Goal: Task Accomplishment & Management: Use online tool/utility

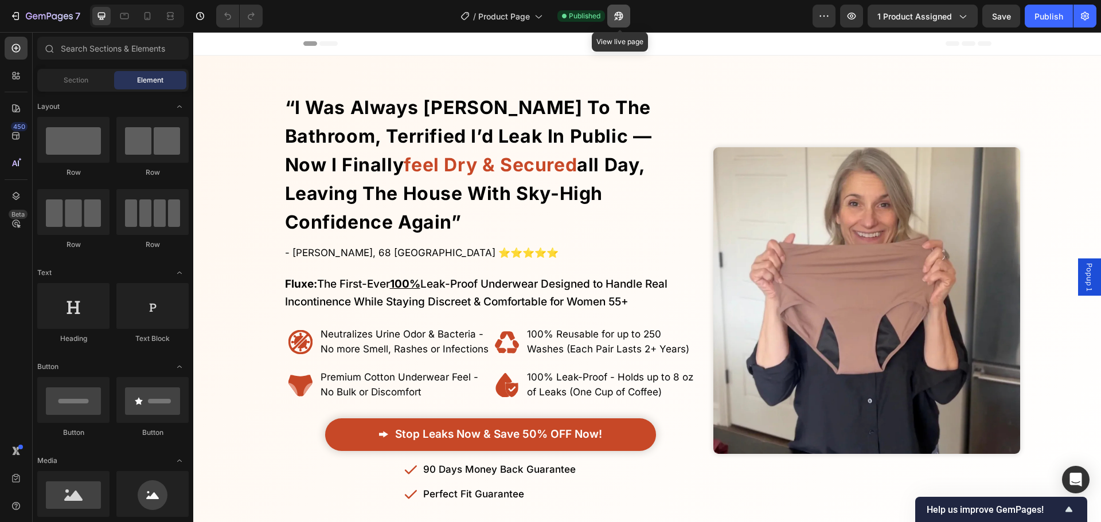
click at [627, 18] on button "button" at bounding box center [618, 16] width 23 height 23
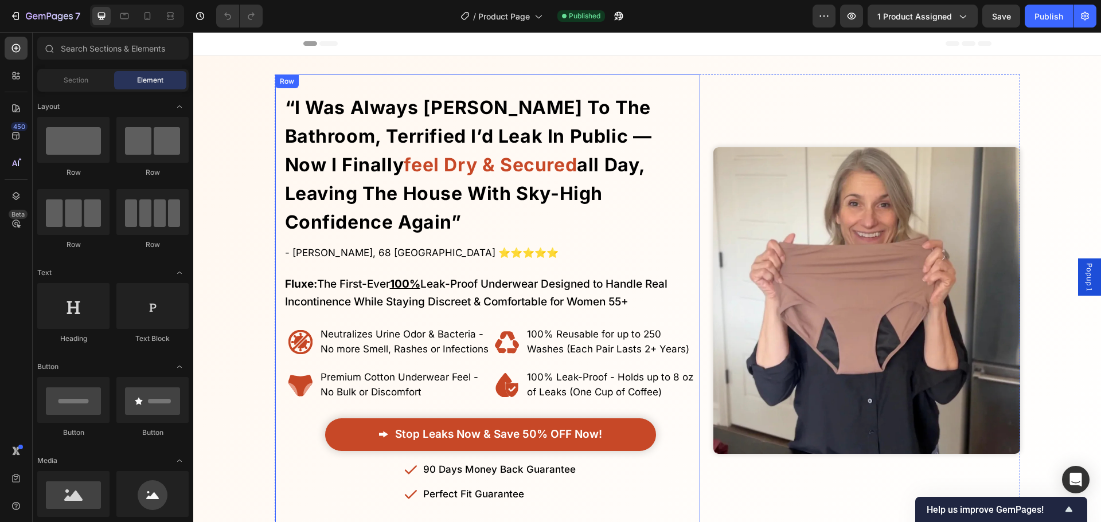
click at [515, 135] on strong "“i was always rushing to the bathroom, terrified i’d leak in public — now i fin…" at bounding box center [468, 136] width 367 height 80
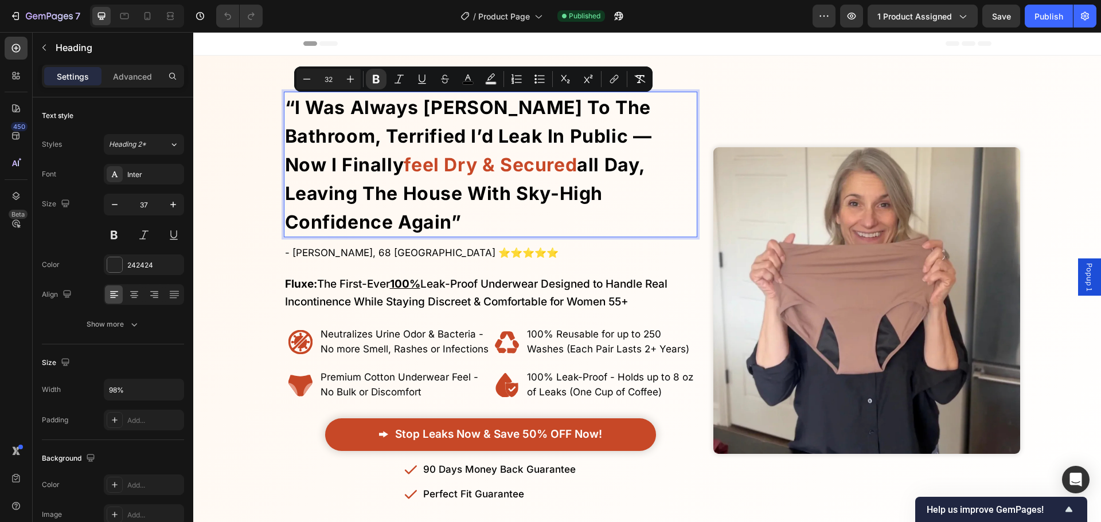
click at [249, 227] on div "Overlay" at bounding box center [647, 301] width 908 height 452
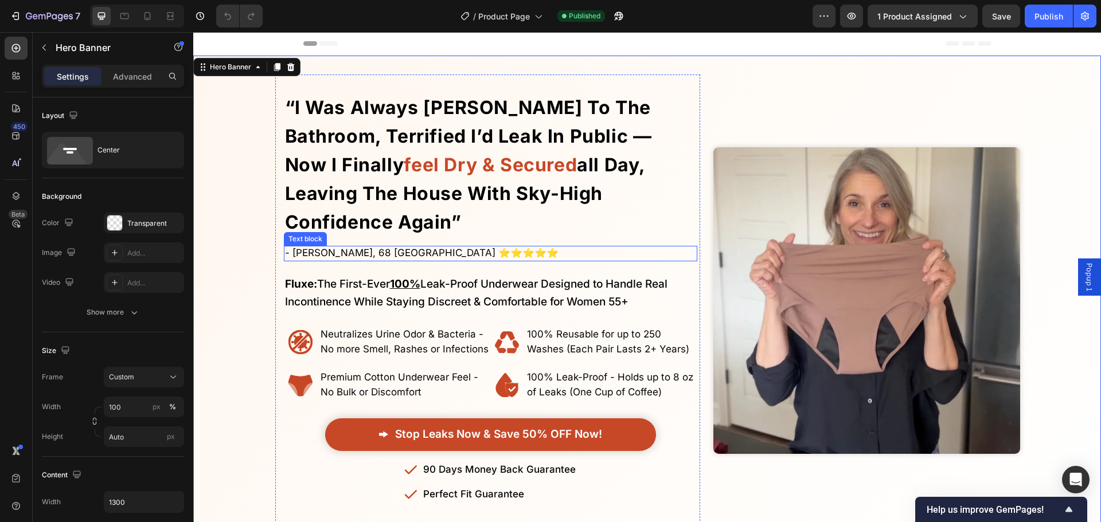
click at [362, 246] on div "- Erin V., 68 United States ⭐⭐⭐⭐⭐" at bounding box center [491, 253] width 414 height 15
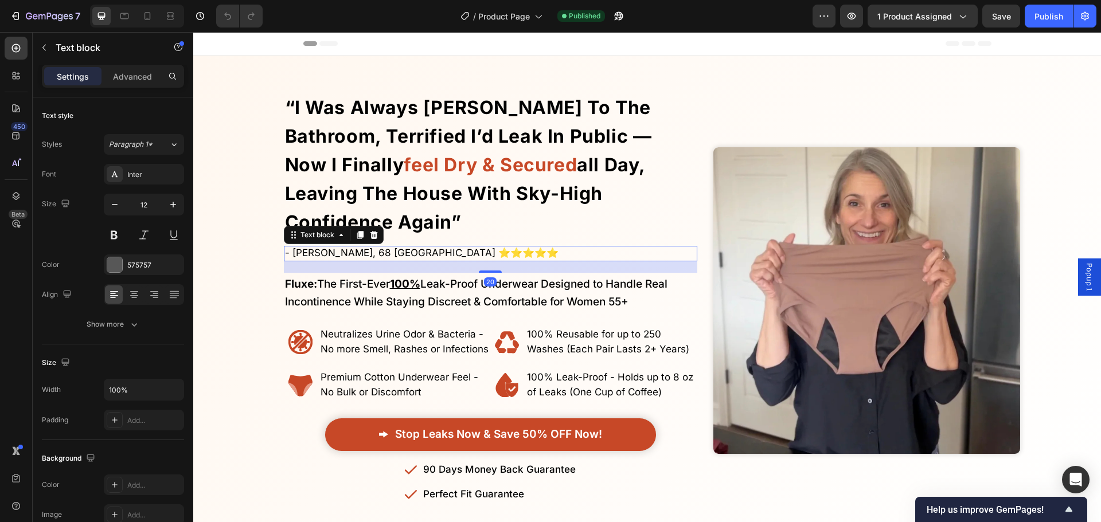
click at [302, 247] on span "- Erin V., 68 United States ⭐⭐⭐⭐⭐" at bounding box center [421, 252] width 273 height 11
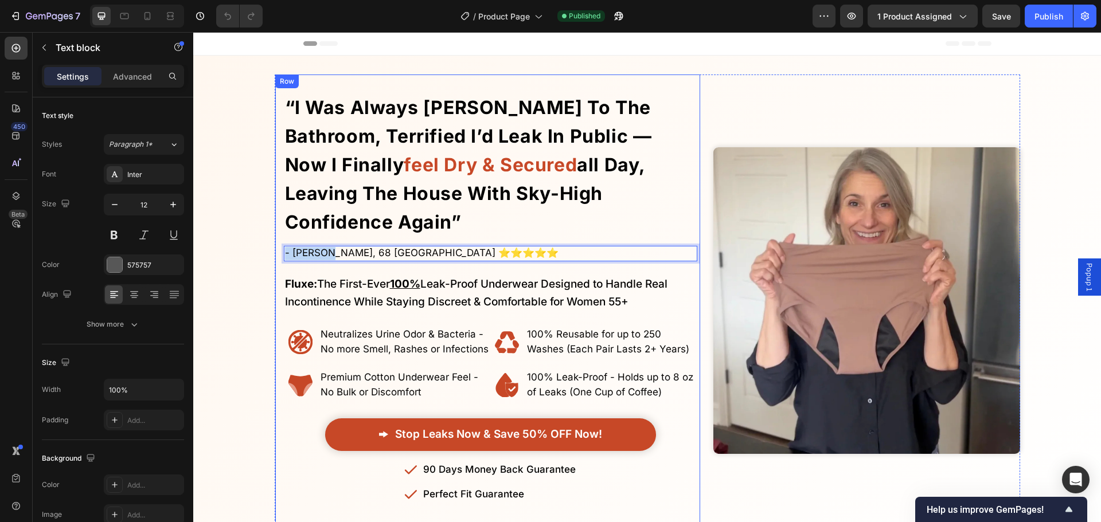
drag, startPoint x: 318, startPoint y: 225, endPoint x: 277, endPoint y: 228, distance: 40.3
click at [277, 228] on div "No More Wasting Hundreds on Embarrasssing Diapers or Useless Pads - This New Al…" at bounding box center [487, 301] width 425 height 452
copy span "- Erin V."
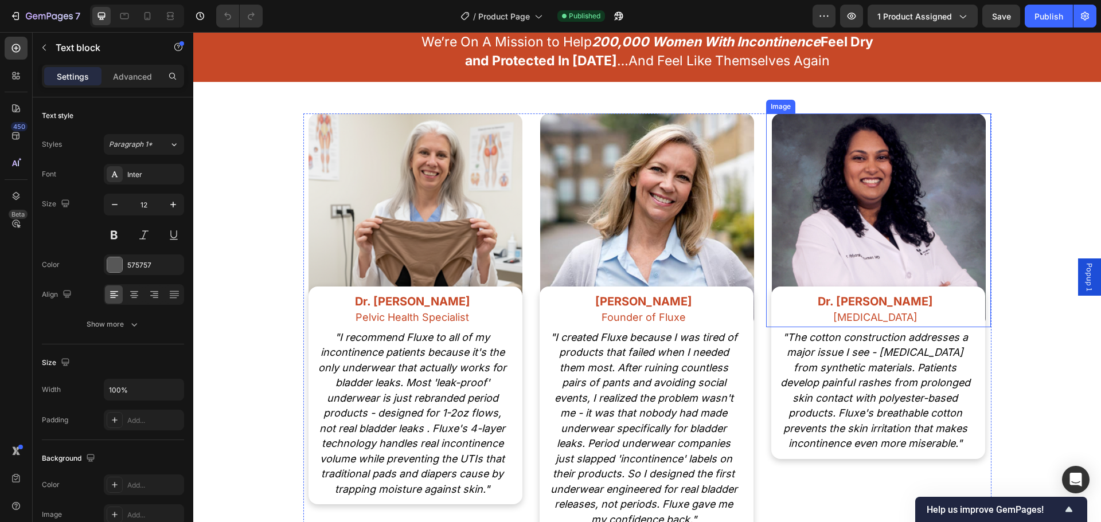
scroll to position [8886, 0]
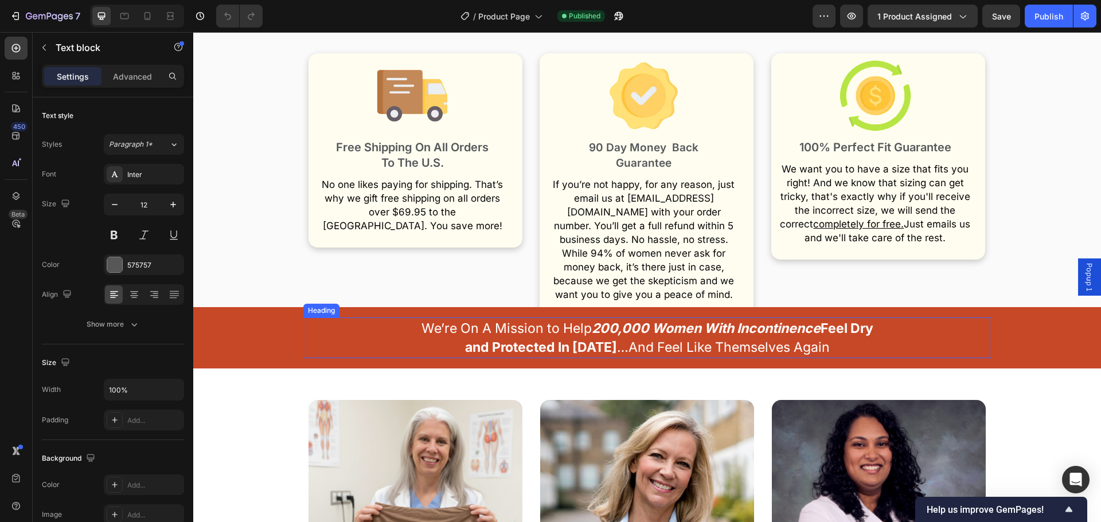
click at [521, 330] on span "We’re On A Mission to Help 200,000 Women With Incontinence Feel Dry and Protect…" at bounding box center [647, 338] width 452 height 36
click at [256, 345] on div "We’re On A Mission to Help 200,000 Women With Incontinence Feel Dry and Protect…" at bounding box center [647, 338] width 908 height 41
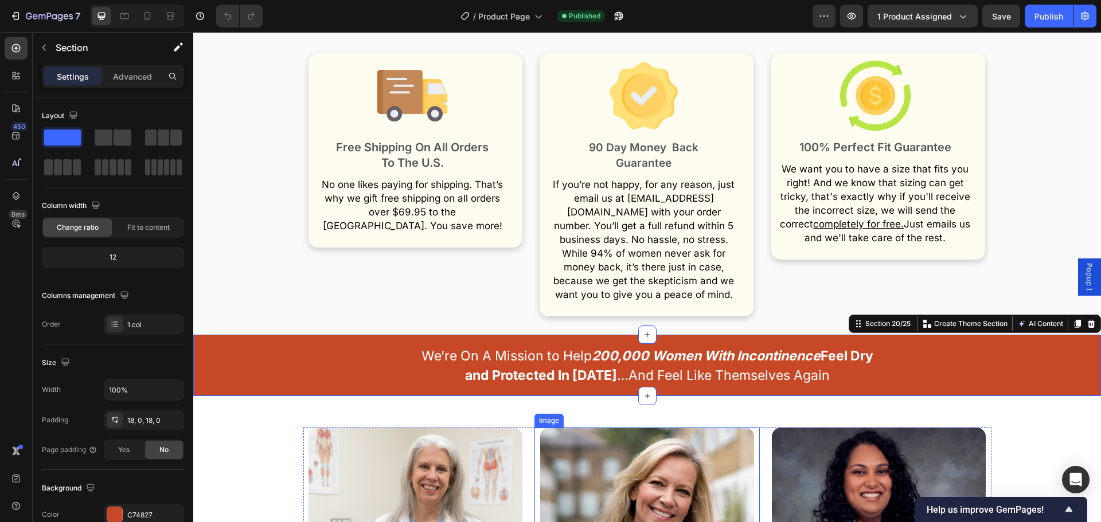
scroll to position [9115, 0]
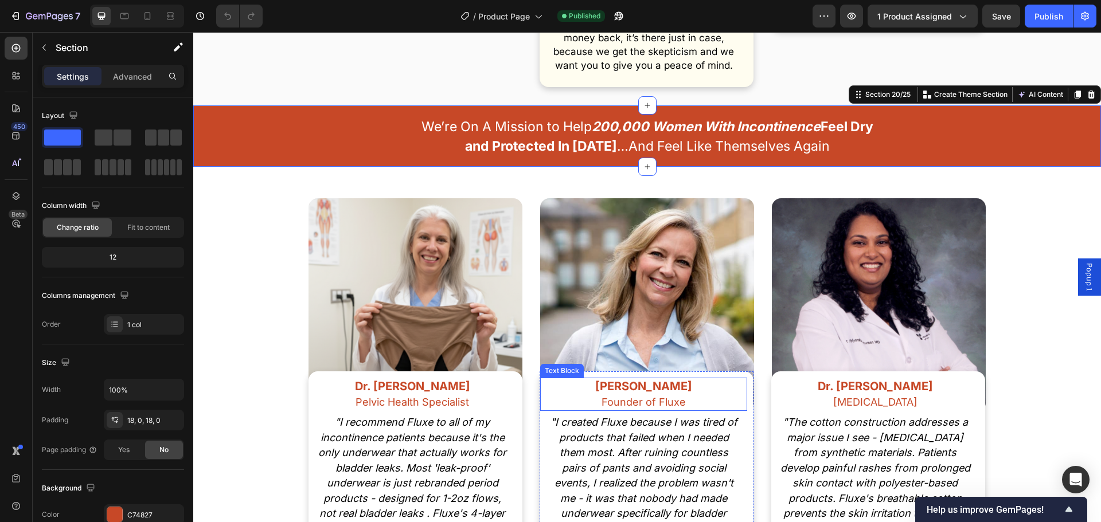
click at [656, 339] on img at bounding box center [647, 305] width 214 height 214
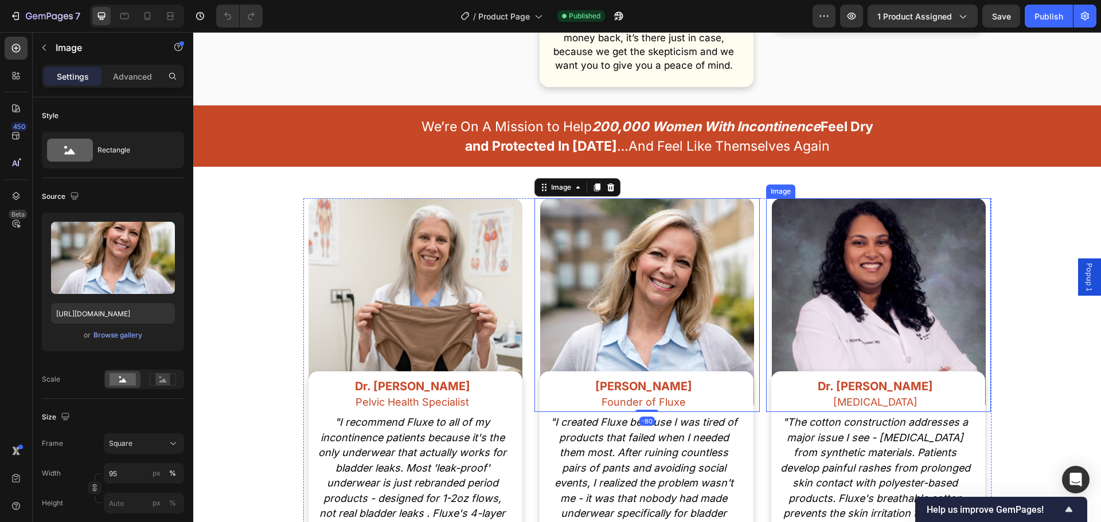
click at [843, 299] on img at bounding box center [879, 305] width 214 height 214
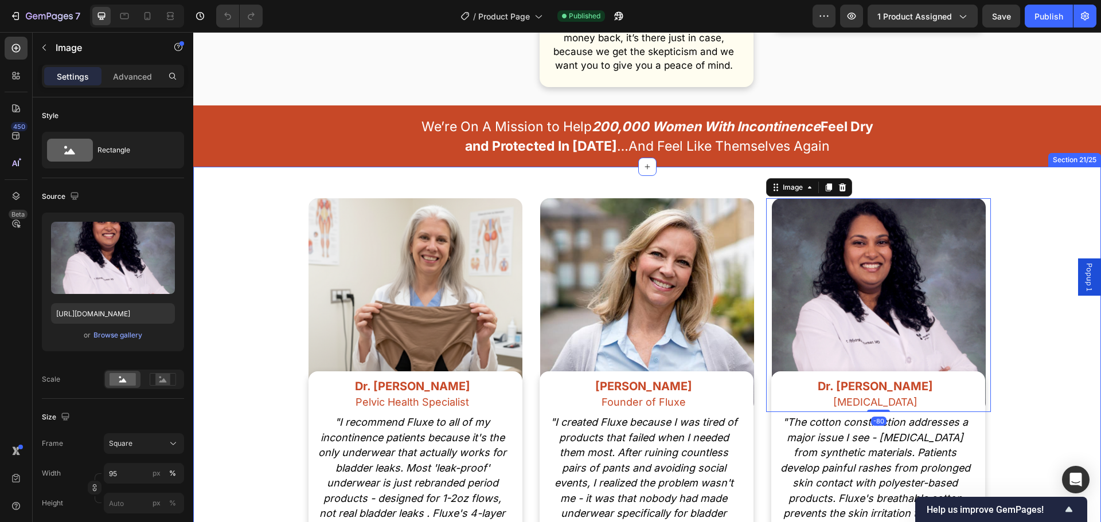
click at [1010, 281] on div "Image Dr. Caroline Carter Pelvic Health Specialist Text Block "I recommend Flux…" at bounding box center [647, 424] width 908 height 452
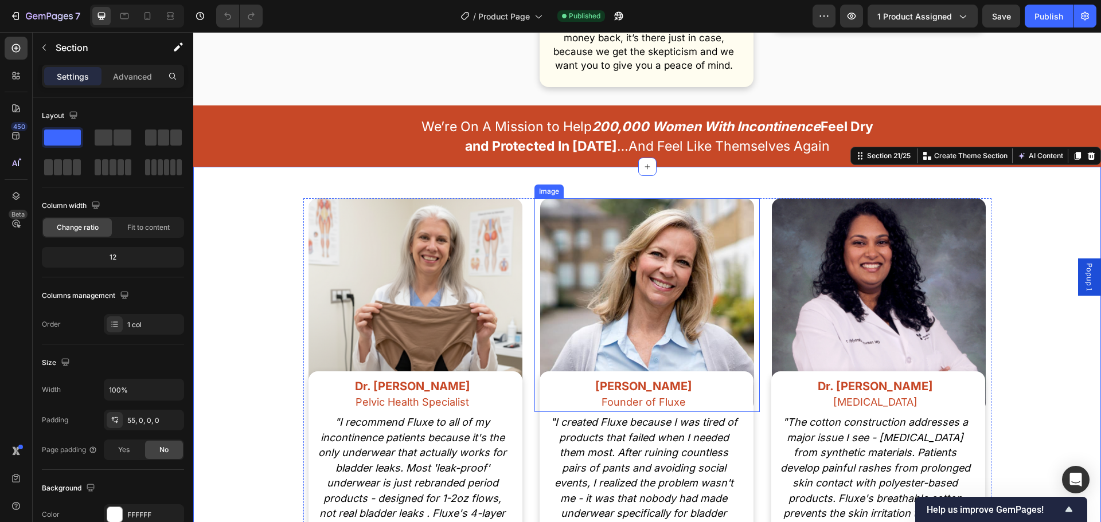
click at [678, 300] on img at bounding box center [647, 305] width 214 height 214
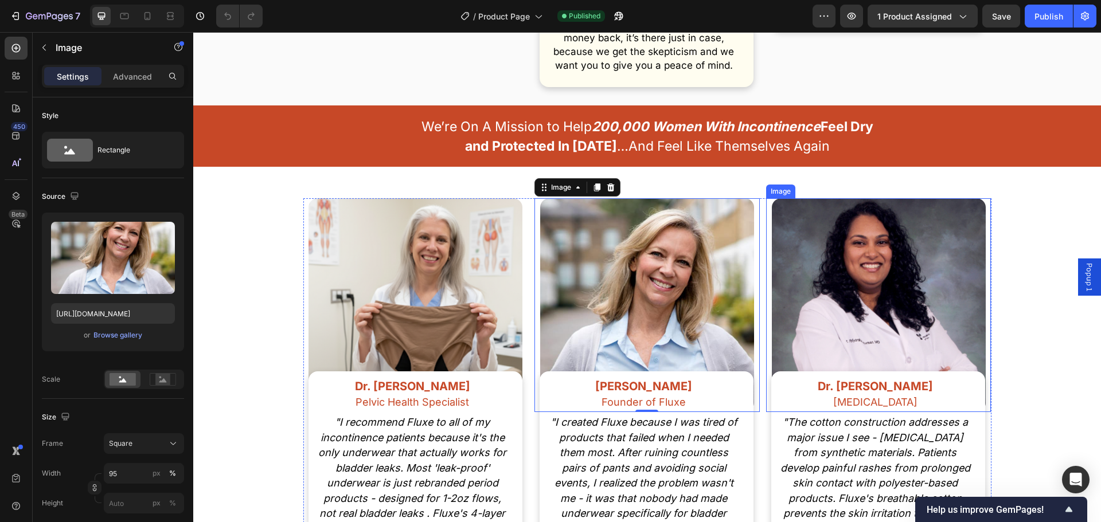
click at [824, 256] on img at bounding box center [879, 305] width 214 height 214
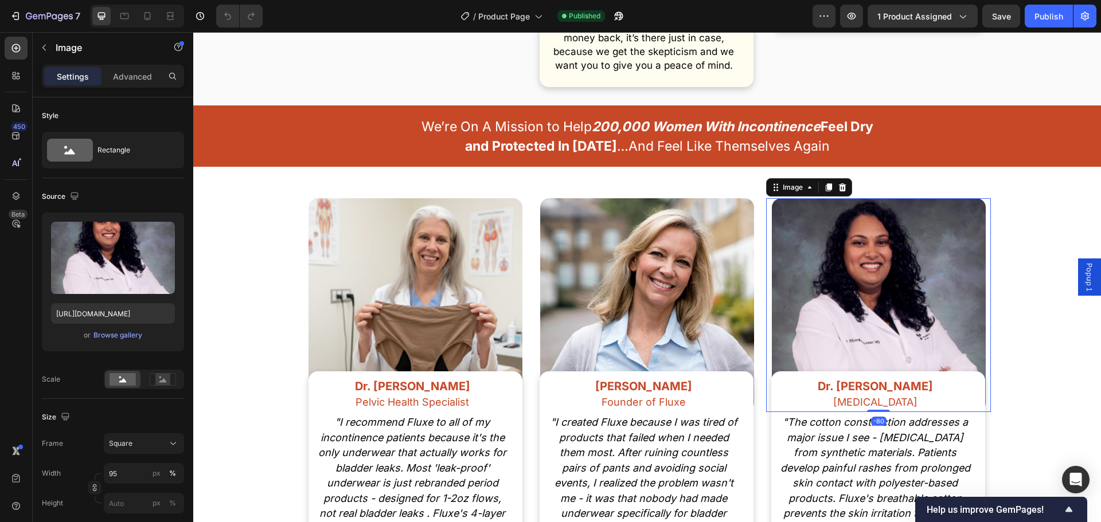
click at [902, 116] on div "We’re On A Mission to Help 200,000 Women With Incontinence Feel Dry and Protect…" at bounding box center [647, 136] width 688 height 41
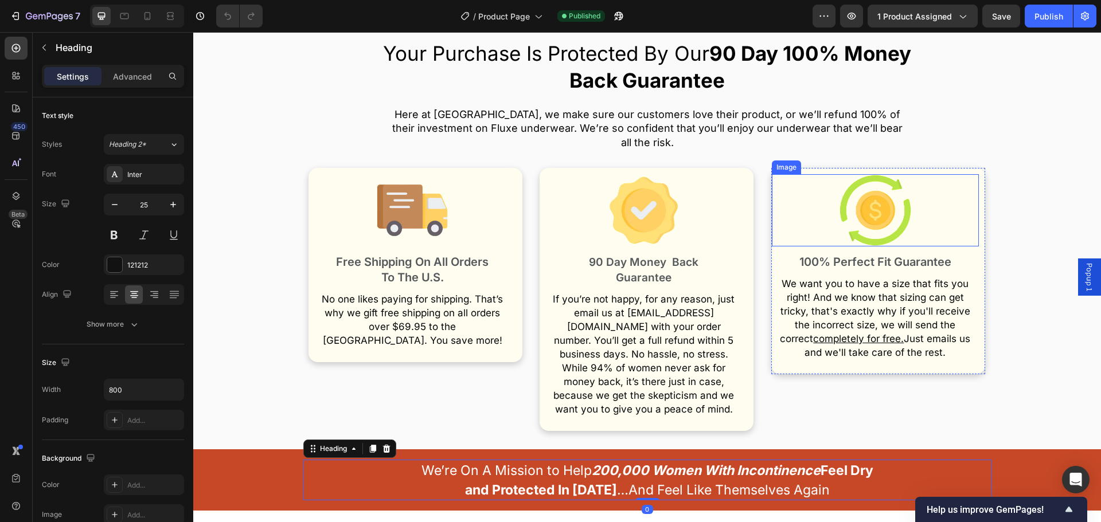
scroll to position [8370, 0]
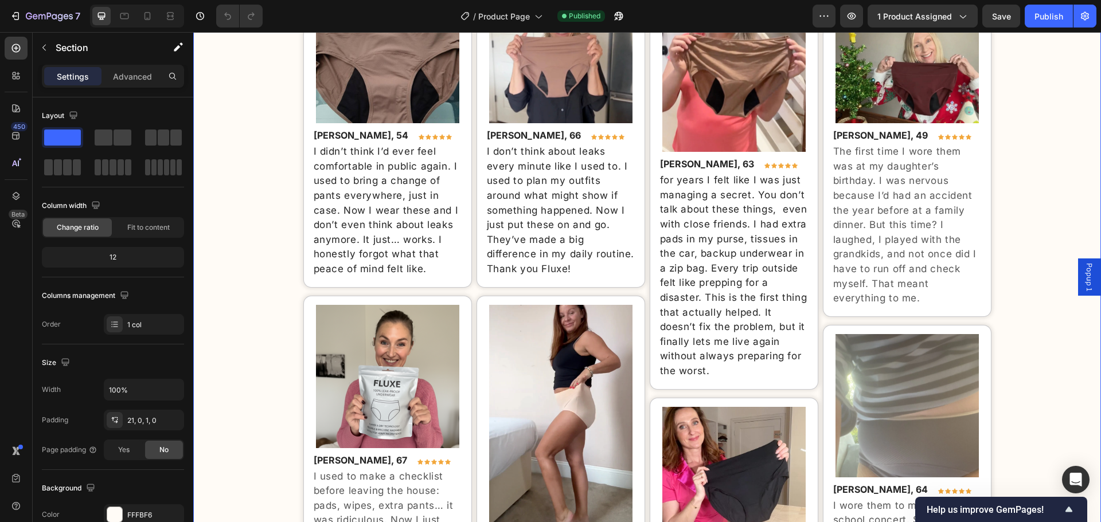
scroll to position [7281, 0]
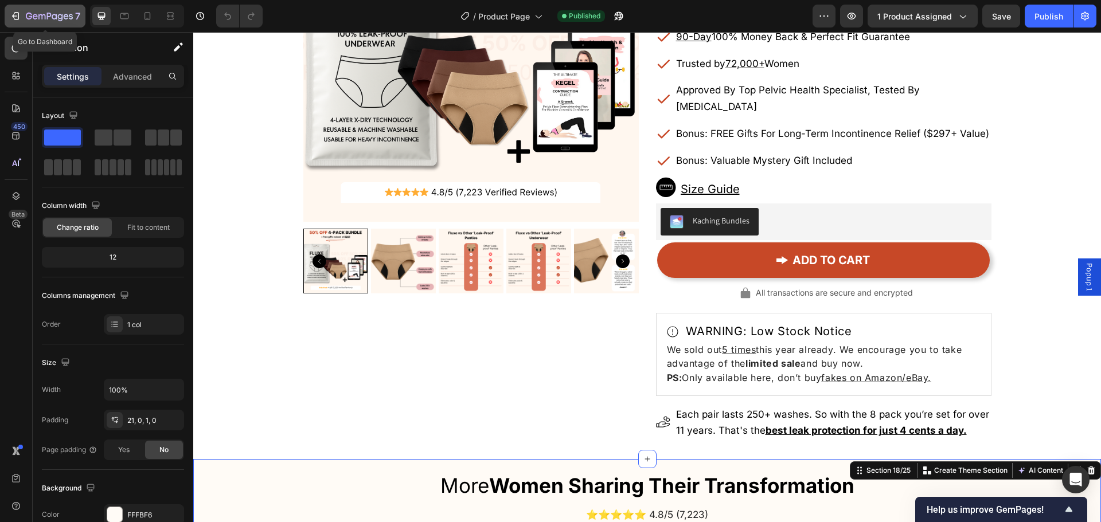
click at [34, 7] on button "7" at bounding box center [45, 16] width 81 height 23
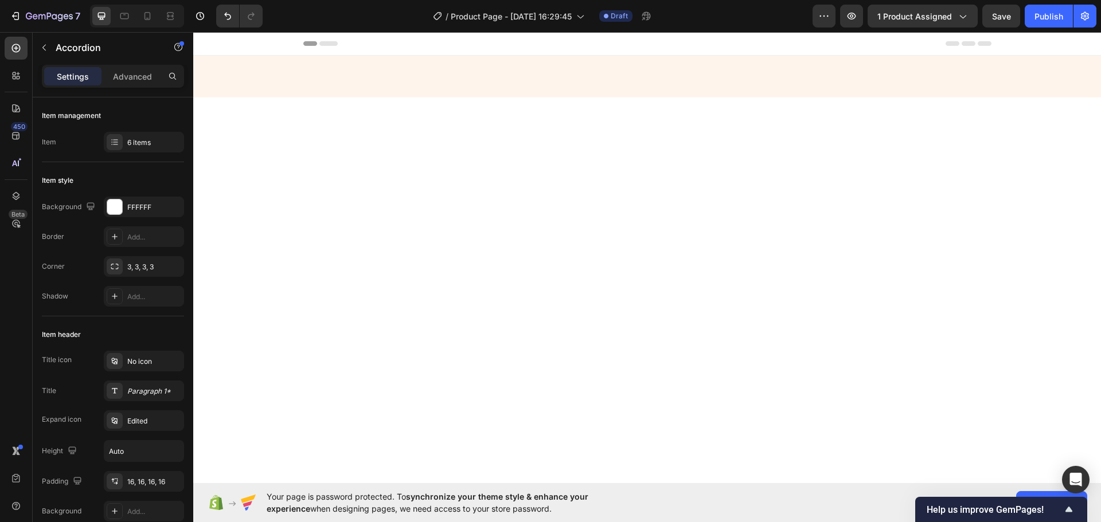
scroll to position [3161, 0]
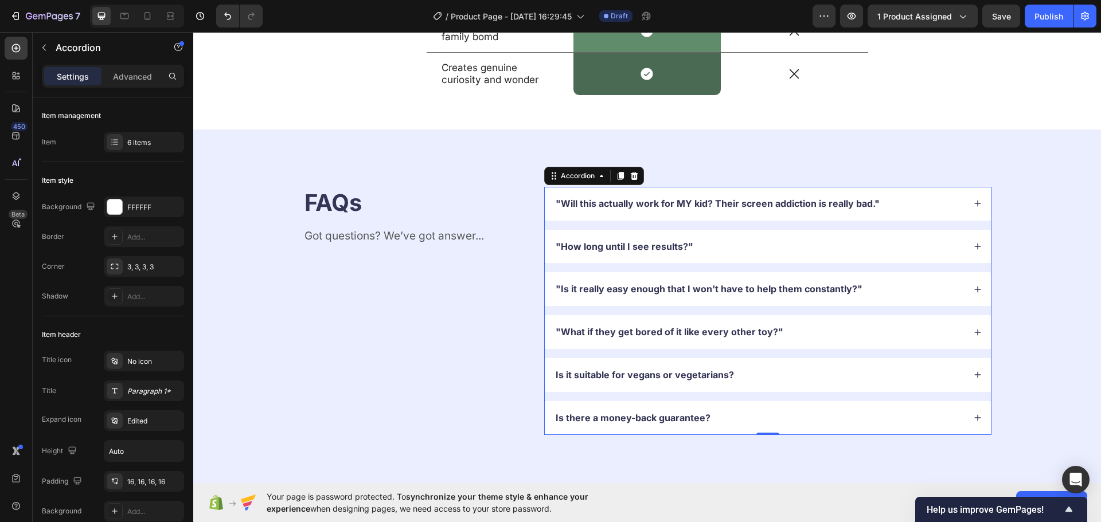
click at [841, 326] on div ""What if they get bored of it like every other toy?"" at bounding box center [759, 331] width 410 height 15
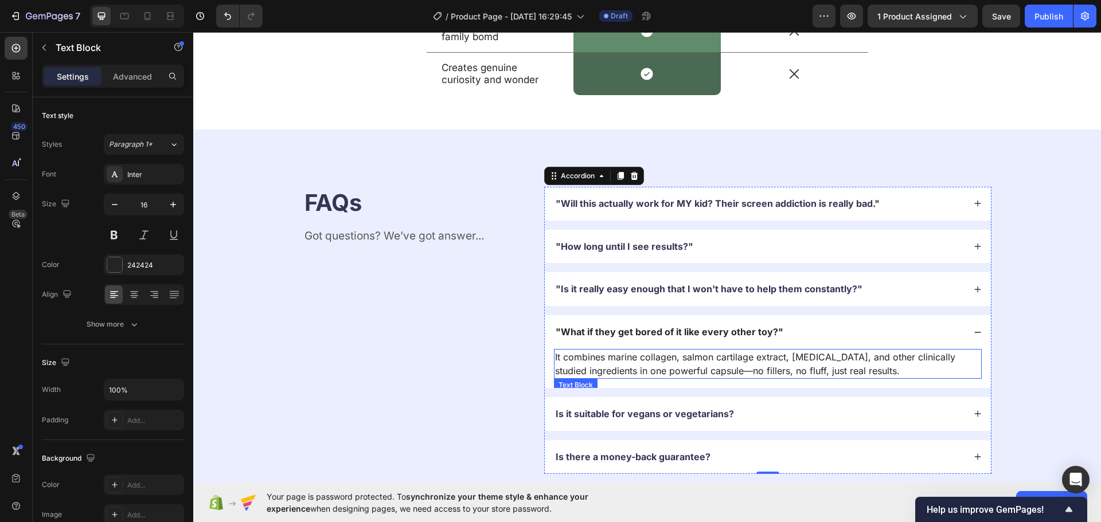
click at [738, 368] on p "It combines marine collagen, salmon cartilage extract, [MEDICAL_DATA], and othe…" at bounding box center [767, 364] width 425 height 28
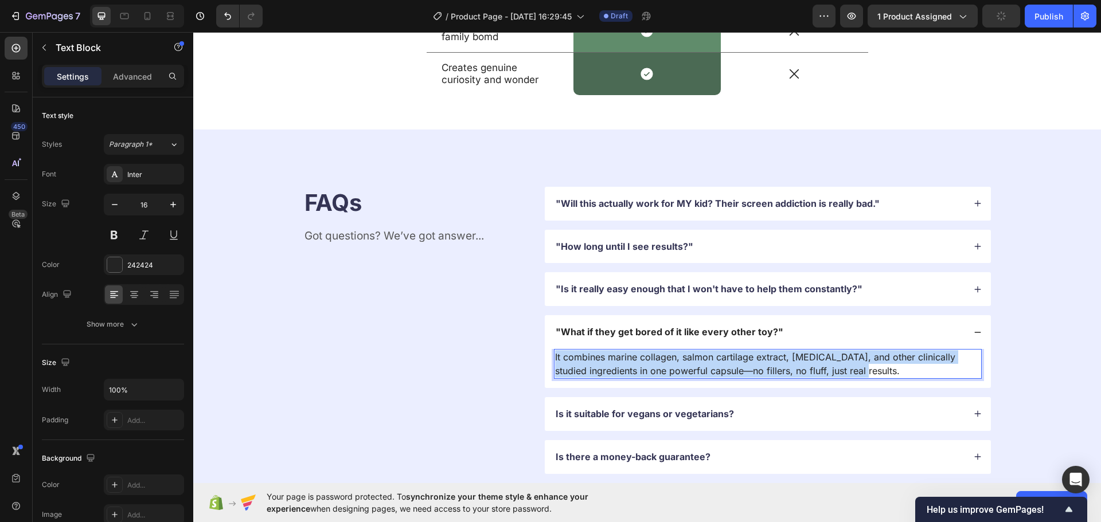
click at [738, 368] on p "It combines marine collagen, salmon cartilage extract, [MEDICAL_DATA], and othe…" at bounding box center [767, 364] width 425 height 28
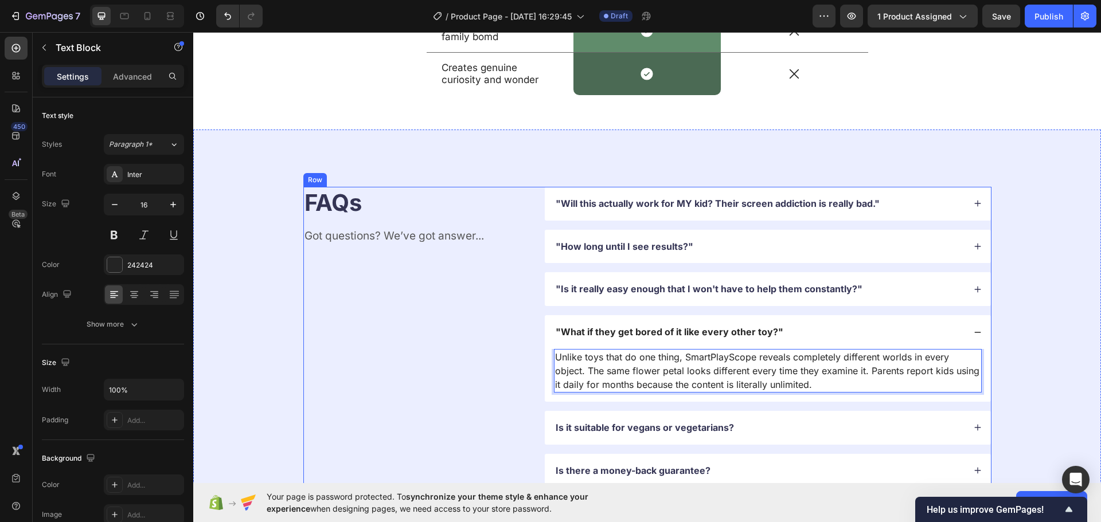
click at [410, 398] on div "FAQs Heading Got questions? We’ve got answer... Text Block" at bounding box center [415, 337] width 224 height 301
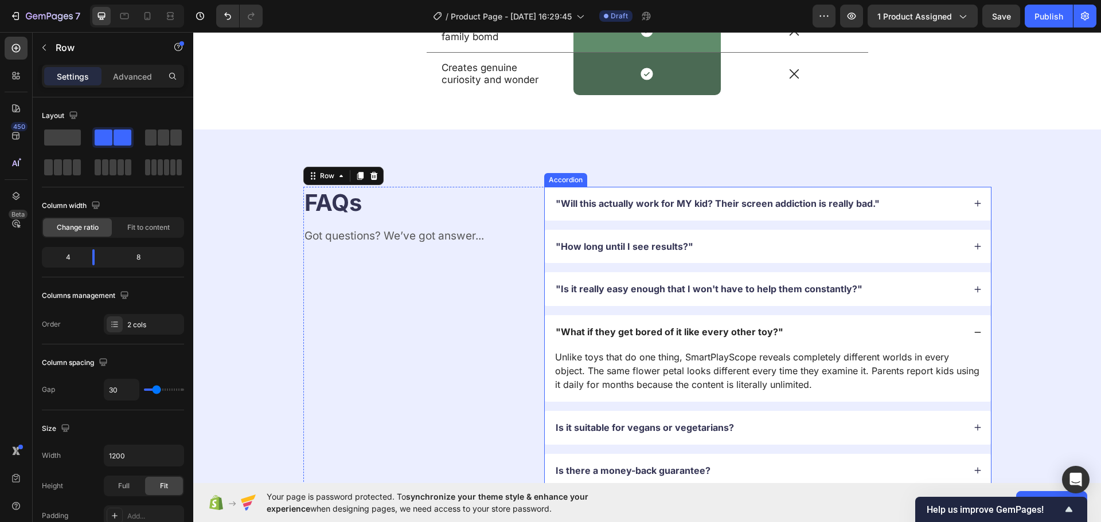
click at [925, 327] on div ""What if they get bored of it like every other toy?"" at bounding box center [759, 331] width 410 height 15
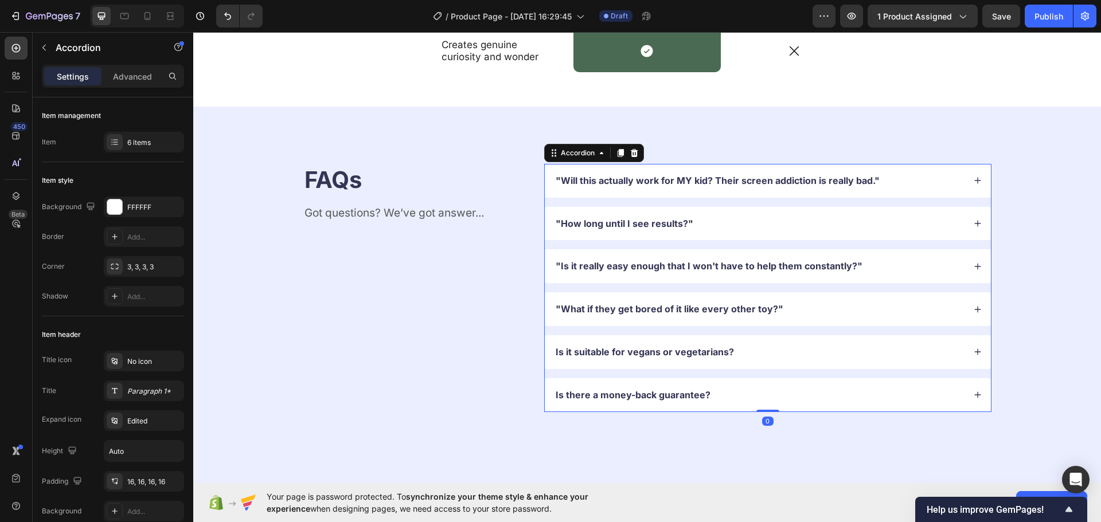
scroll to position [3275, 0]
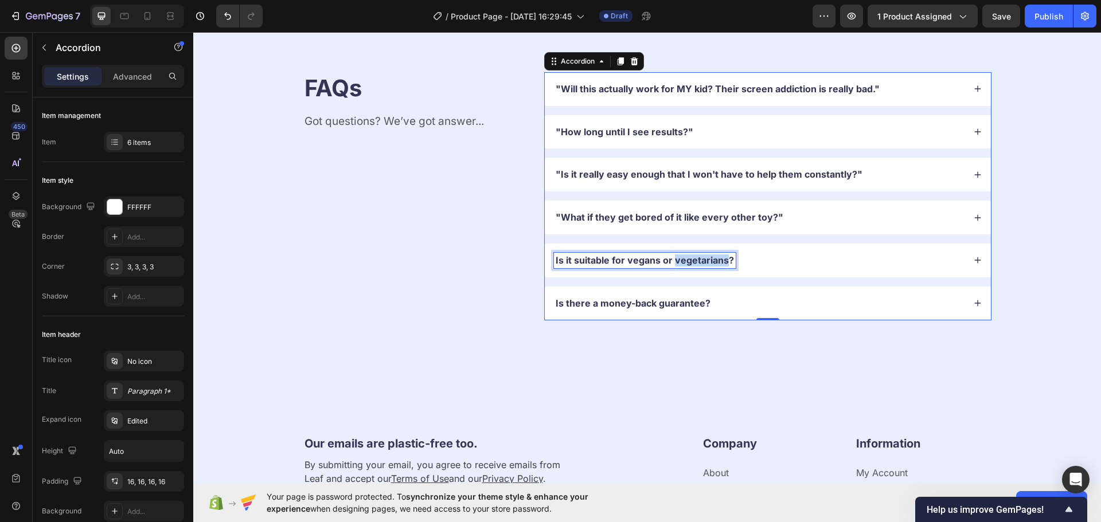
click at [679, 260] on p "Is it suitable for vegans or vegetarians?" at bounding box center [645, 261] width 178 height 12
click at [907, 255] on div ""My partner will probably just give them the tablet anyway..."" at bounding box center [759, 260] width 410 height 15
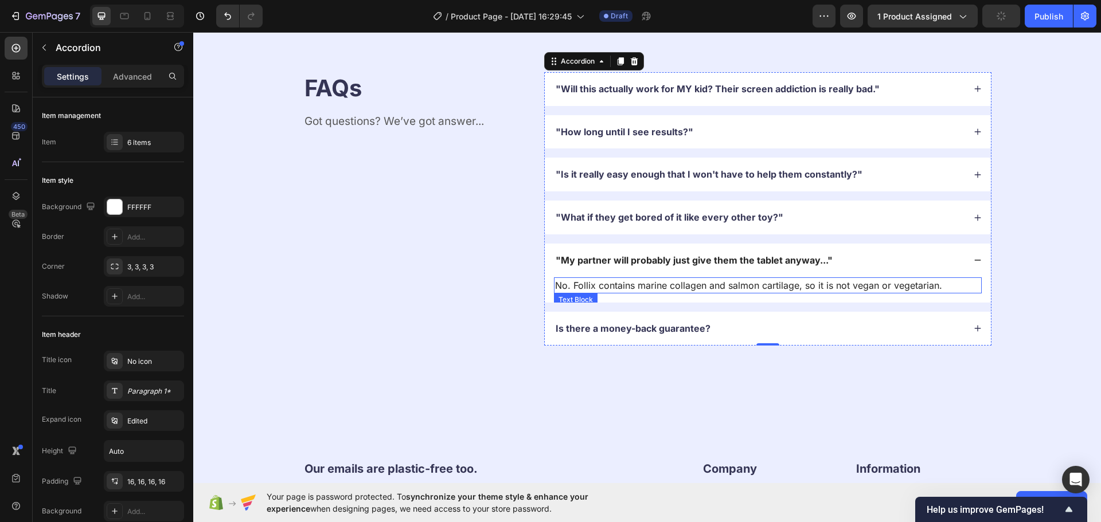
click at [654, 291] on p "No. Follix contains marine collagen and salmon cartilage, so it is not vegan or…" at bounding box center [767, 286] width 425 height 14
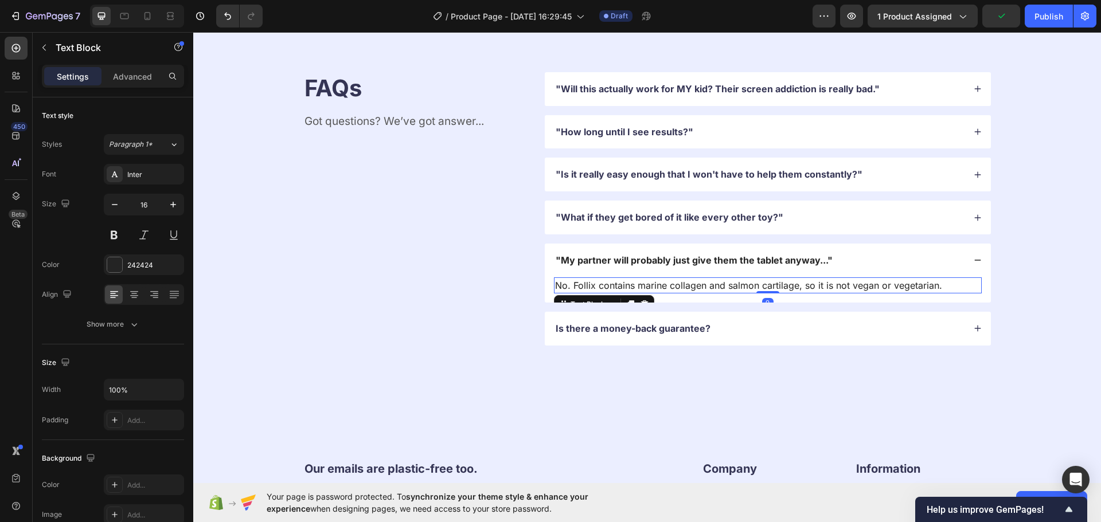
click at [654, 291] on p "No. Follix contains marine collagen and salmon cartilage, so it is not vegan or…" at bounding box center [767, 286] width 425 height 14
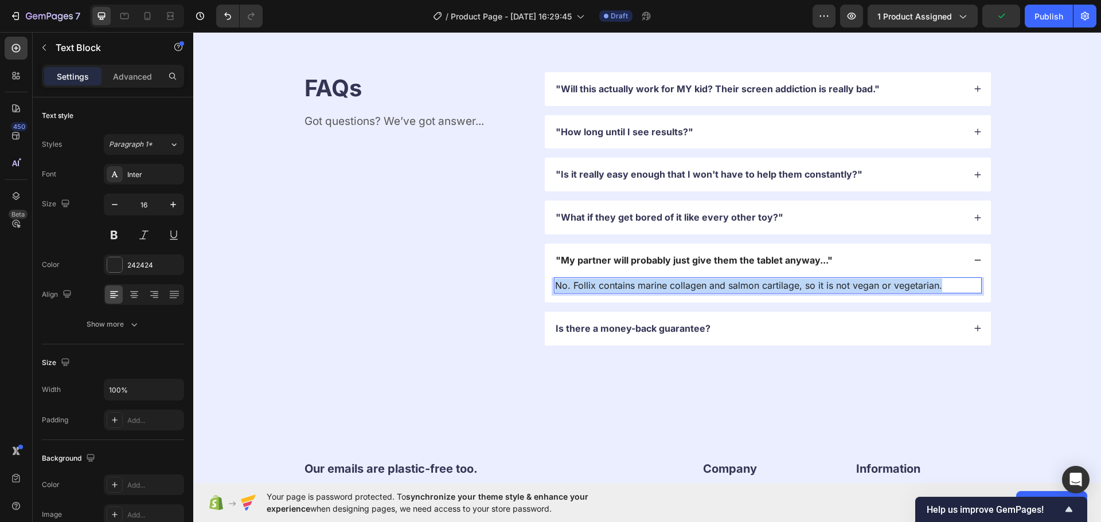
click at [654, 291] on p "No. Follix contains marine collagen and salmon cartilage, so it is not vegan or…" at bounding box center [767, 286] width 425 height 14
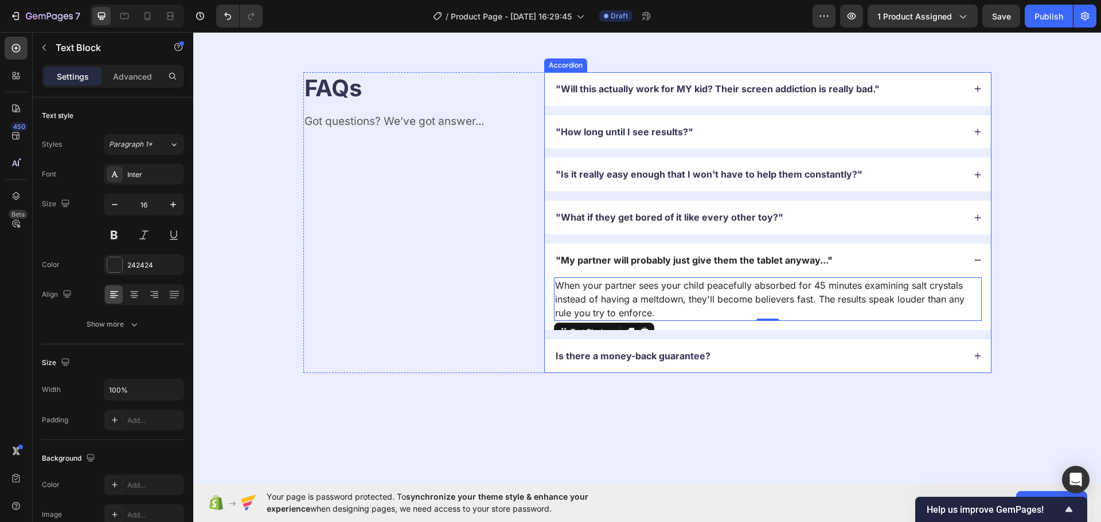
click at [676, 354] on p "Is there a money-back guarantee?" at bounding box center [633, 356] width 155 height 12
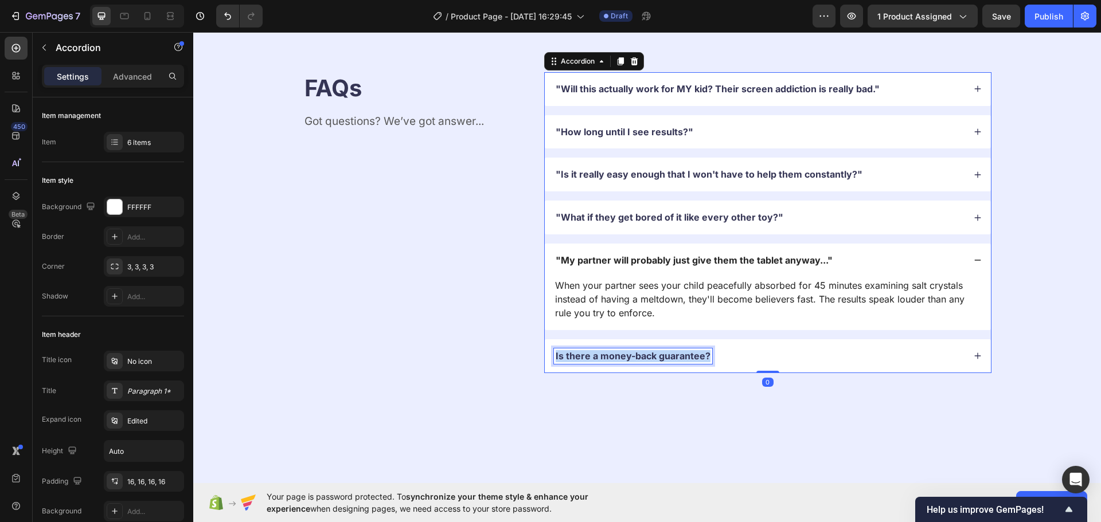
click at [676, 354] on p "Is there a money-back guarantee?" at bounding box center [633, 356] width 155 height 12
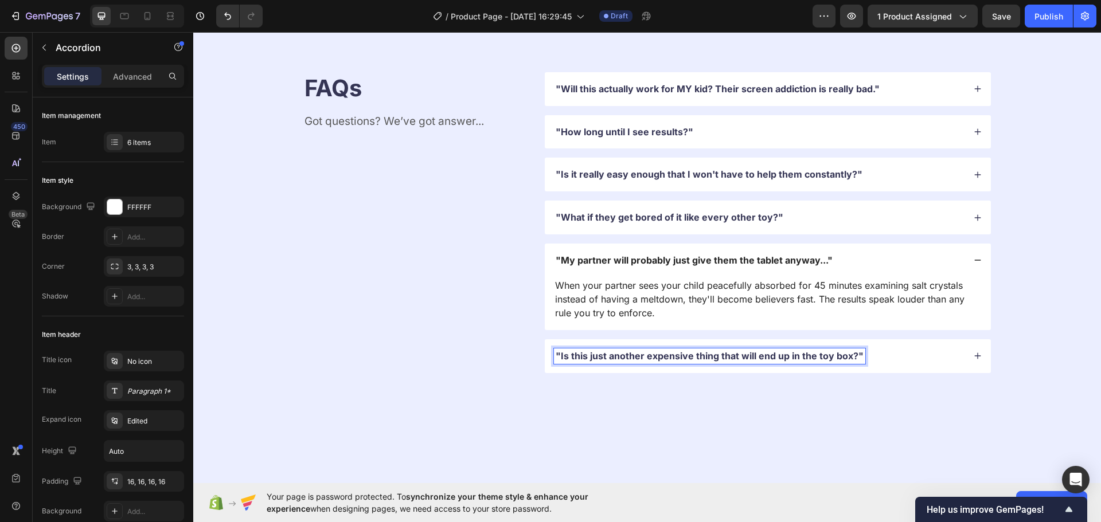
click at [912, 248] on div ""My partner will probably just give them the tablet anyway..."" at bounding box center [768, 261] width 446 height 34
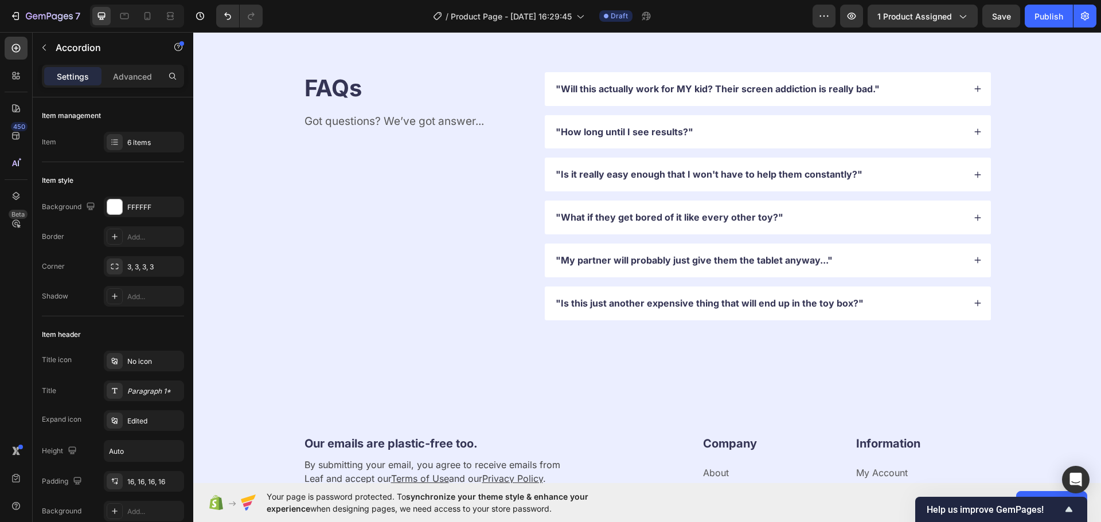
click at [913, 254] on div ""My partner will probably just give them the tablet anyway..."" at bounding box center [759, 260] width 410 height 15
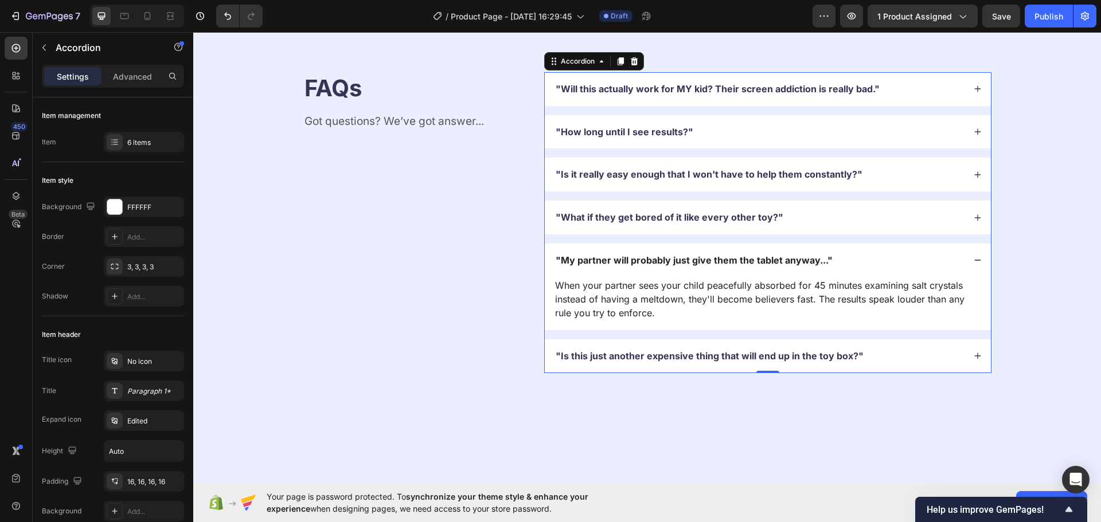
click at [874, 260] on div ""My partner will probably just give them the tablet anyway..."" at bounding box center [759, 260] width 410 height 15
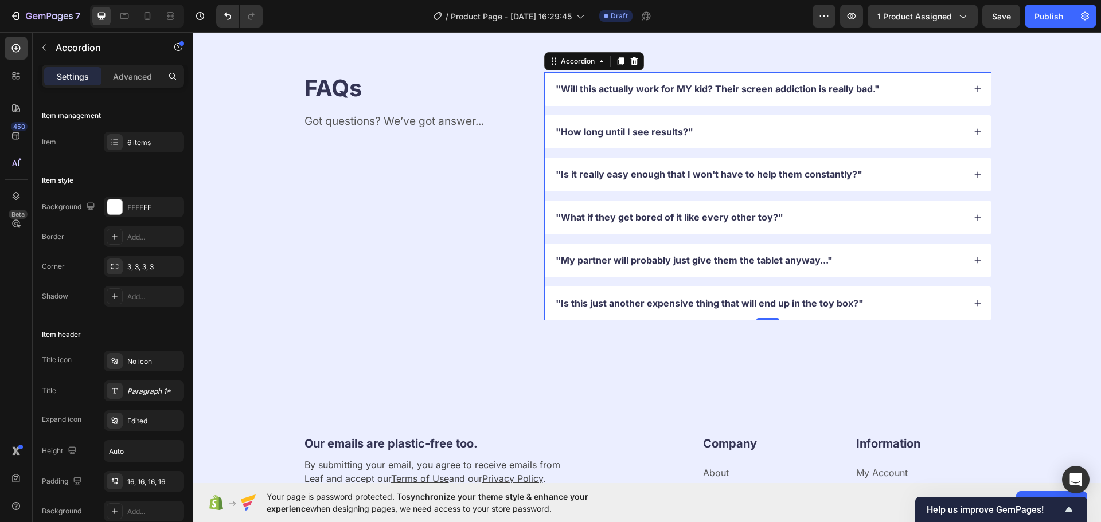
drag, startPoint x: 919, startPoint y: 305, endPoint x: 901, endPoint y: 308, distance: 18.7
click at [919, 305] on div ""Is this just another expensive thing that will end up in the toy box?"" at bounding box center [759, 303] width 410 height 15
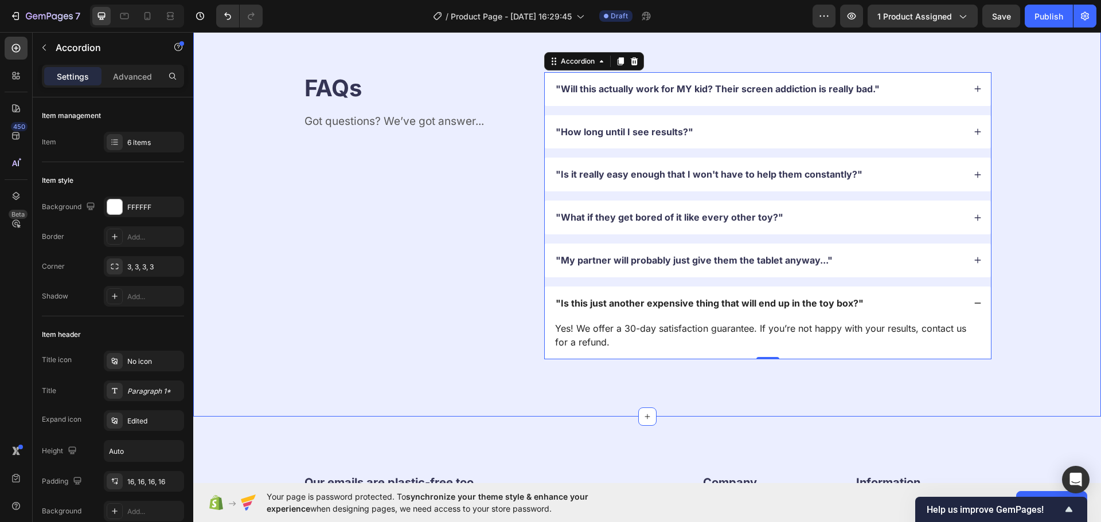
click at [701, 335] on p "Yes! We offer a 30-day satisfaction guarantee. If you’re not happy with your re…" at bounding box center [767, 336] width 425 height 28
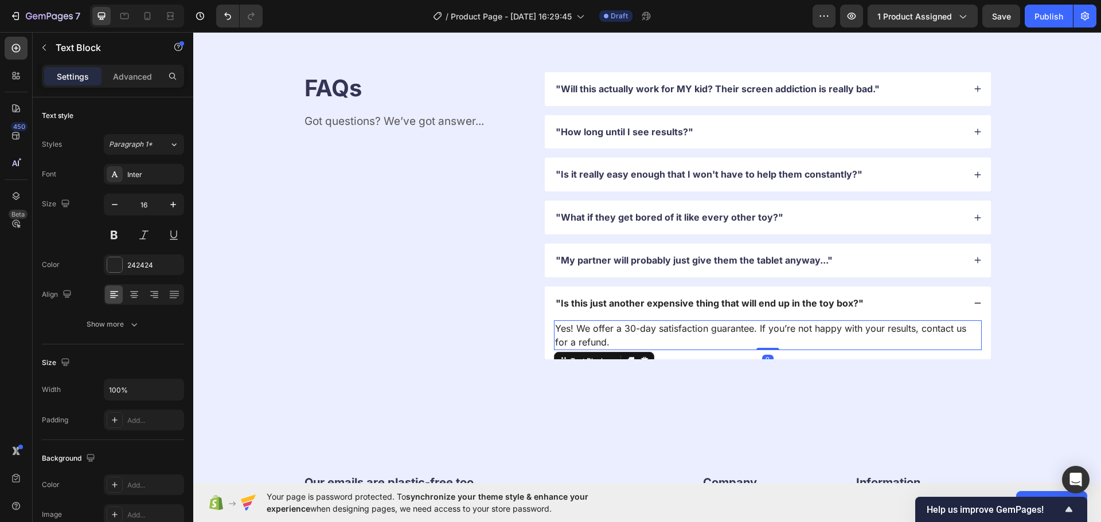
click at [701, 335] on p "Yes! We offer a 30-day satisfaction guarantee. If you’re not happy with your re…" at bounding box center [767, 336] width 425 height 28
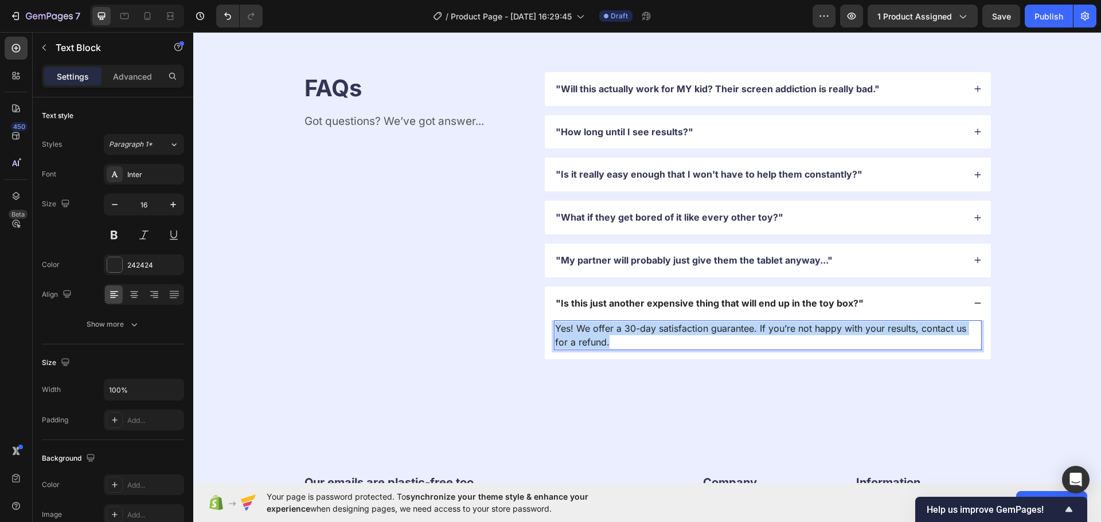
click at [701, 335] on p "Yes! We offer a 30-day satisfaction guarantee. If you’re not happy with your re…" at bounding box center [767, 336] width 425 height 28
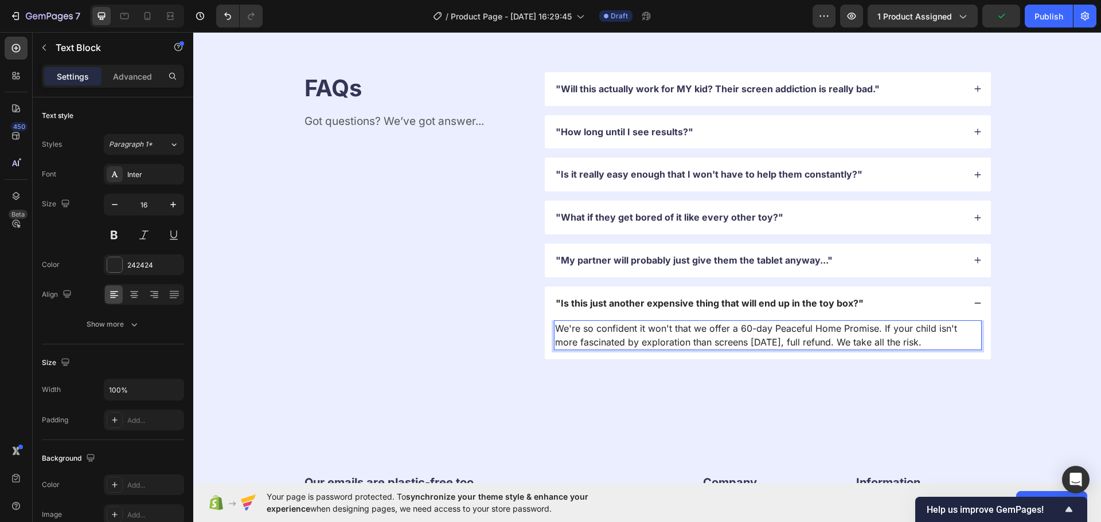
click at [734, 326] on p "We're so confident it won't that we offer a 60-day Peaceful Home Promise. If yo…" at bounding box center [767, 336] width 425 height 28
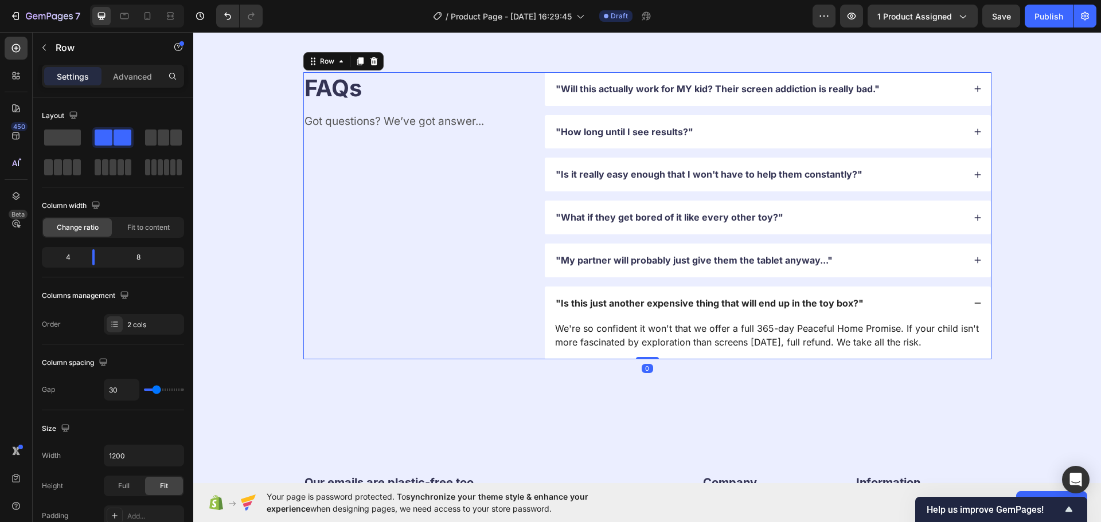
click at [444, 314] on div "FAQs Heading Got questions? We’ve got answer... Text Block" at bounding box center [415, 215] width 224 height 287
click at [776, 339] on p "We're so confident it won't that we offer a full 365-day Peaceful Home Promise.…" at bounding box center [767, 336] width 425 height 28
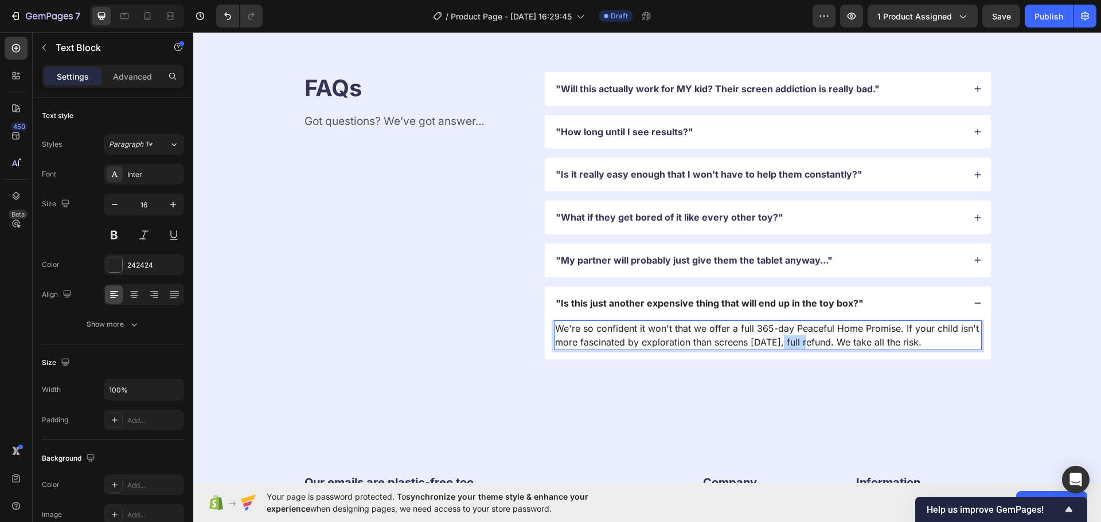
drag, startPoint x: 807, startPoint y: 341, endPoint x: 773, endPoint y: 342, distance: 33.3
click at [774, 342] on p "We're so confident it won't that we offer a full 365-day Peaceful Home Promise.…" at bounding box center [767, 336] width 425 height 28
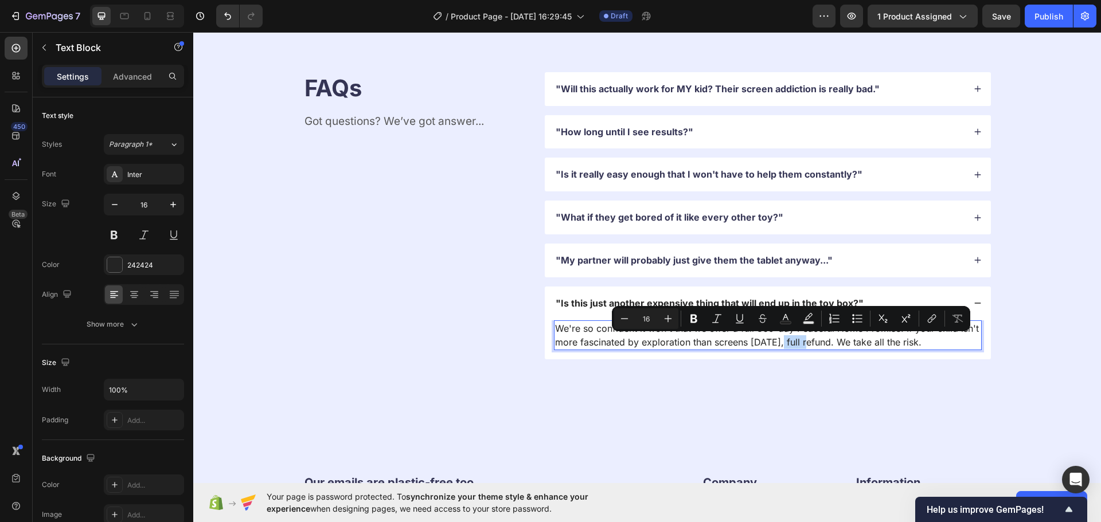
click at [774, 342] on p "We're so confident it won't that we offer a full 365-day Peaceful Home Promise.…" at bounding box center [767, 336] width 425 height 28
click at [772, 345] on p "We're so confident it won't that we offer a full 365-day Peaceful Home Promise.…" at bounding box center [767, 336] width 425 height 28
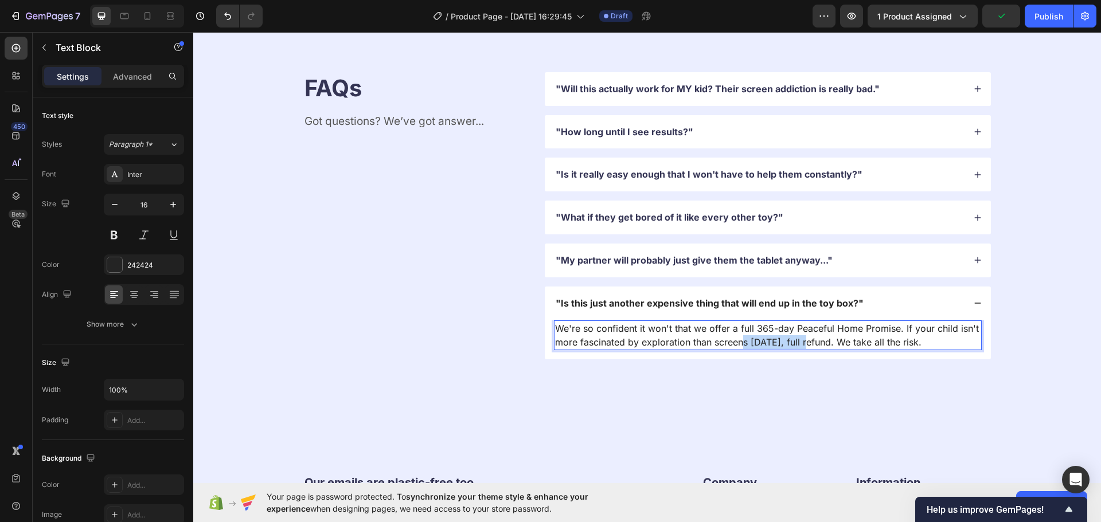
drag, startPoint x: 740, startPoint y: 342, endPoint x: 807, endPoint y: 337, distance: 67.3
click at [807, 337] on p "We're so confident it won't that we offer a full 365-day Peaceful Home Promise.…" at bounding box center [767, 336] width 425 height 28
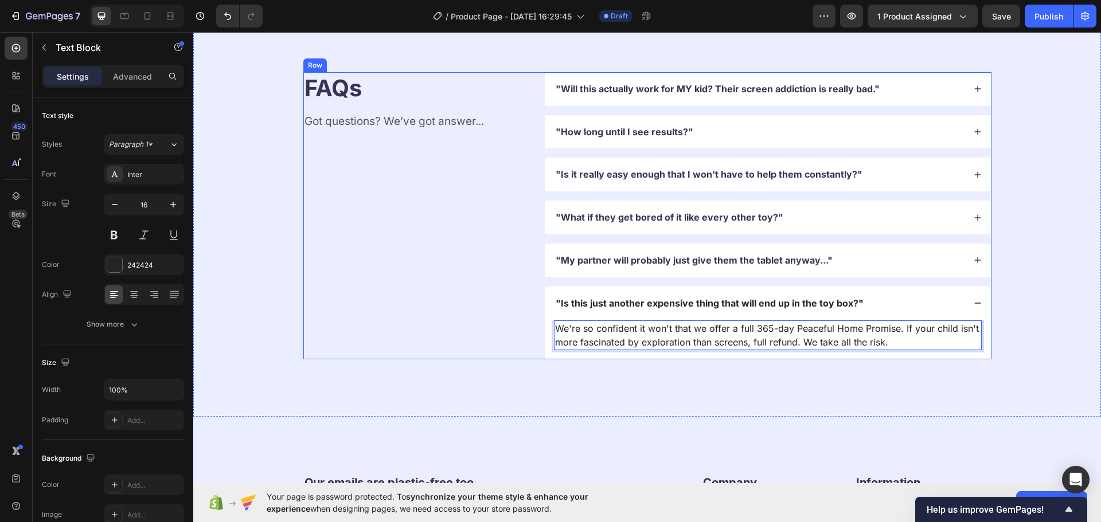
click at [431, 310] on div "FAQs Heading Got questions? We’ve got answer... Text Block" at bounding box center [415, 215] width 224 height 287
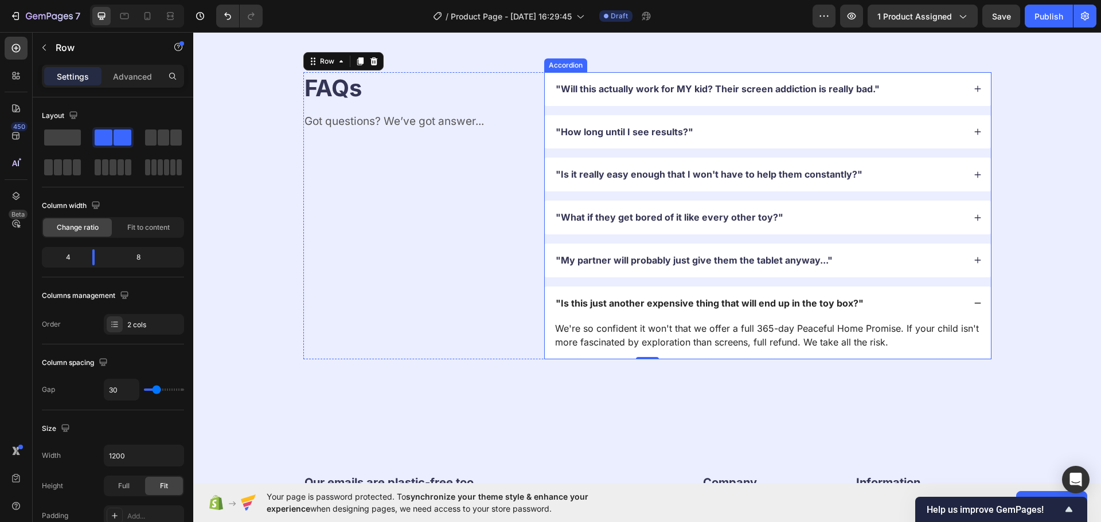
click at [902, 307] on div ""Is this just another expensive thing that will end up in the toy box?"" at bounding box center [759, 303] width 410 height 15
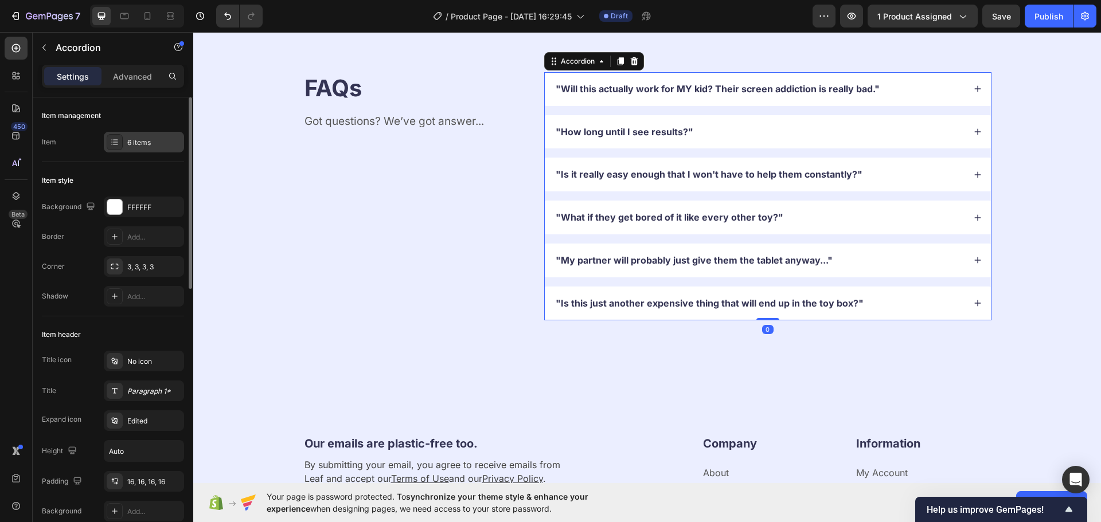
click at [147, 148] on div "6 items" at bounding box center [144, 142] width 80 height 21
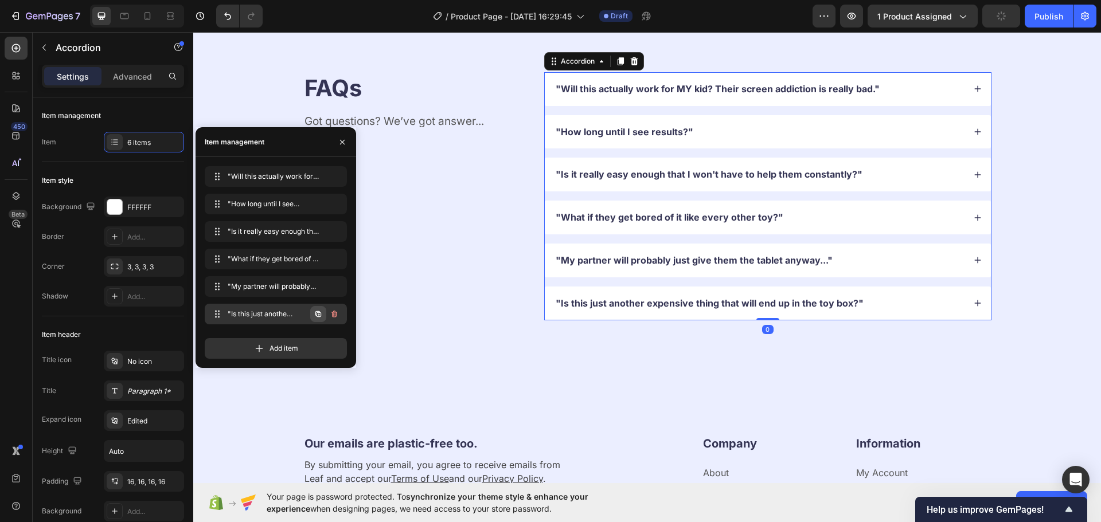
click at [317, 307] on button "button" at bounding box center [318, 314] width 16 height 16
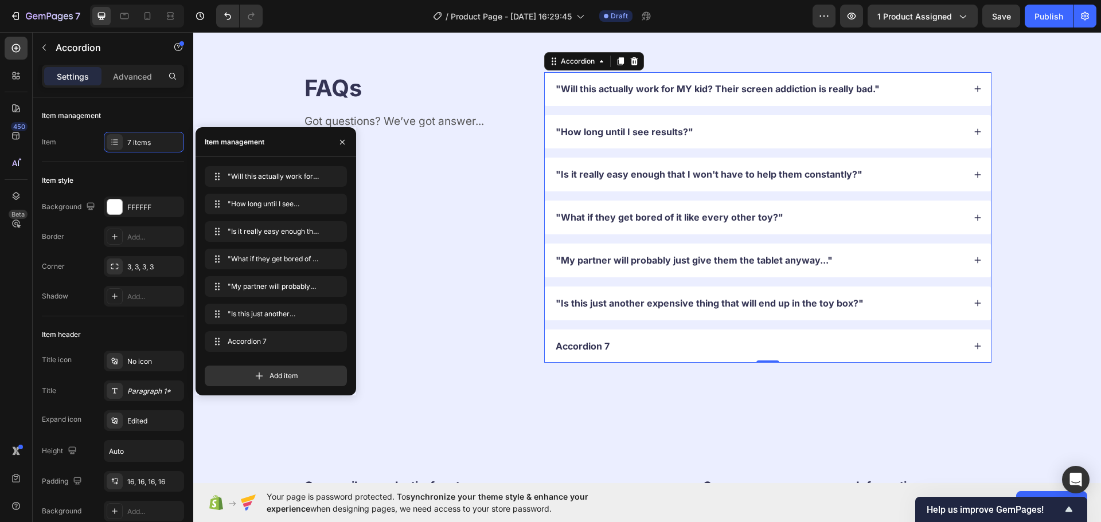
click at [595, 347] on div "Accordion 7" at bounding box center [582, 346] width 57 height 15
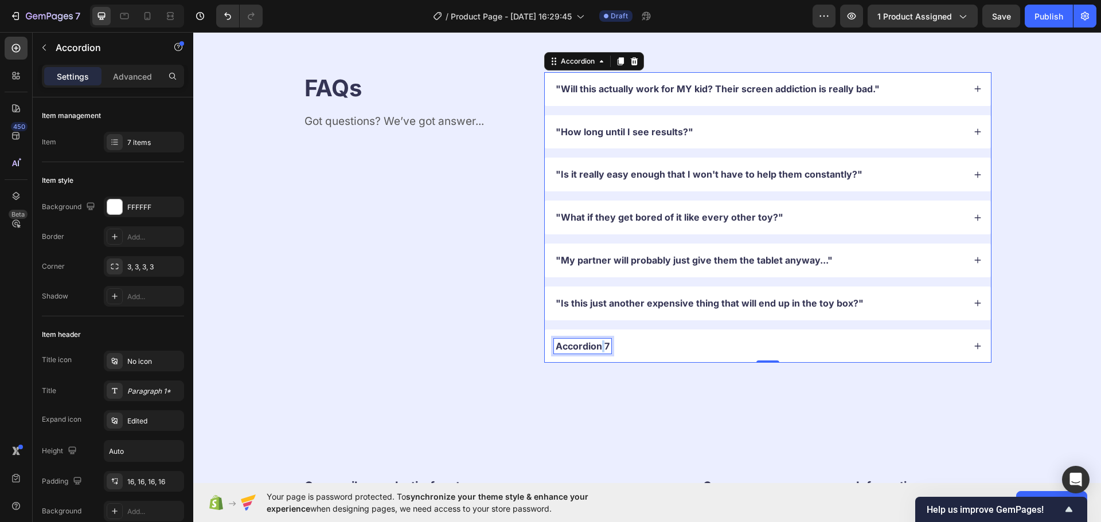
click at [595, 347] on p "Accordion 7" at bounding box center [583, 347] width 54 height 12
click at [596, 347] on p "Accordion 7" at bounding box center [583, 347] width 54 height 12
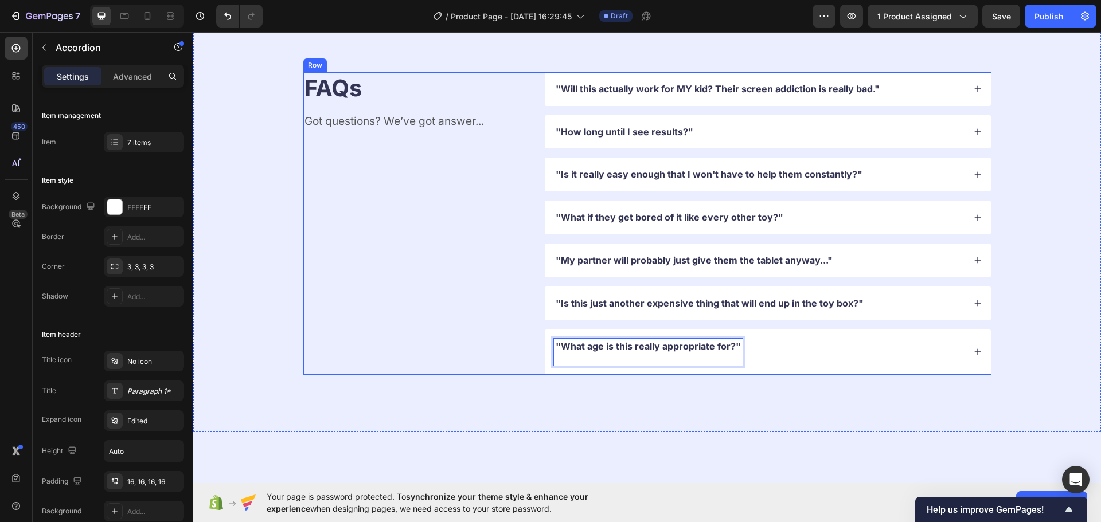
click at [439, 353] on div "FAQs Heading Got questions? We’ve got answer... Text Block" at bounding box center [415, 223] width 224 height 303
click at [622, 346] on p ""What age is this really appropriate for?"" at bounding box center [648, 353] width 185 height 24
click at [576, 357] on p ""What age is this really appropriate for?" at bounding box center [646, 353] width 180 height 24
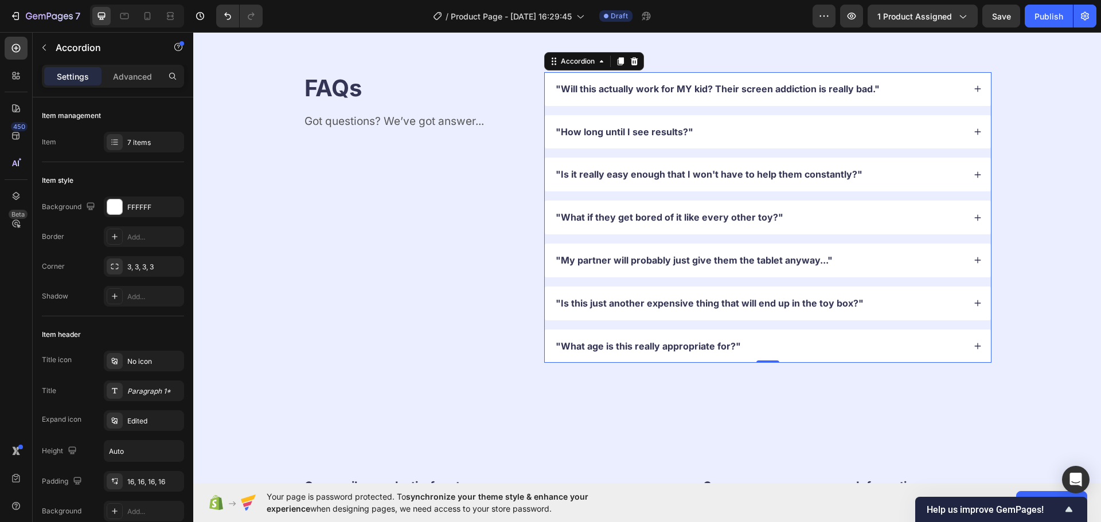
drag, startPoint x: 835, startPoint y: 345, endPoint x: 815, endPoint y: 351, distance: 20.5
click at [835, 345] on div ""What age is this really appropriate for?"" at bounding box center [759, 346] width 410 height 15
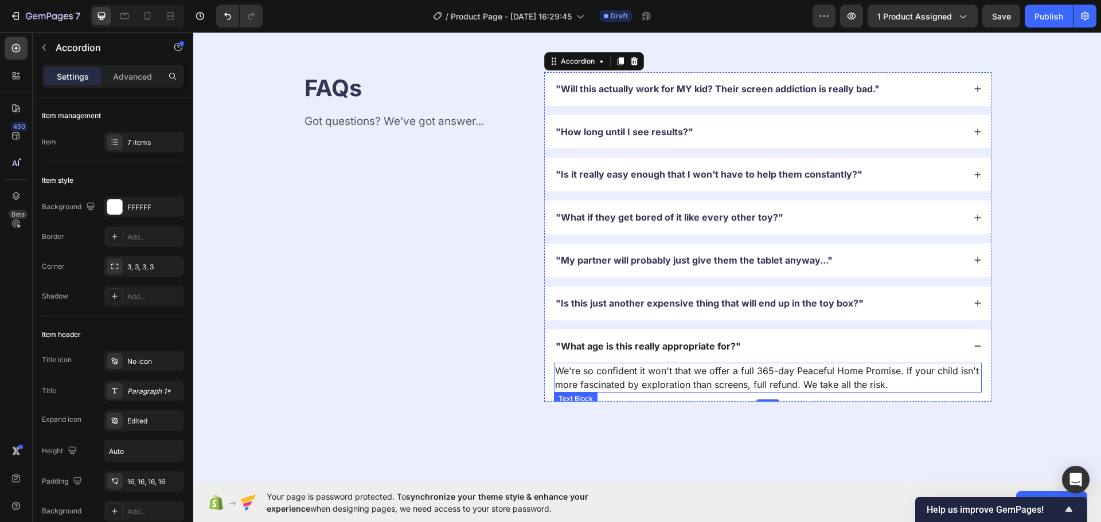
click at [715, 381] on p "We're so confident it won't that we offer a full 365-day Peaceful Home Promise.…" at bounding box center [767, 378] width 425 height 28
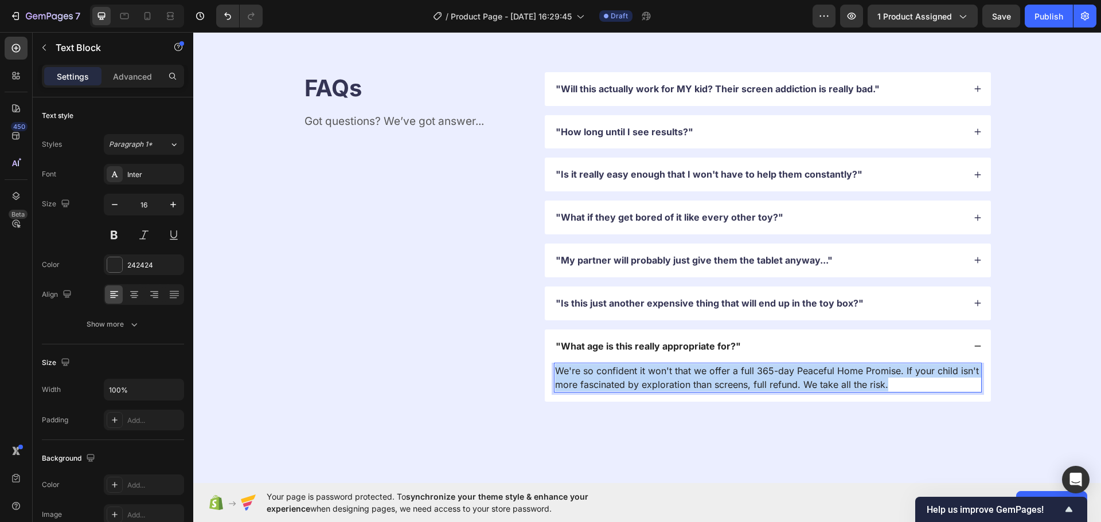
click at [715, 381] on p "We're so confident it won't that we offer a full 365-day Peaceful Home Promise.…" at bounding box center [767, 378] width 425 height 28
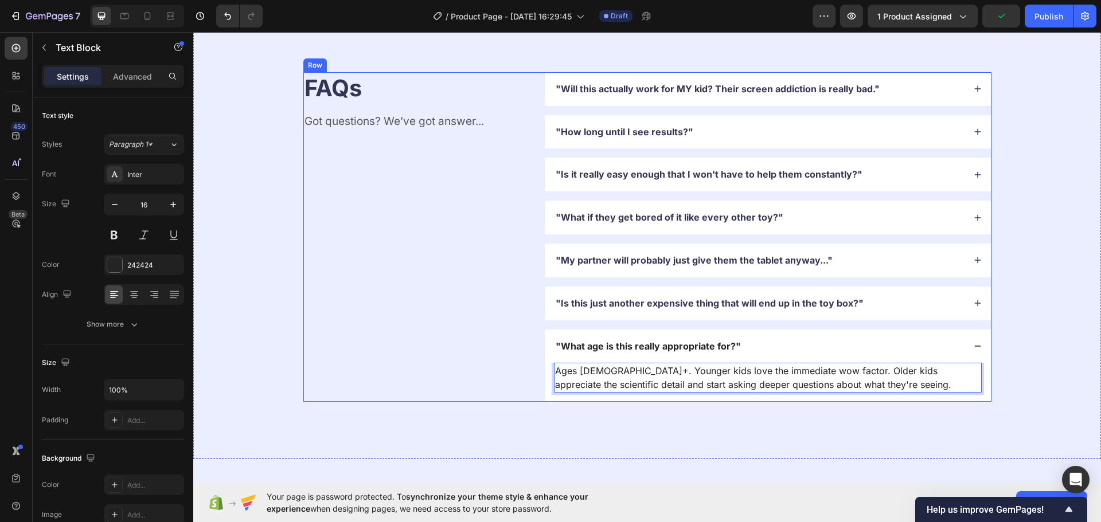
click at [529, 388] on div "FAQs Heading Got questions? We’ve got answer... Text Block "Will this actually …" at bounding box center [647, 237] width 688 height 330
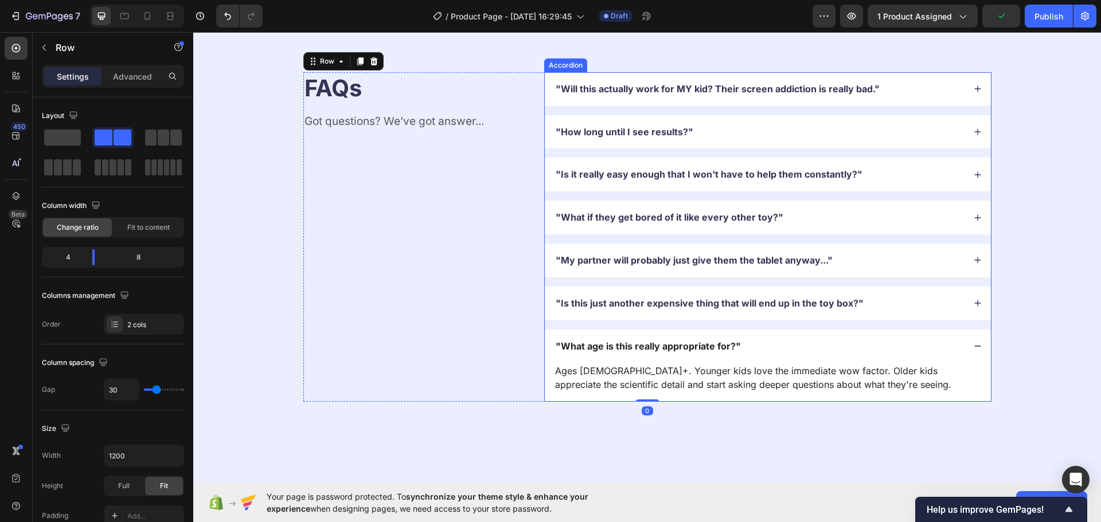
click at [757, 89] on p ""Will this actually work for MY kid? Their screen addiction is really bad."" at bounding box center [718, 89] width 324 height 12
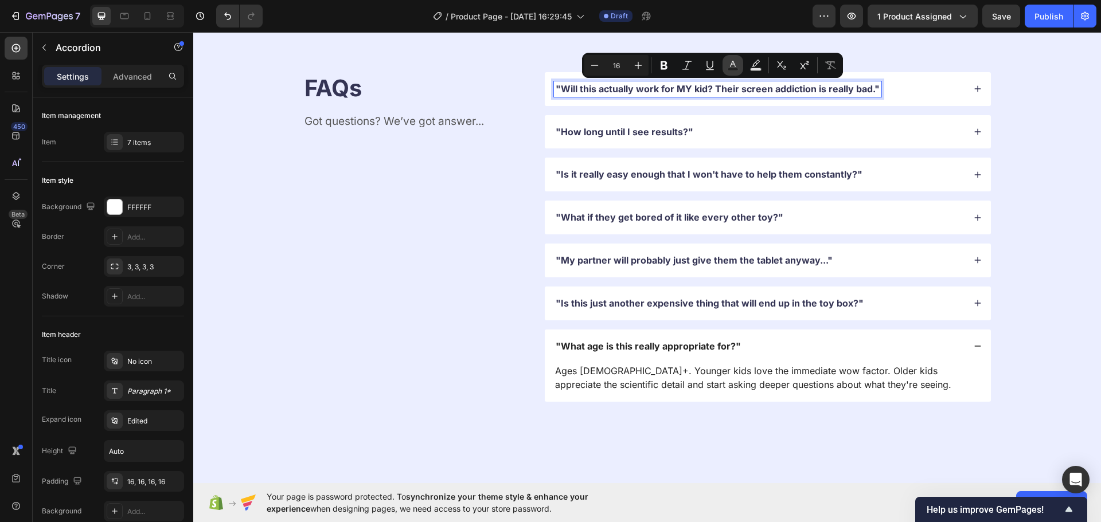
click at [726, 61] on button "Text Color" at bounding box center [732, 65] width 21 height 21
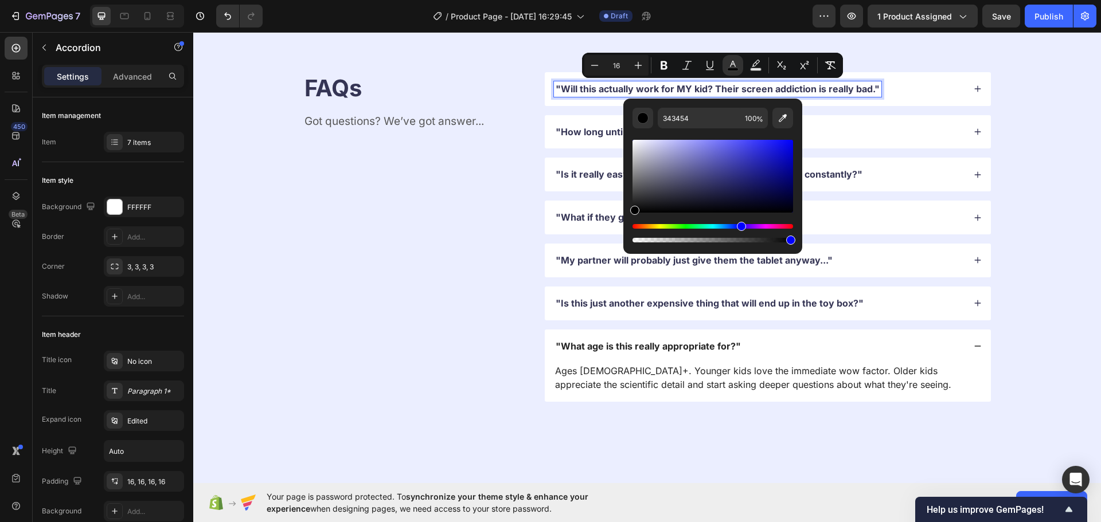
type input "000000"
drag, startPoint x: 856, startPoint y: 243, endPoint x: 478, endPoint y: 326, distance: 386.8
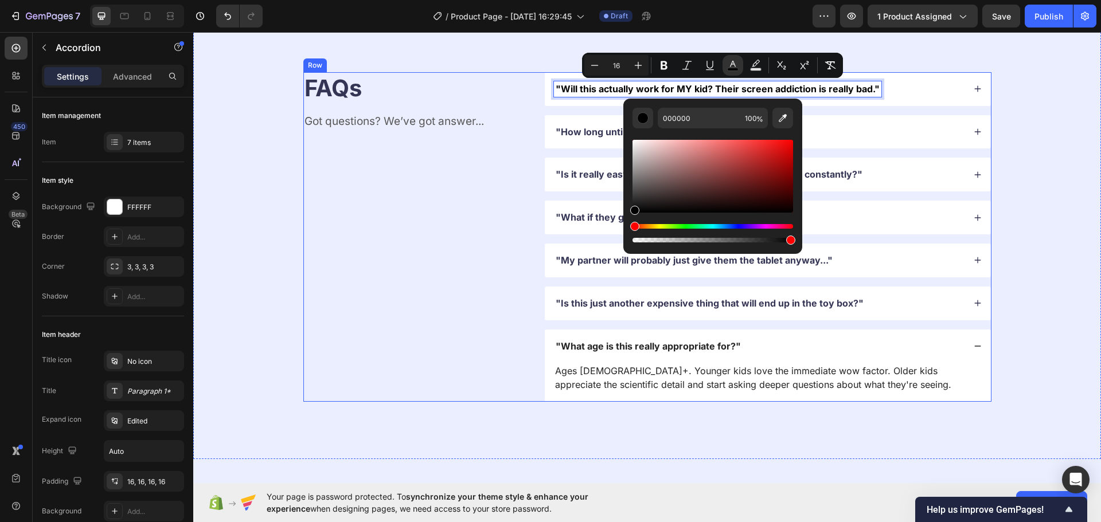
click at [578, 128] on p ""How long until I see results?"" at bounding box center [625, 132] width 138 height 12
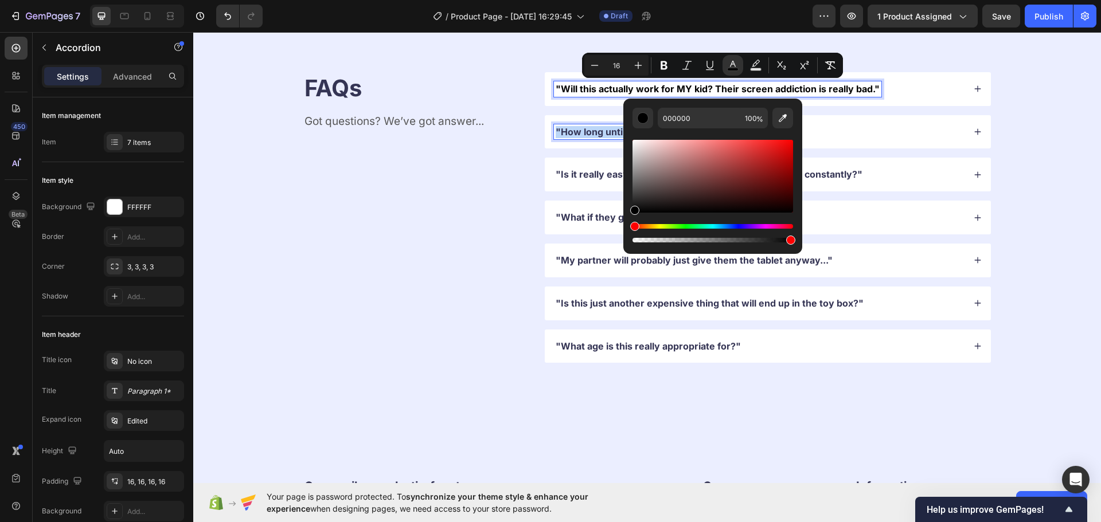
click at [578, 128] on p ""How long until I see results?"" at bounding box center [625, 132] width 138 height 12
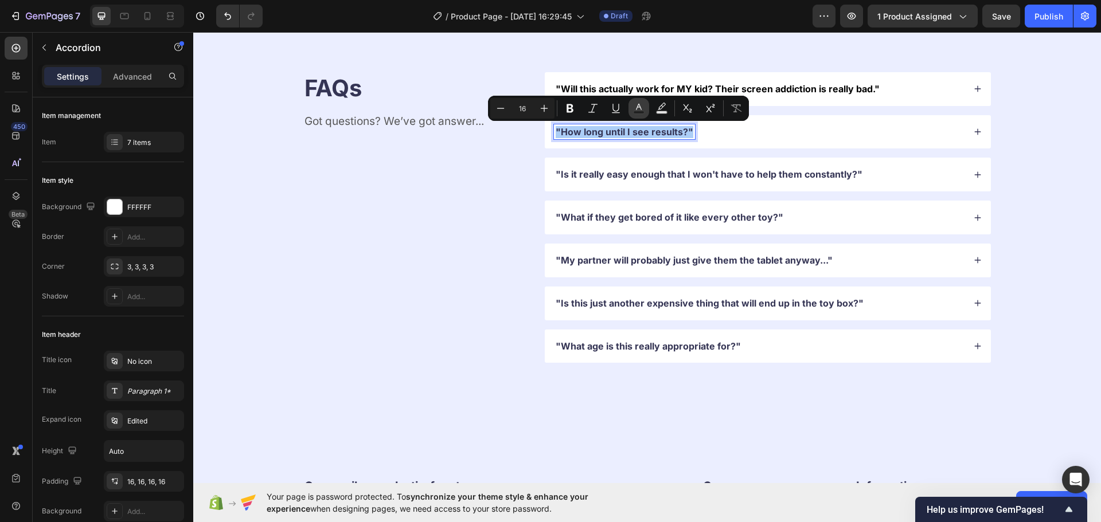
click at [639, 108] on icon "Editor contextual toolbar" at bounding box center [638, 108] width 11 height 11
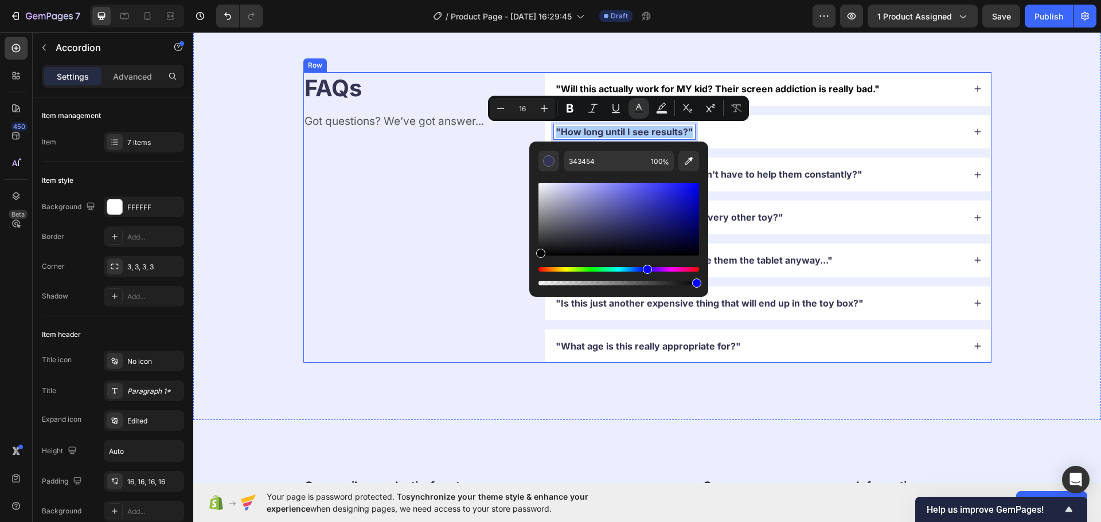
drag, startPoint x: 770, startPoint y: 265, endPoint x: 526, endPoint y: 267, distance: 244.2
type input "000000"
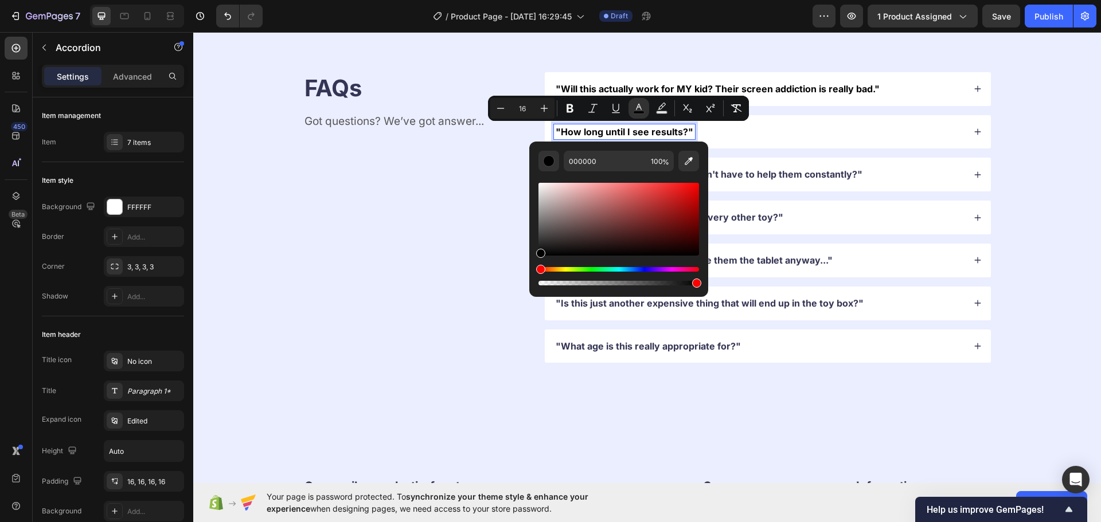
click at [773, 171] on p ""Is it really easy enough that I won't have to help them constantly?"" at bounding box center [709, 175] width 307 height 12
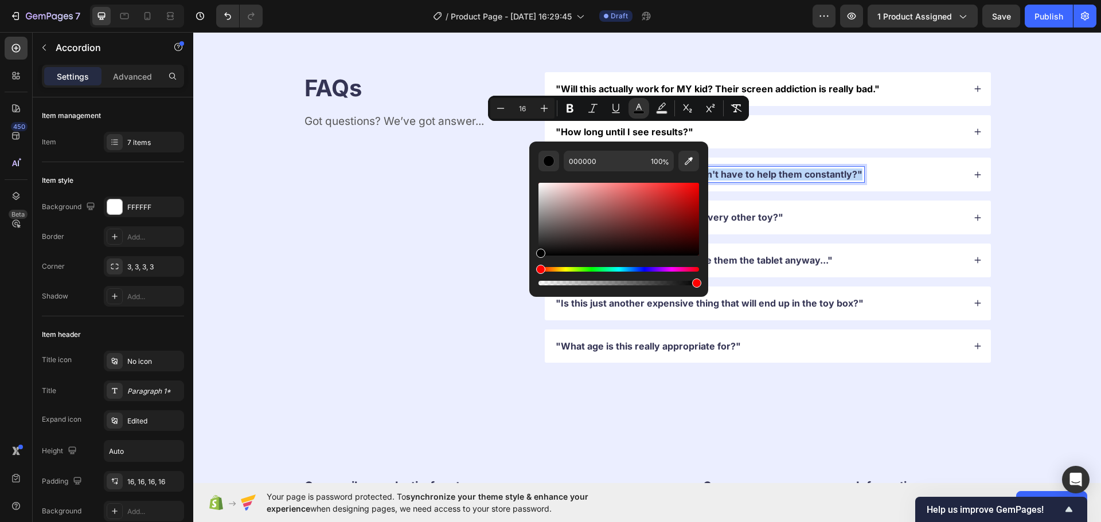
click at [773, 171] on p ""Is it really easy enough that I won't have to help them constantly?"" at bounding box center [709, 175] width 307 height 12
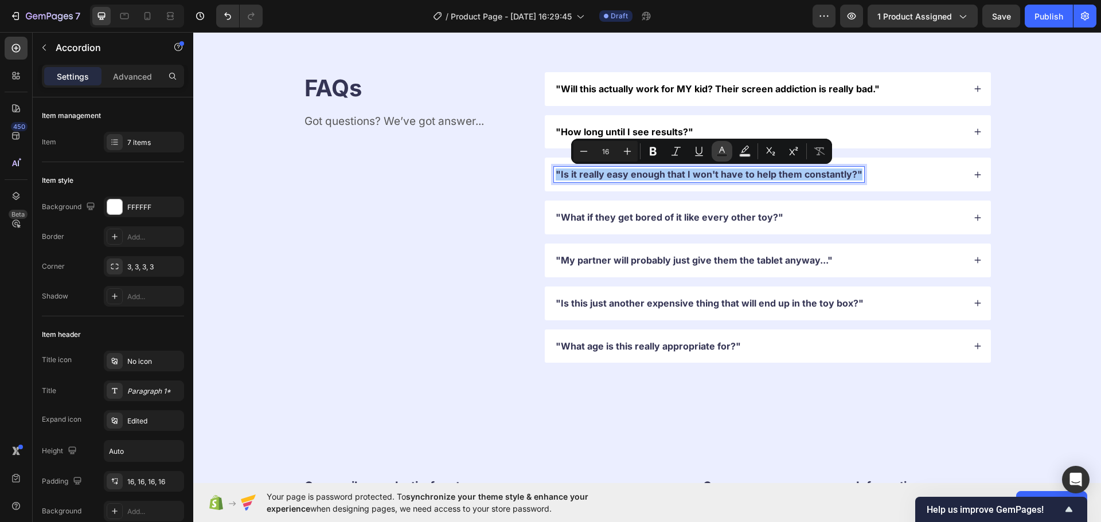
click at [715, 145] on button "Text Color" at bounding box center [721, 151] width 21 height 21
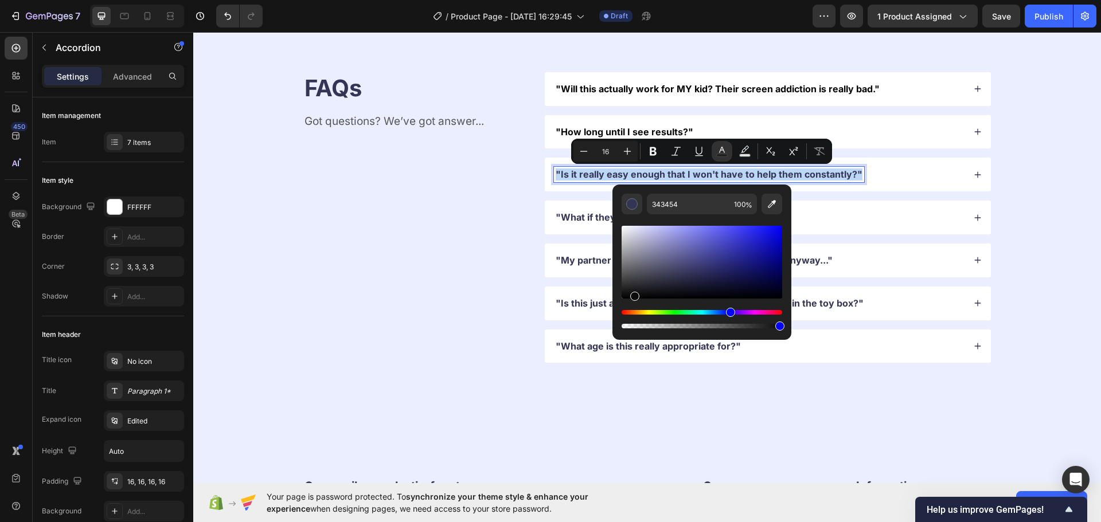
drag, startPoint x: 826, startPoint y: 327, endPoint x: 479, endPoint y: 410, distance: 357.2
type input "000000"
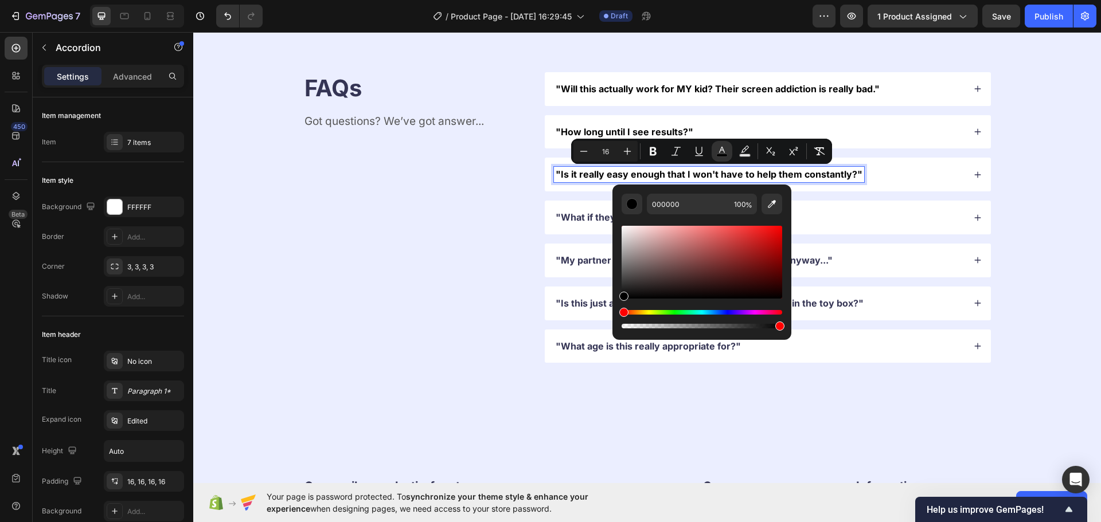
click at [579, 214] on p ""What if they get bored of it like every other toy?"" at bounding box center [670, 218] width 228 height 12
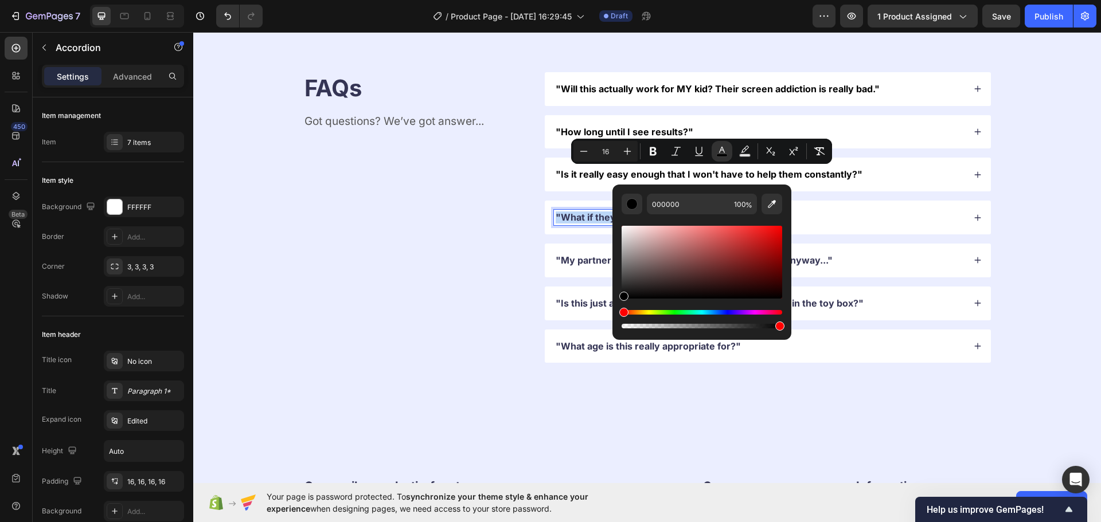
click at [579, 214] on p ""What if they get bored of it like every other toy?"" at bounding box center [670, 218] width 228 height 12
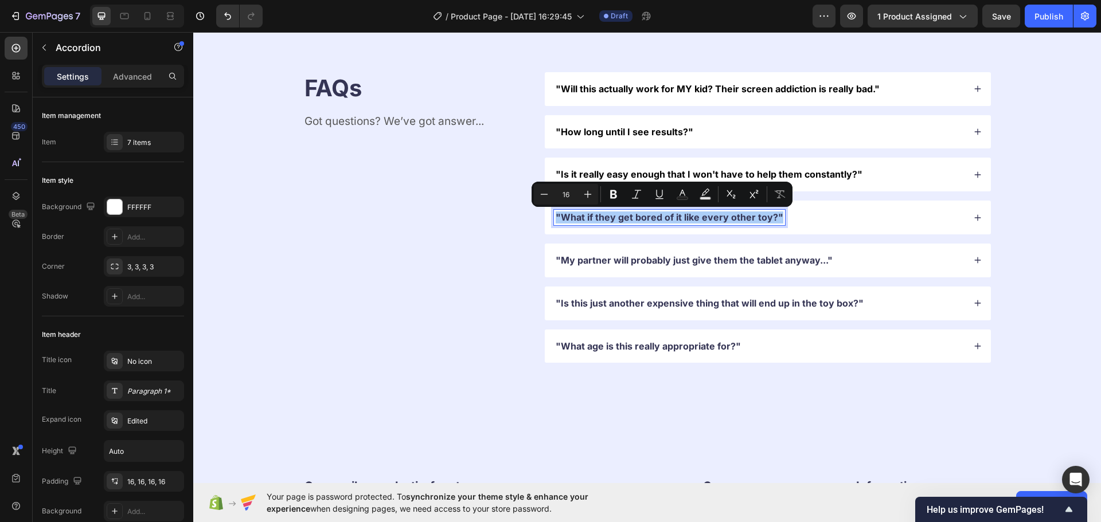
click at [681, 197] on rect "Editor contextual toolbar" at bounding box center [682, 198] width 11 height 3
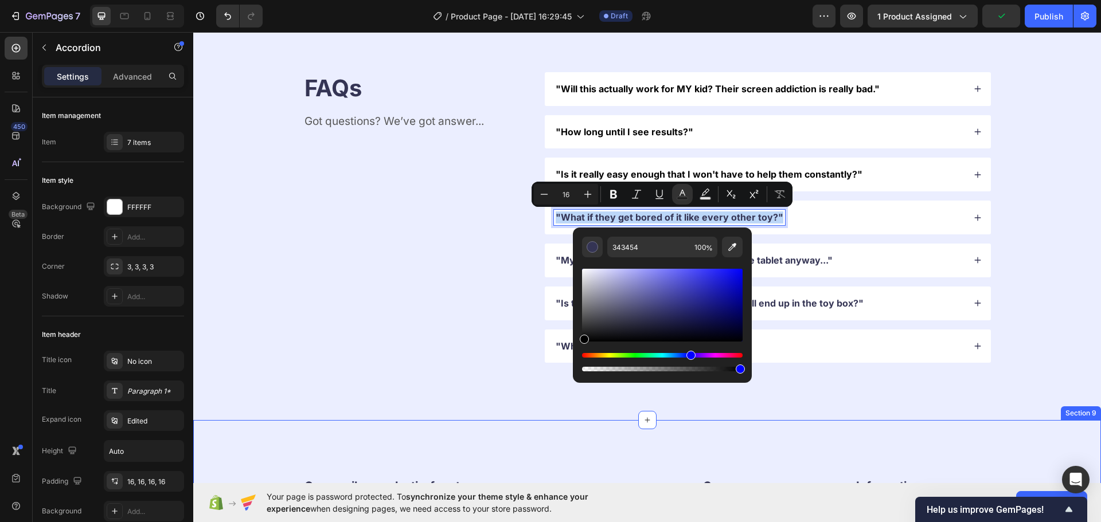
drag, startPoint x: 795, startPoint y: 376, endPoint x: 464, endPoint y: 346, distance: 332.8
type input "000000"
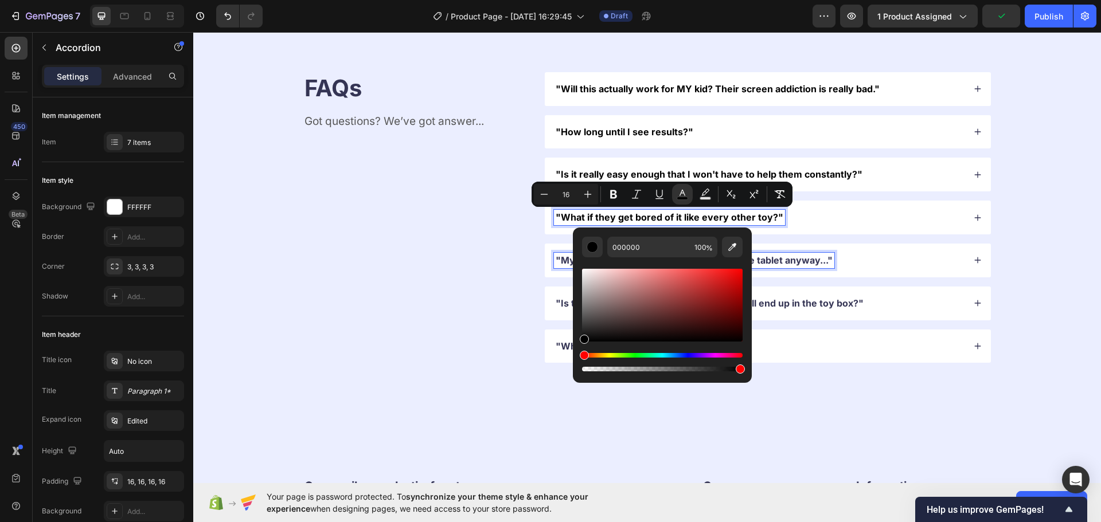
click at [556, 256] on p ""My partner will probably just give them the tablet anyway..."" at bounding box center [694, 261] width 277 height 12
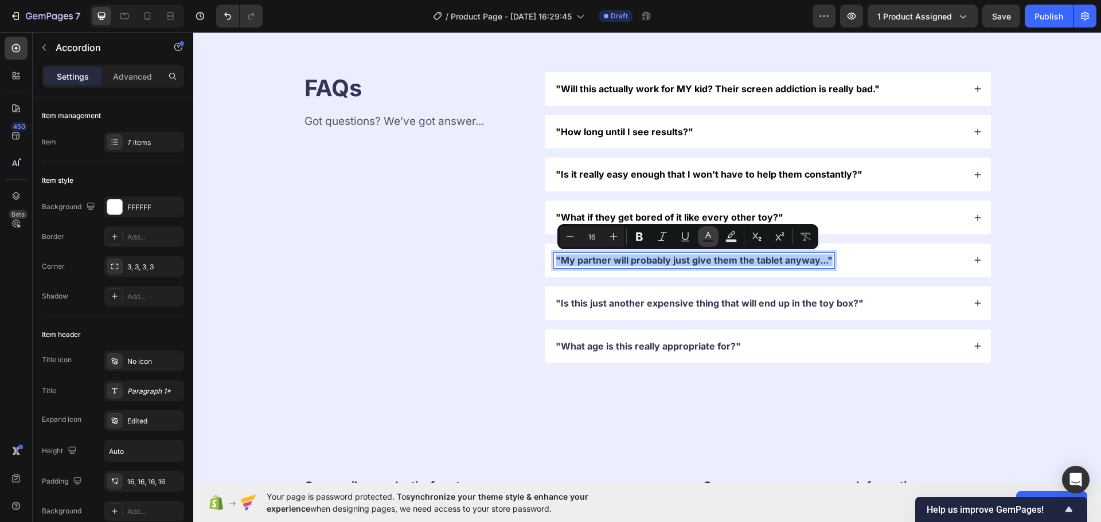
click at [714, 237] on button "Text Color" at bounding box center [708, 236] width 21 height 21
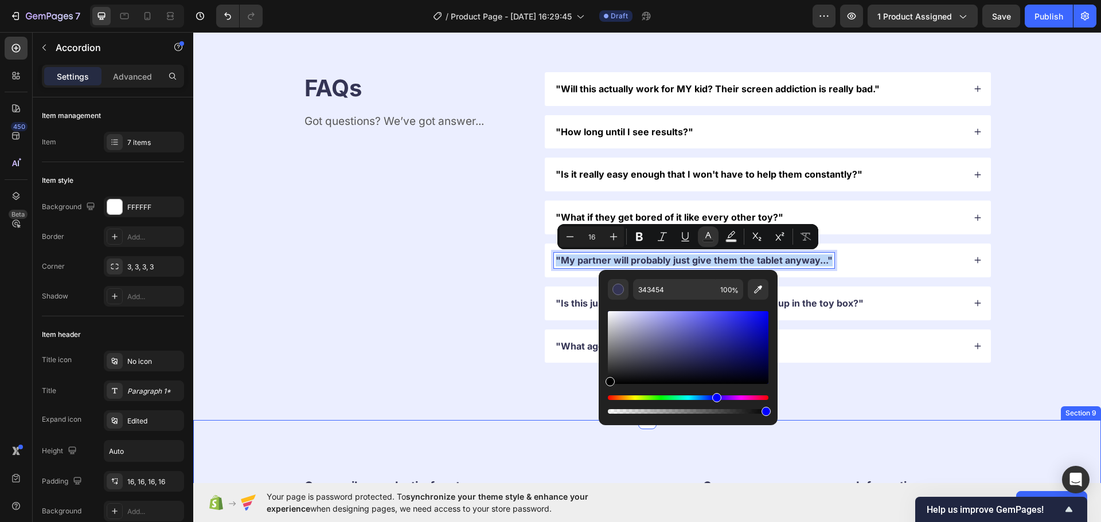
drag, startPoint x: 847, startPoint y: 409, endPoint x: 534, endPoint y: 331, distance: 322.2
type input "000000"
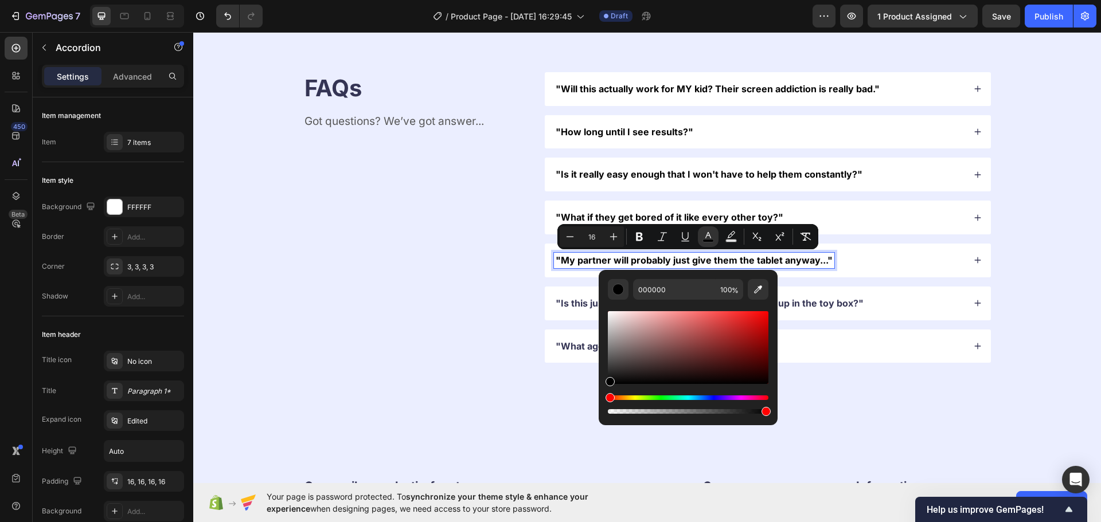
click at [568, 303] on p ""Is this just another expensive thing that will end up in the toy box?"" at bounding box center [710, 304] width 308 height 12
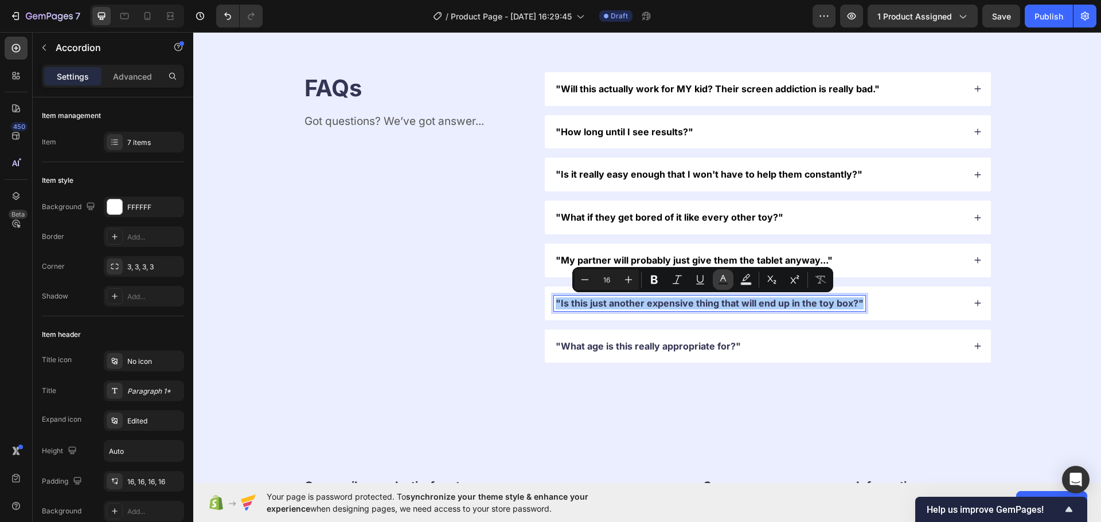
click at [725, 280] on icon "Editor contextual toolbar" at bounding box center [723, 278] width 6 height 6
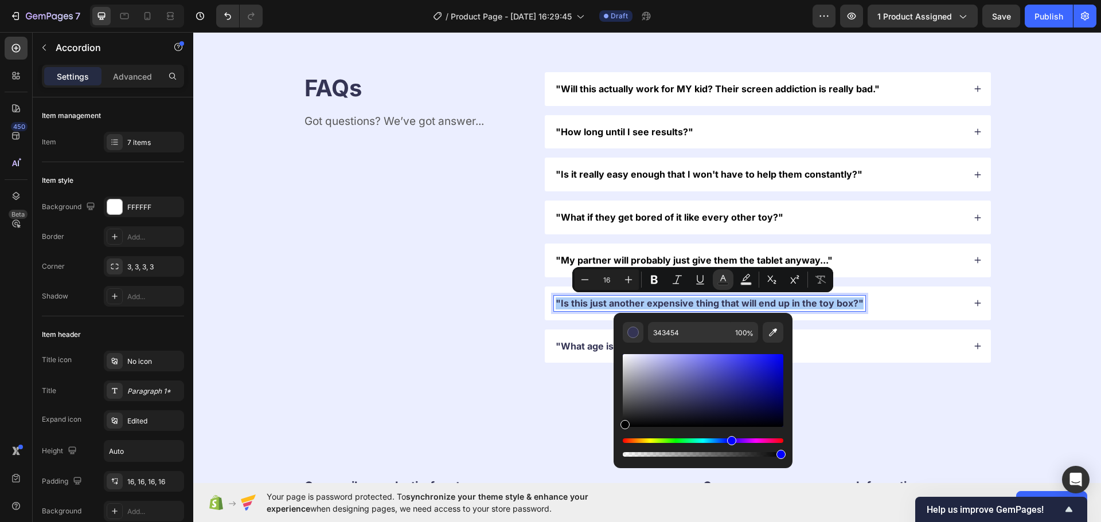
drag, startPoint x: 678, startPoint y: 382, endPoint x: 486, endPoint y: 504, distance: 227.6
click at [479, 0] on body "7 / Product Page - [DATE] 16:29:45 Draft Preview 1 product assigned Save Publis…" at bounding box center [550, 0] width 1101 height 0
type input "000000"
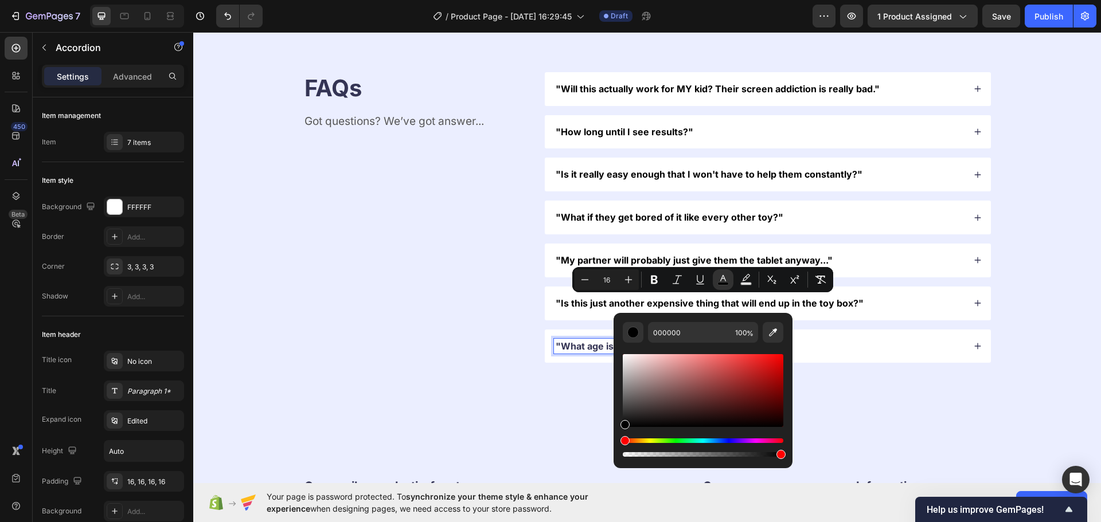
click at [582, 346] on p ""What age is this really appropriate for?"" at bounding box center [648, 347] width 185 height 12
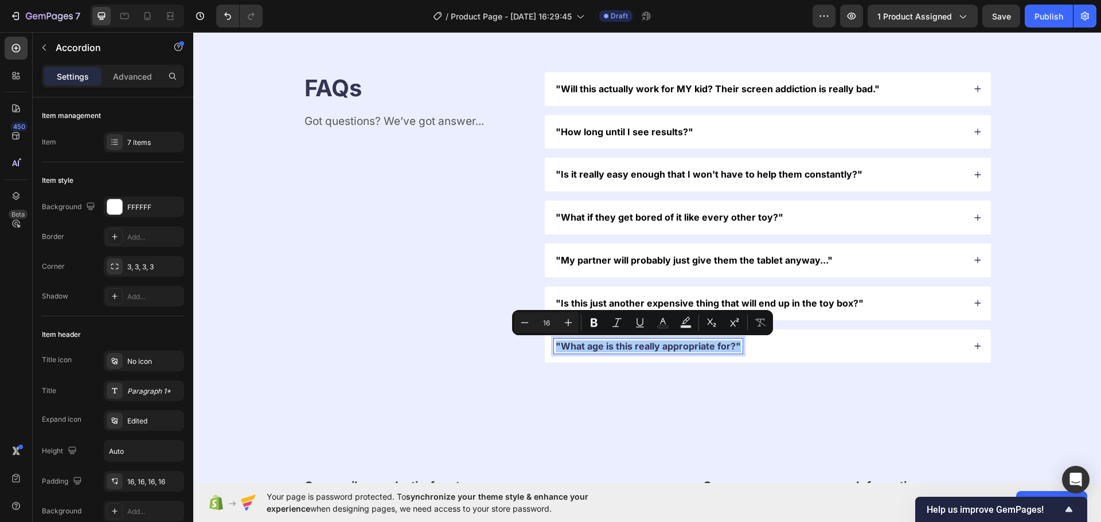
click at [674, 321] on div "Minus 16 Plus Bold Italic Underline Text Color Text Background Color Subscript …" at bounding box center [642, 322] width 256 height 21
click at [667, 322] on icon "Editor contextual toolbar" at bounding box center [662, 322] width 11 height 11
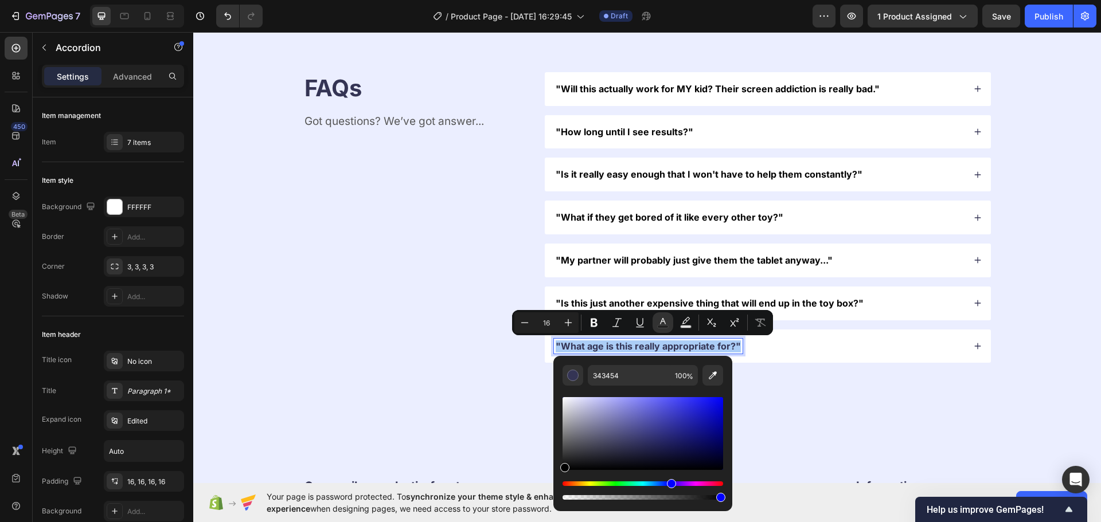
drag, startPoint x: 611, startPoint y: 421, endPoint x: 318, endPoint y: 503, distance: 304.2
click at [377, 0] on html "7 / Product Page - [DATE] 16:29:45 Draft Preview 1 product assigned Save Publis…" at bounding box center [550, 0] width 1101 height 0
type input "000000"
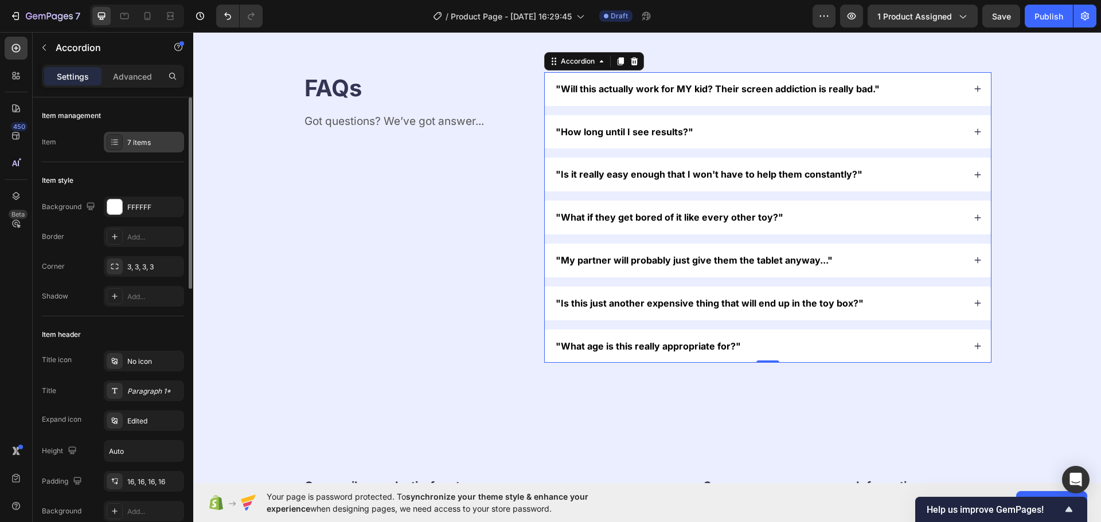
click at [132, 151] on div "7 items" at bounding box center [144, 142] width 80 height 21
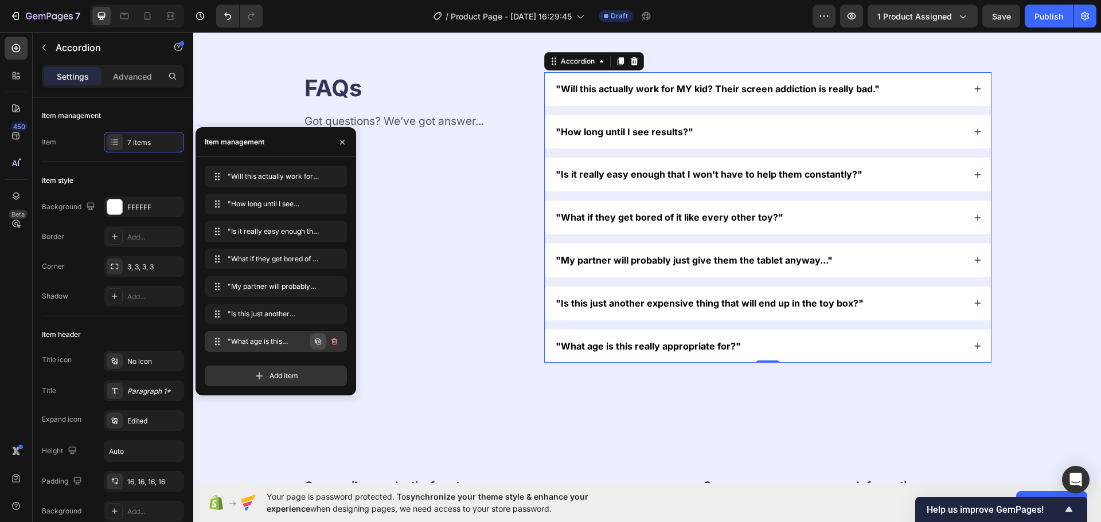
click at [318, 341] on icon "button" at bounding box center [318, 341] width 9 height 9
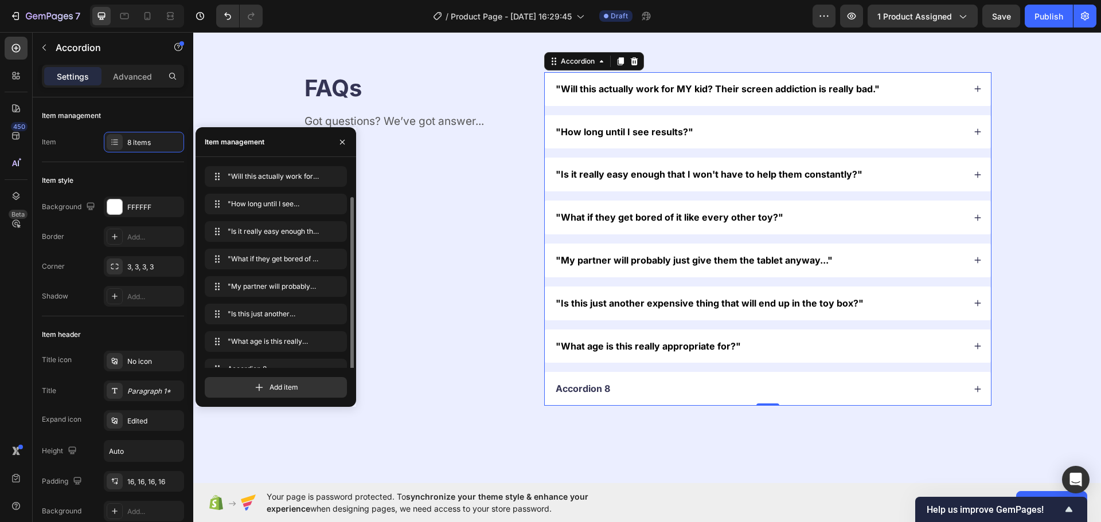
scroll to position [16, 0]
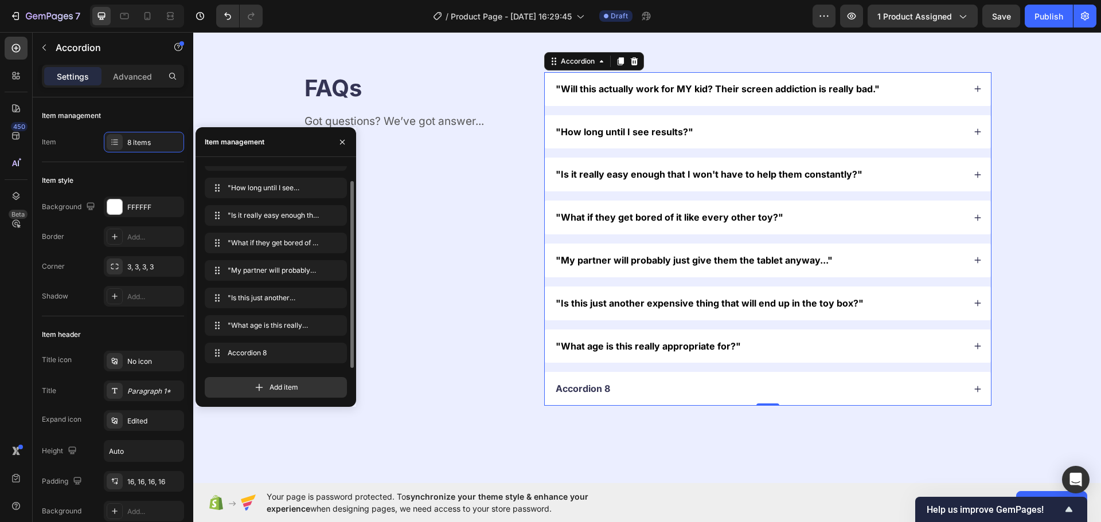
click at [582, 382] on div "Accordion 8" at bounding box center [583, 388] width 58 height 15
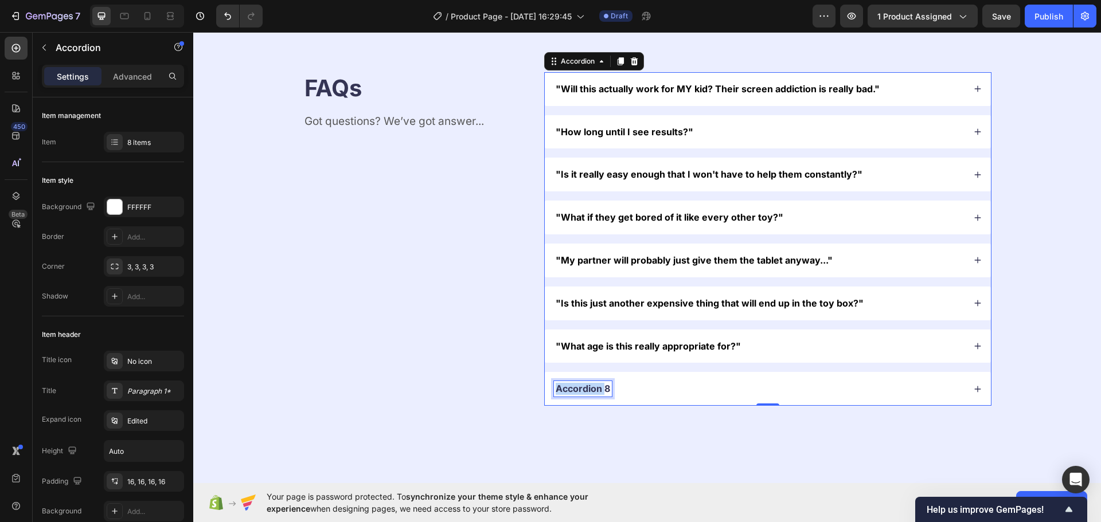
click at [582, 382] on div "Accordion 8" at bounding box center [583, 388] width 58 height 15
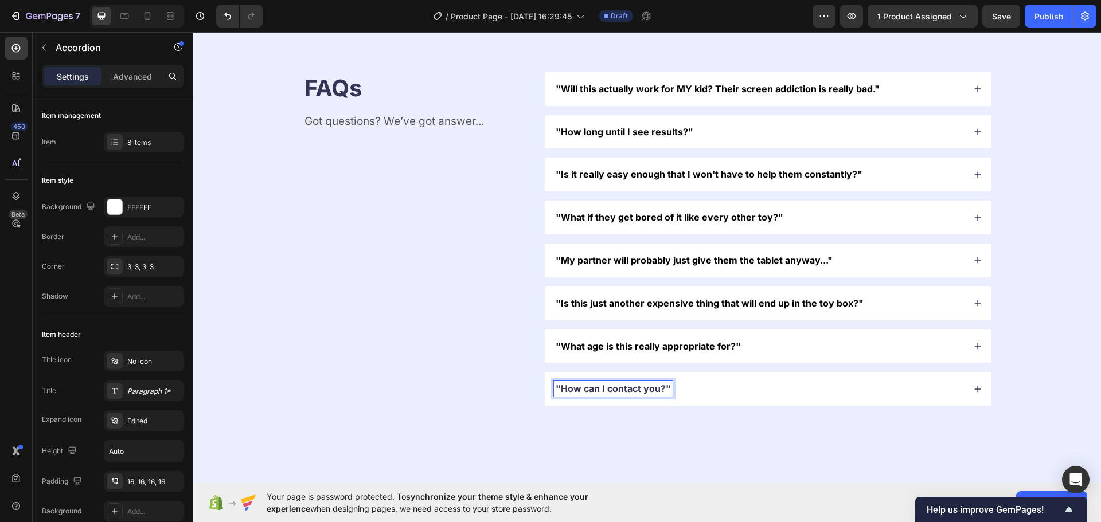
click at [710, 377] on div ""How can I contact you?"" at bounding box center [768, 389] width 446 height 34
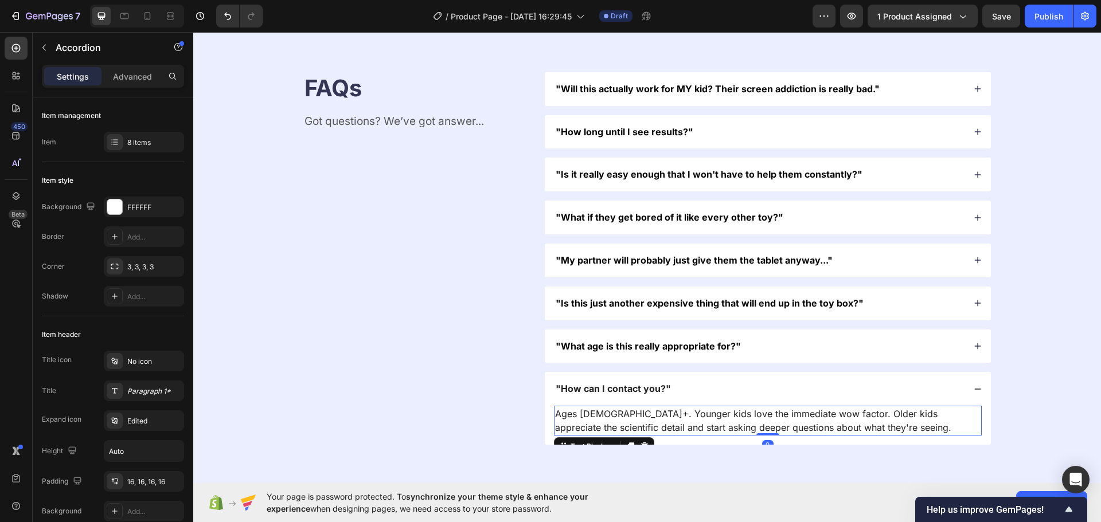
click at [592, 421] on p "Ages [DEMOGRAPHIC_DATA]+. Younger kids love the immediate wow factor. Older kid…" at bounding box center [767, 421] width 425 height 28
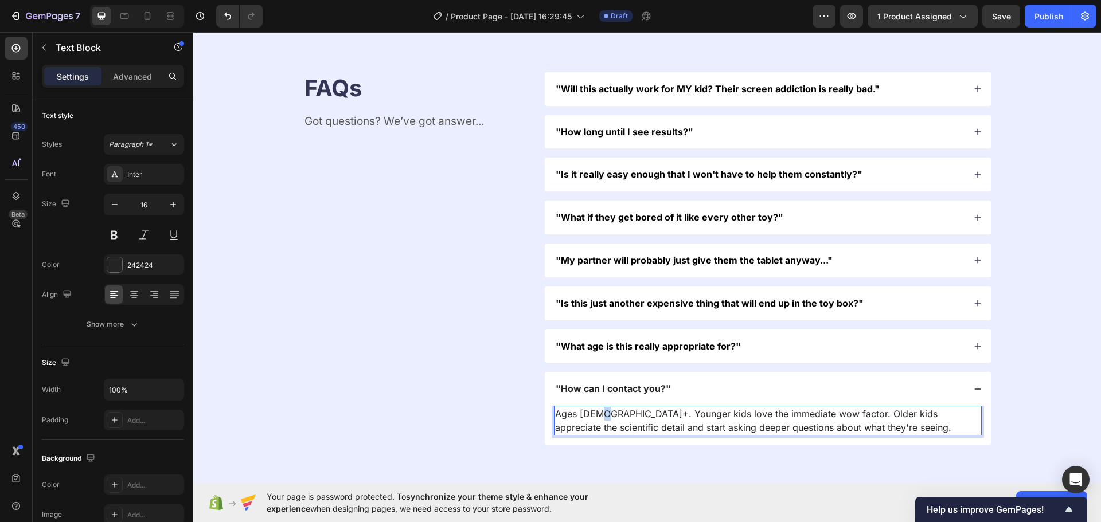
click at [592, 421] on p "Ages [DEMOGRAPHIC_DATA]+. Younger kids love the immediate wow factor. Older kid…" at bounding box center [767, 421] width 425 height 28
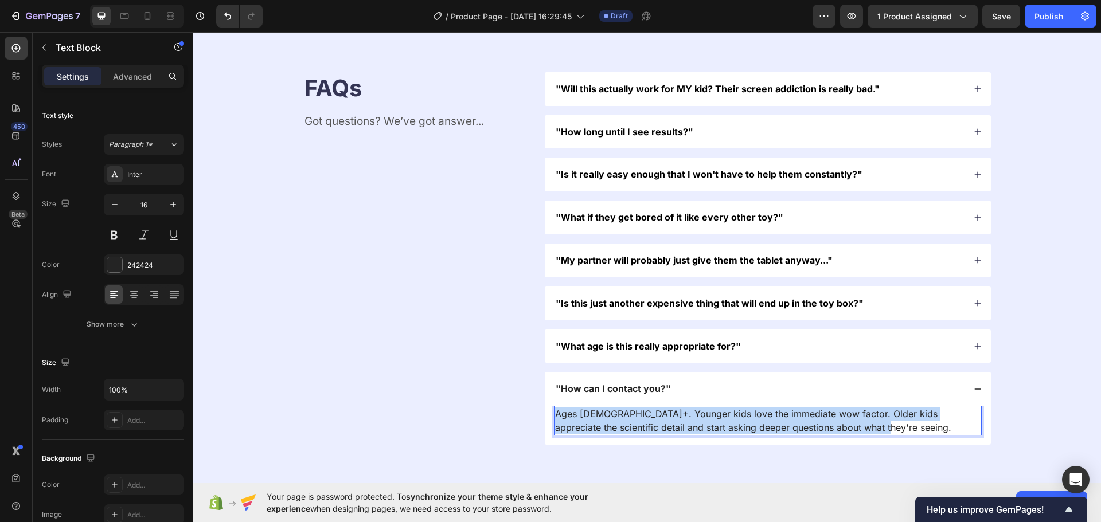
click at [592, 421] on p "Ages [DEMOGRAPHIC_DATA]+. Younger kids love the immediate wow factor. Older kid…" at bounding box center [767, 421] width 425 height 28
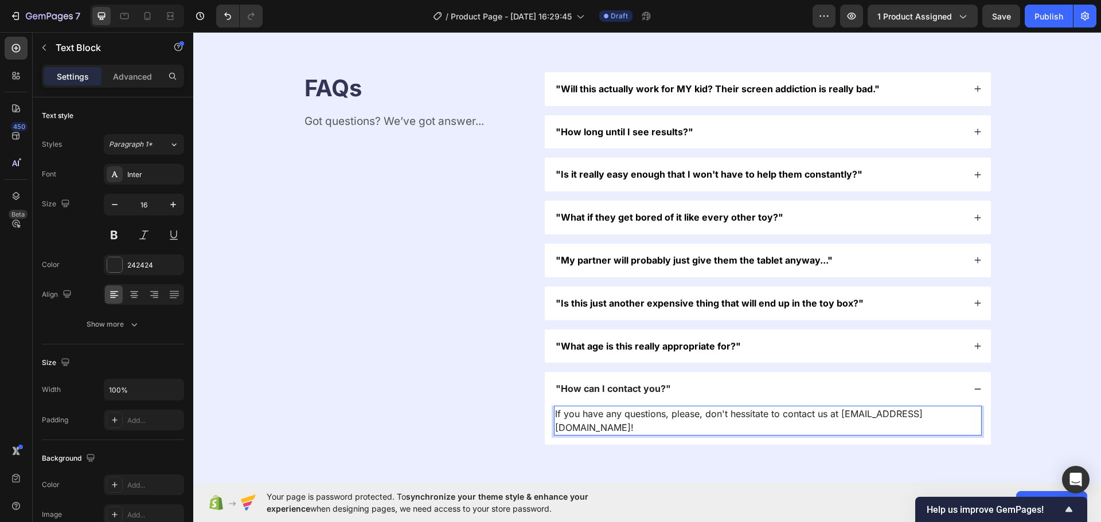
click at [864, 414] on p "If you have any questions, please, don't hessitate to contact us at [EMAIL_ADDR…" at bounding box center [767, 421] width 425 height 28
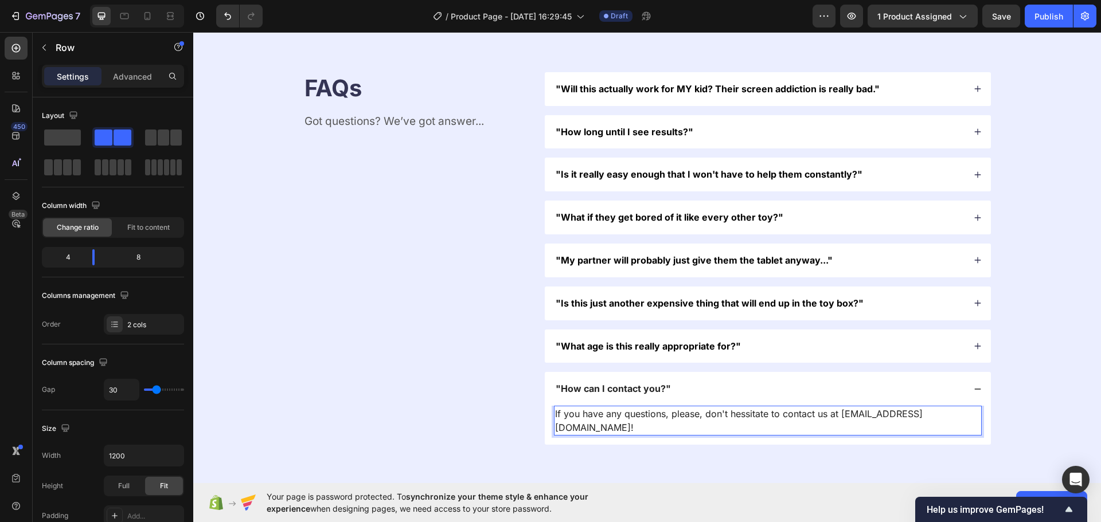
click at [503, 401] on div "FAQs Heading Got questions? We’ve got answer... Text Block" at bounding box center [415, 258] width 224 height 373
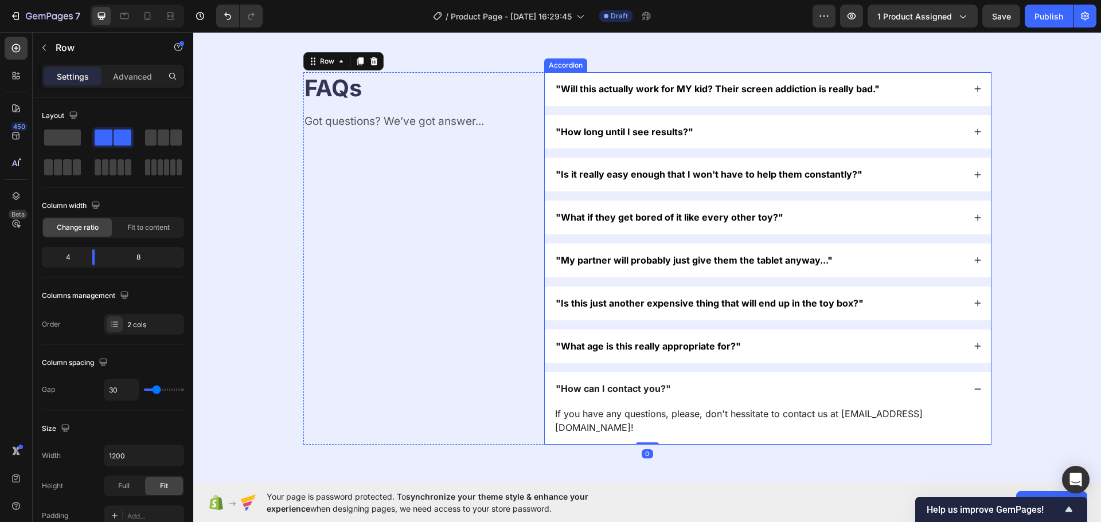
click at [973, 387] on icon at bounding box center [977, 389] width 8 height 8
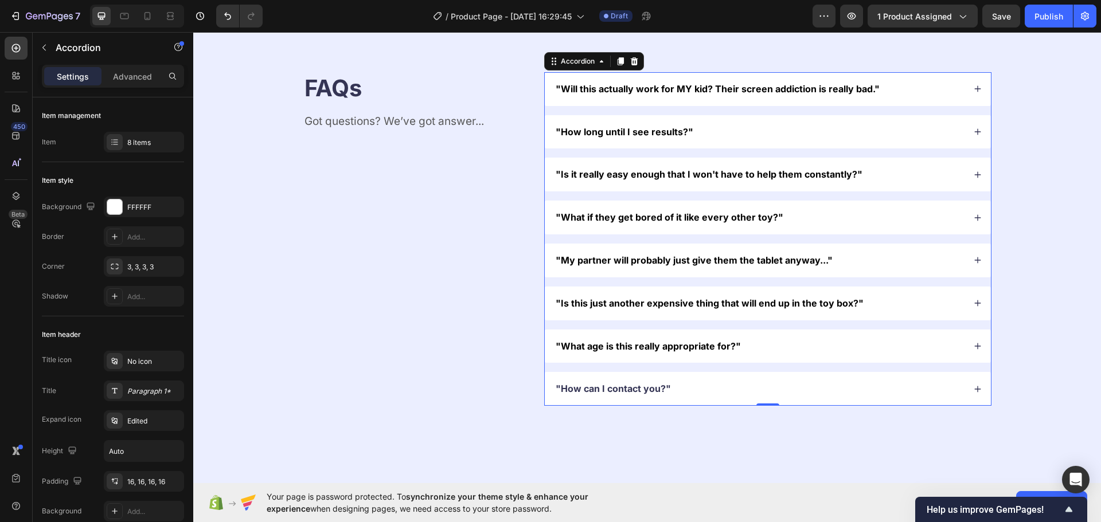
click at [721, 380] on div ""How can I contact you?"" at bounding box center [768, 389] width 446 height 34
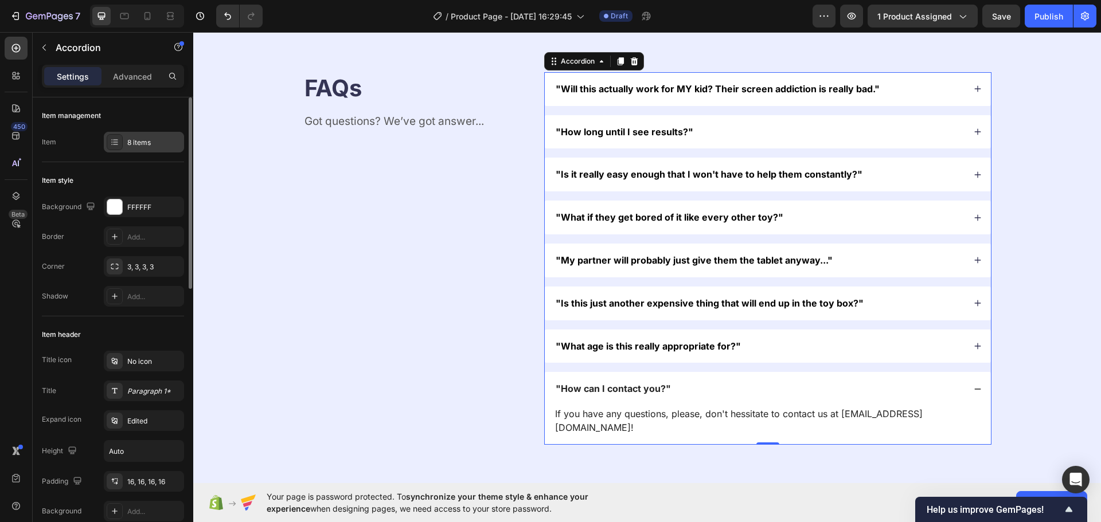
click at [118, 142] on icon at bounding box center [114, 142] width 9 height 9
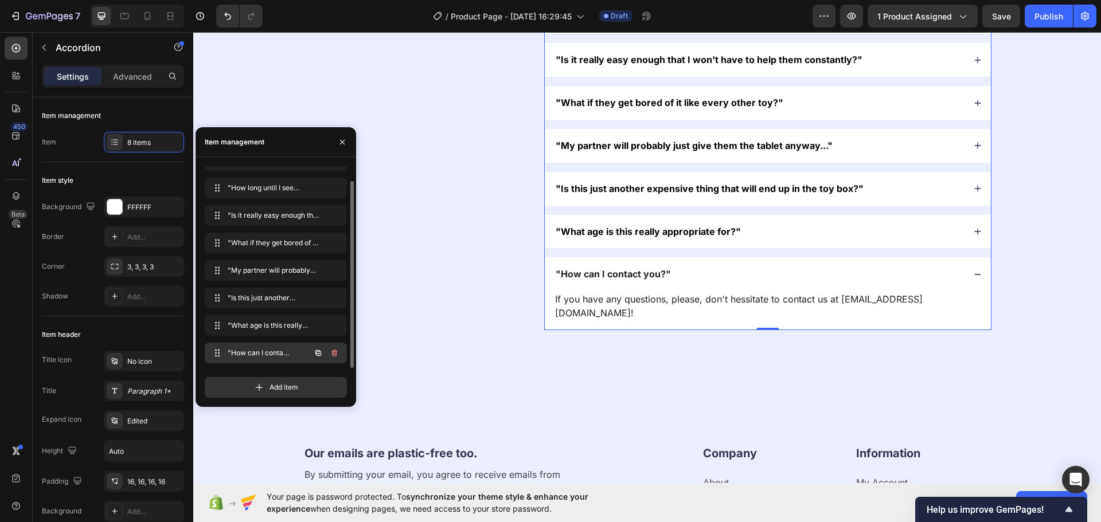
click at [316, 346] on button "button" at bounding box center [318, 353] width 16 height 16
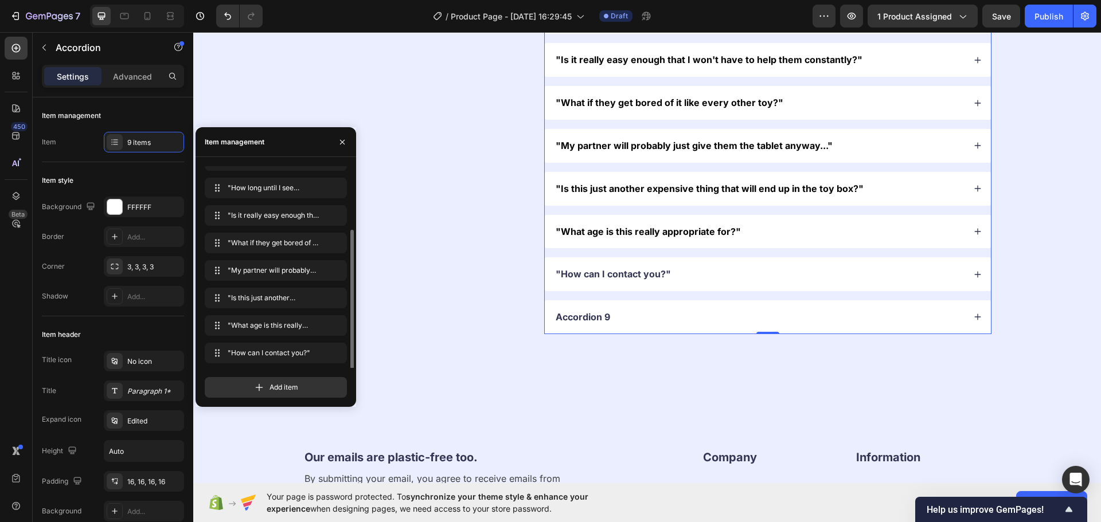
scroll to position [44, 0]
click at [583, 319] on div "Accordion 9" at bounding box center [583, 317] width 58 height 15
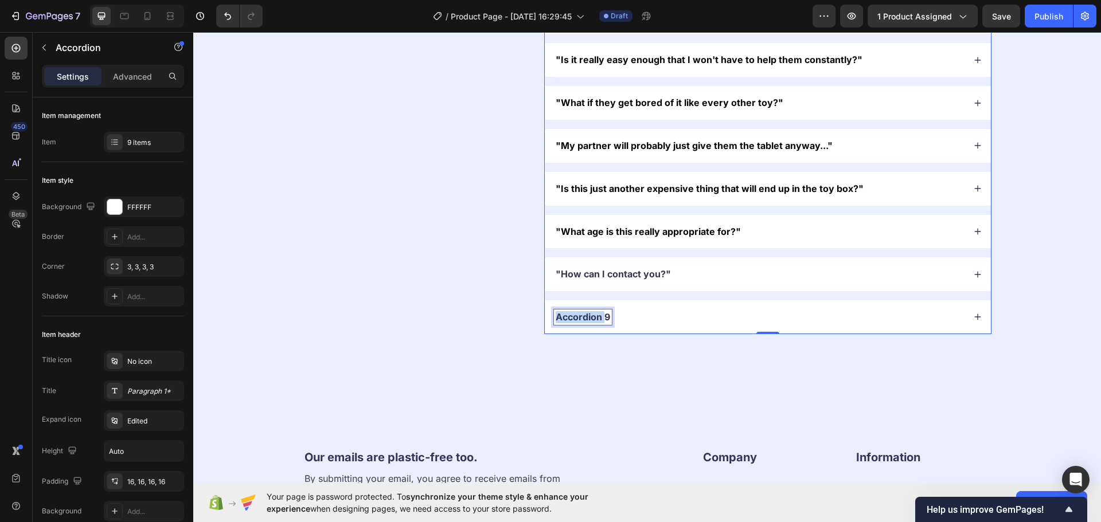
click at [583, 319] on p "Accordion 9" at bounding box center [583, 317] width 54 height 12
click at [757, 318] on div ""What is your shipping time?"" at bounding box center [759, 317] width 410 height 15
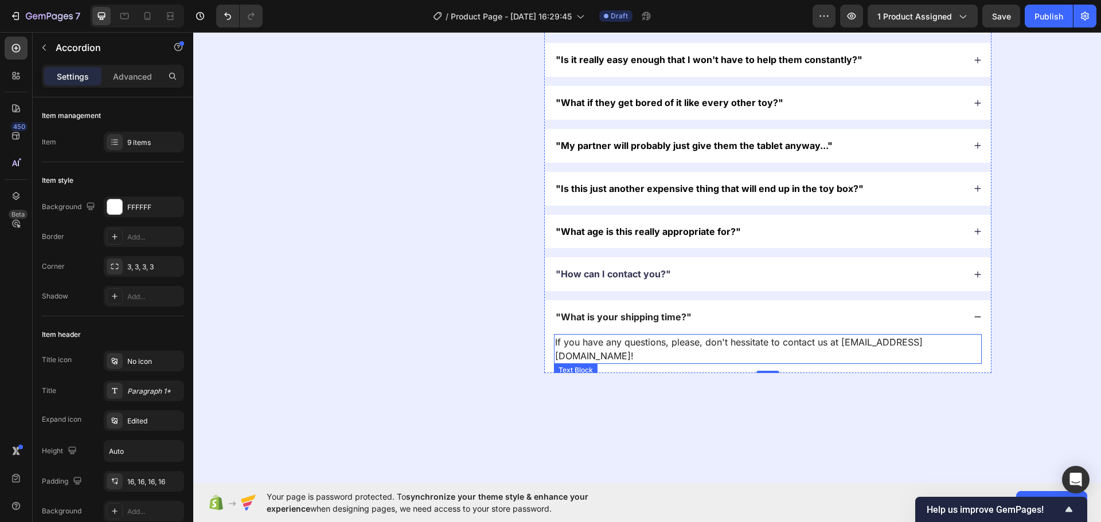
click at [743, 335] on p "If you have any questions, please, don't hessitate to contact us at [EMAIL_ADDR…" at bounding box center [767, 349] width 425 height 28
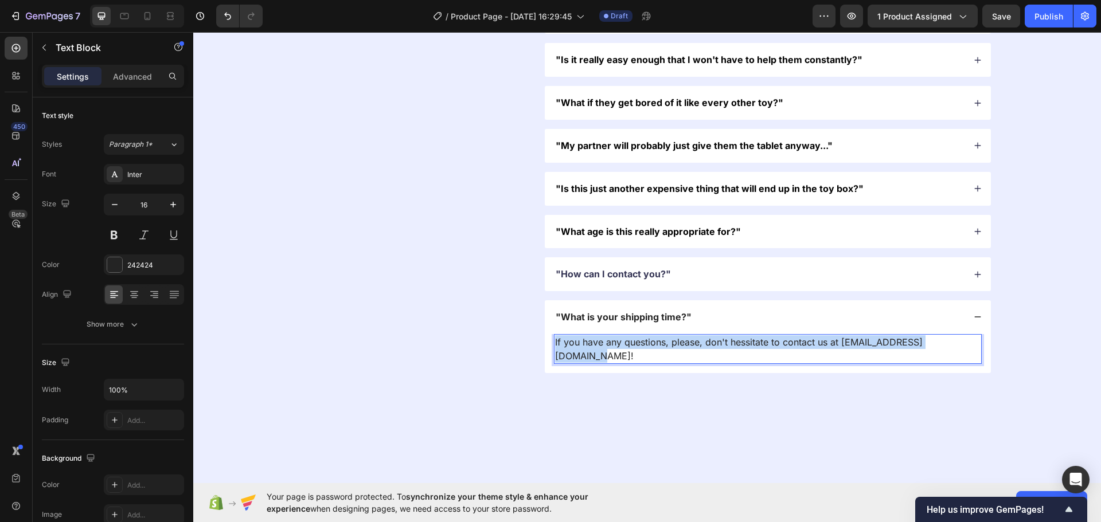
click at [743, 335] on p "If you have any questions, please, don't hessitate to contact us at [EMAIL_ADDR…" at bounding box center [767, 349] width 425 height 28
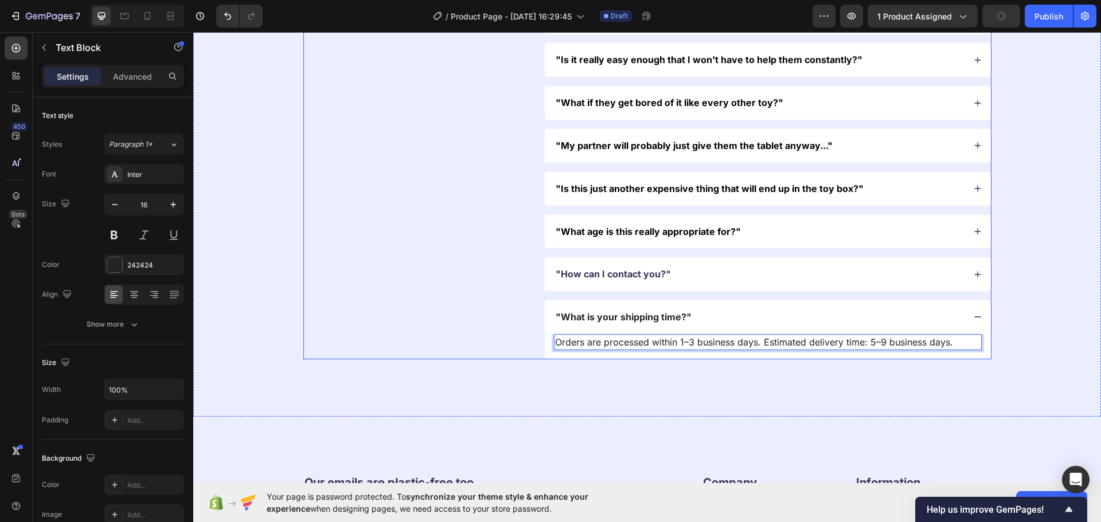
click at [524, 339] on div "FAQs Heading Got questions? We’ve got answer... Text Block "Will this actually …" at bounding box center [647, 159] width 688 height 402
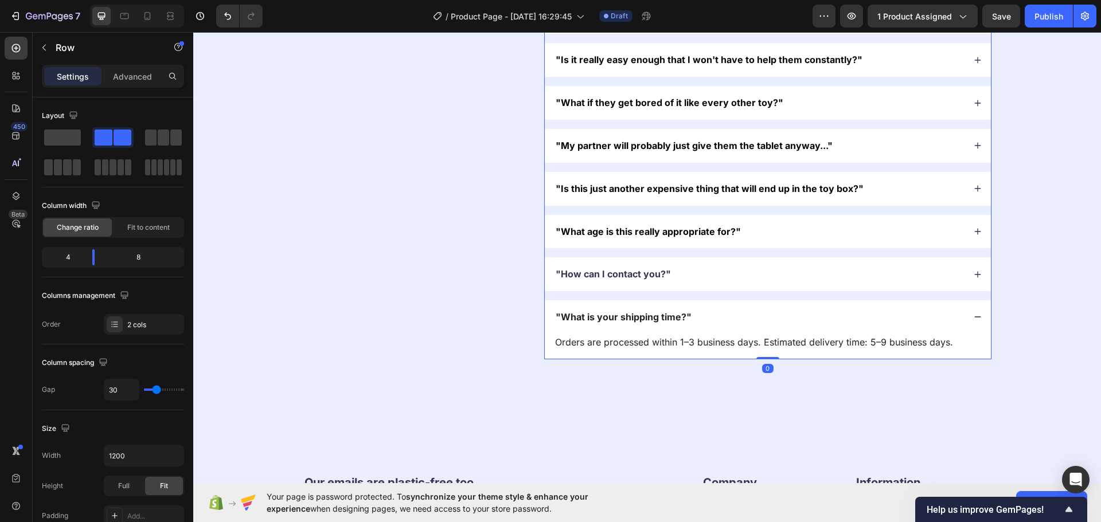
click at [663, 277] on p ""How can I contact you?"" at bounding box center [613, 274] width 115 height 12
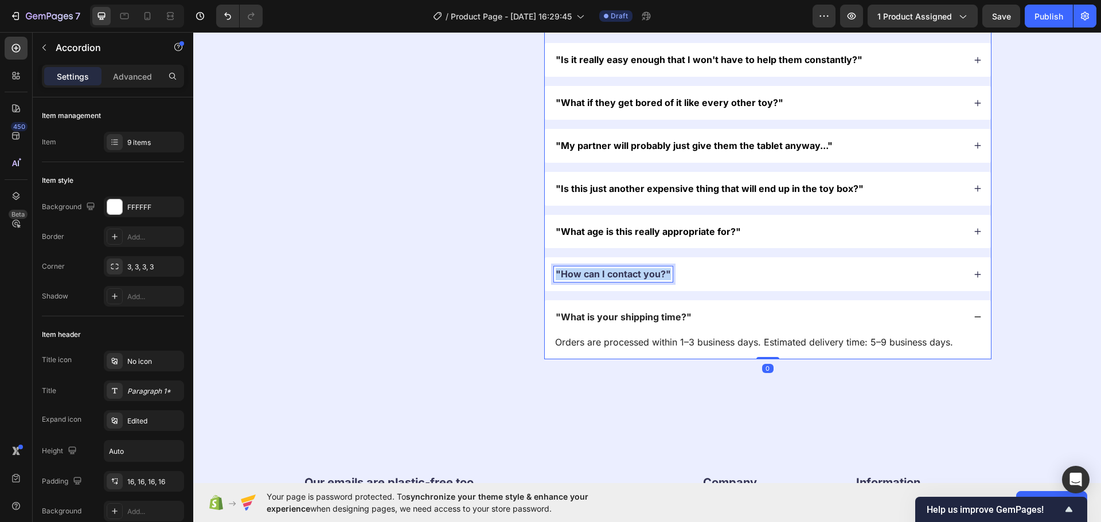
click at [662, 277] on p ""How can I contact you?"" at bounding box center [613, 274] width 115 height 12
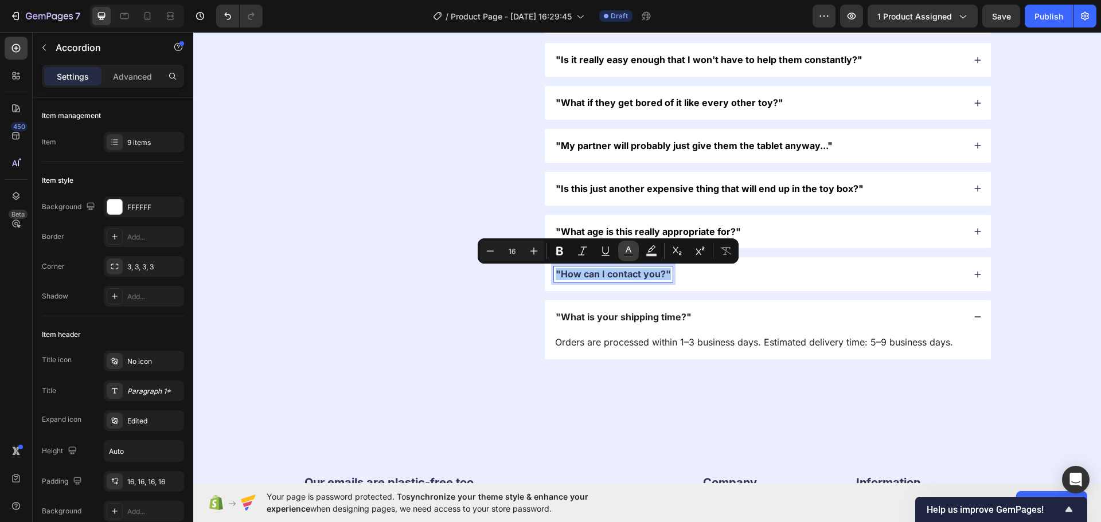
click at [624, 252] on icon "Editor contextual toolbar" at bounding box center [628, 250] width 11 height 11
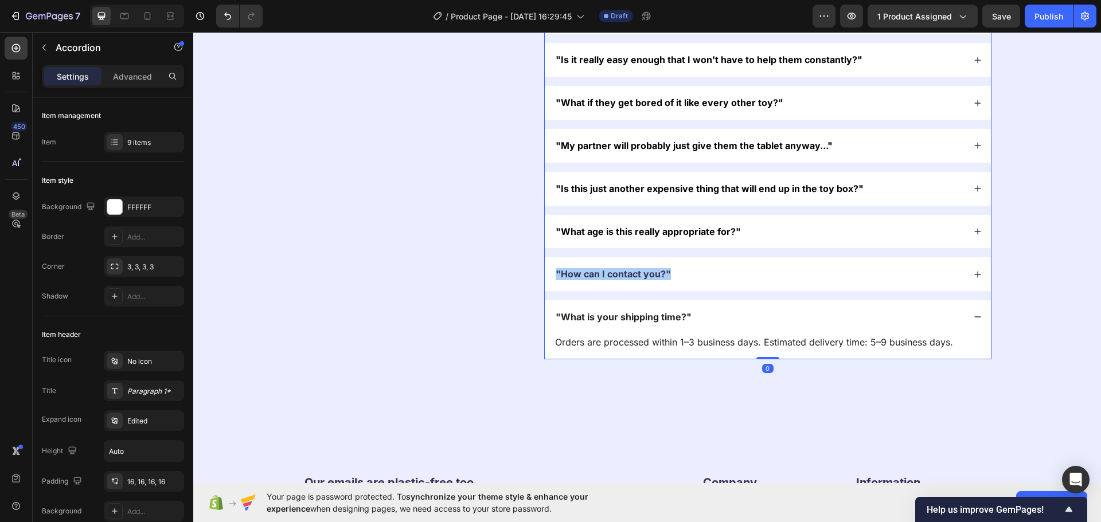
drag, startPoint x: 519, startPoint y: 419, endPoint x: 433, endPoint y: 484, distance: 107.2
click at [594, 289] on div ""How can I contact you?"" at bounding box center [768, 274] width 446 height 34
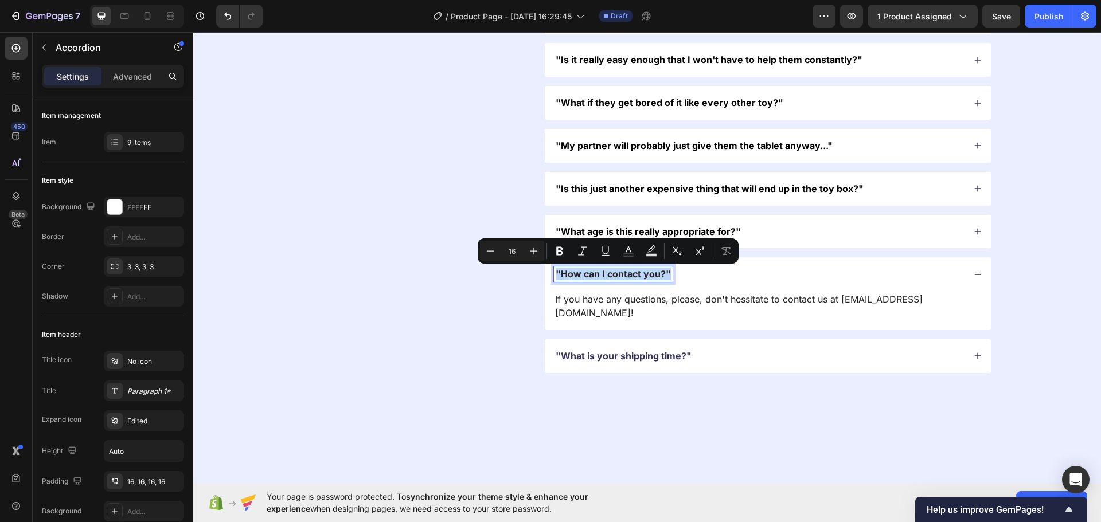
click at [594, 276] on p ""How can I contact you?"" at bounding box center [613, 274] width 115 height 12
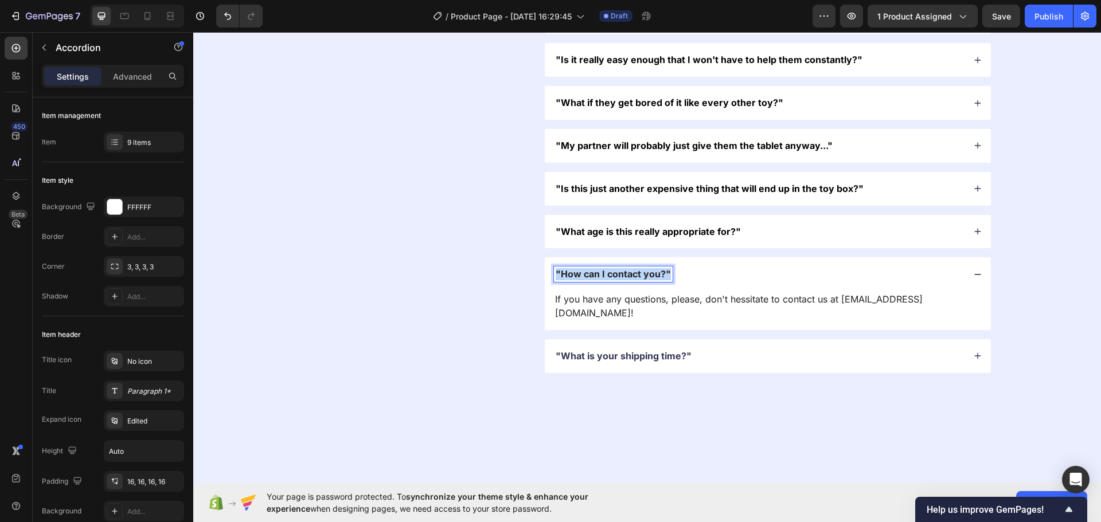
click at [594, 276] on p ""How can I contact you?"" at bounding box center [613, 274] width 115 height 12
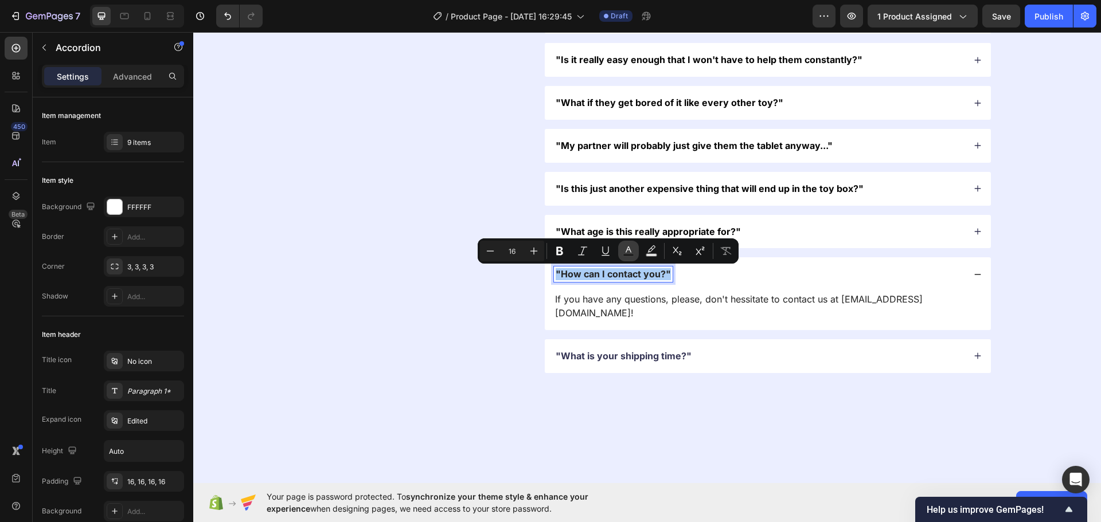
click at [635, 248] on button "Text Color" at bounding box center [628, 251] width 21 height 21
type input "242424"
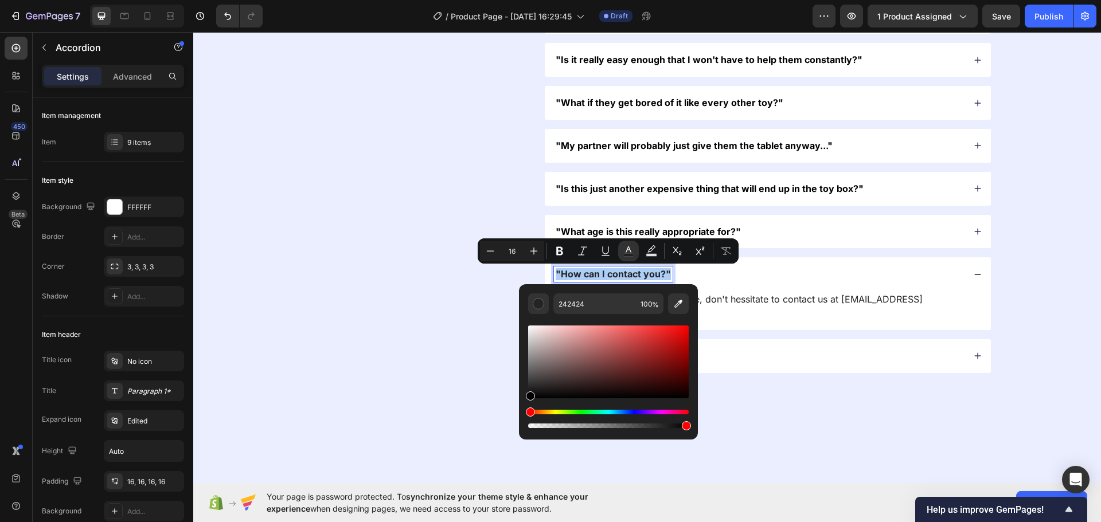
drag, startPoint x: 590, startPoint y: 366, endPoint x: 347, endPoint y: 486, distance: 270.5
click at [342, 0] on body "7 / Product Page - [DATE] 16:29:45 Draft Preview 1 product assigned Save Publis…" at bounding box center [550, 0] width 1101 height 0
type input "000000"
click at [407, 354] on div "FAQs Heading Got questions? We’ve got answer... Text Block" at bounding box center [415, 166] width 224 height 416
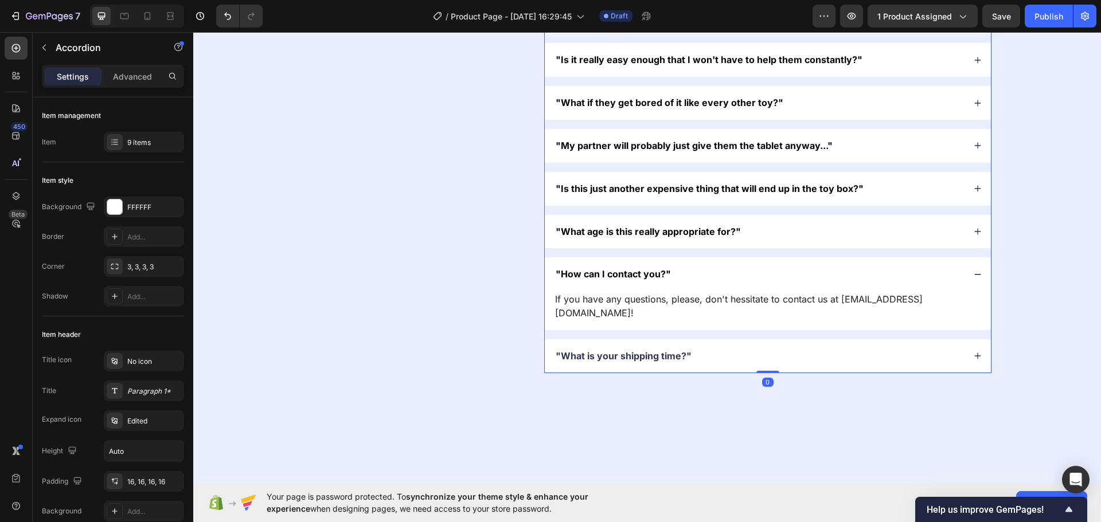
click at [629, 350] on p ""What is your shipping time?"" at bounding box center [624, 356] width 136 height 12
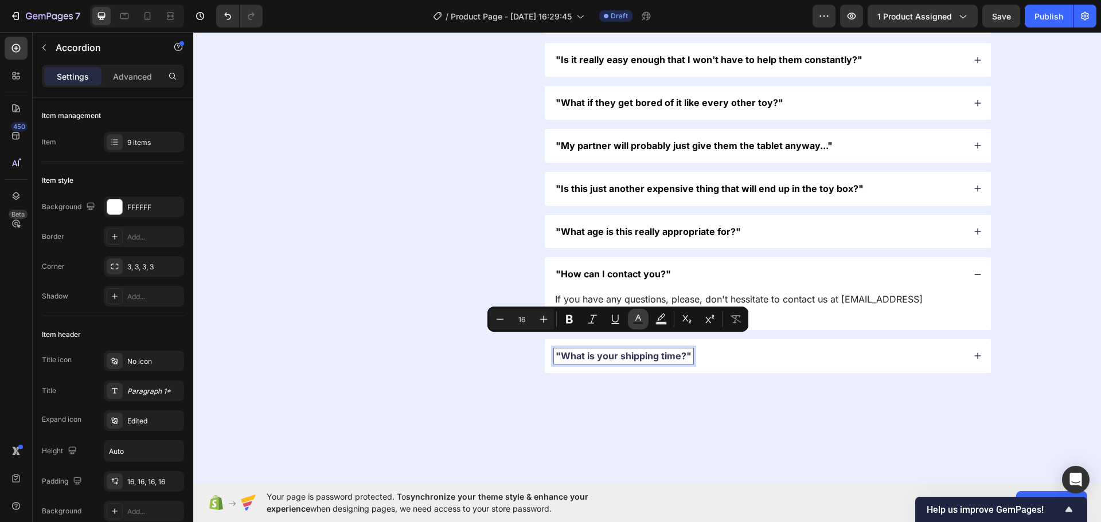
click at [647, 322] on button "Text Color" at bounding box center [638, 319] width 21 height 21
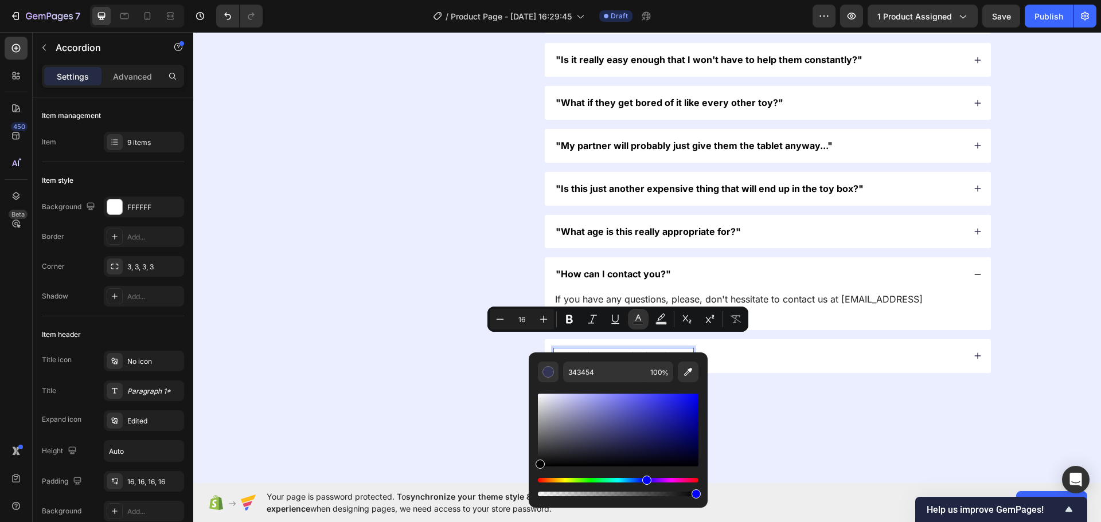
drag, startPoint x: 591, startPoint y: 432, endPoint x: 417, endPoint y: 489, distance: 182.7
click at [419, 0] on html "7 / Product Page - [DATE] 16:29:45 Draft Preview 1 product assigned Save Publis…" at bounding box center [550, 0] width 1101 height 0
type input "000000"
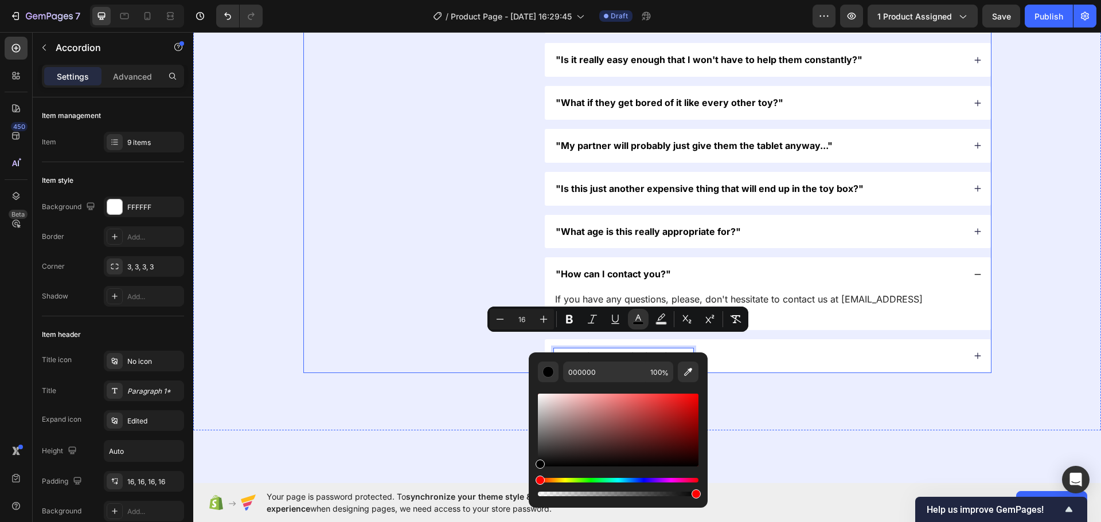
click at [416, 333] on div "FAQs Heading Got questions? We’ve got answer... Text Block" at bounding box center [415, 166] width 224 height 416
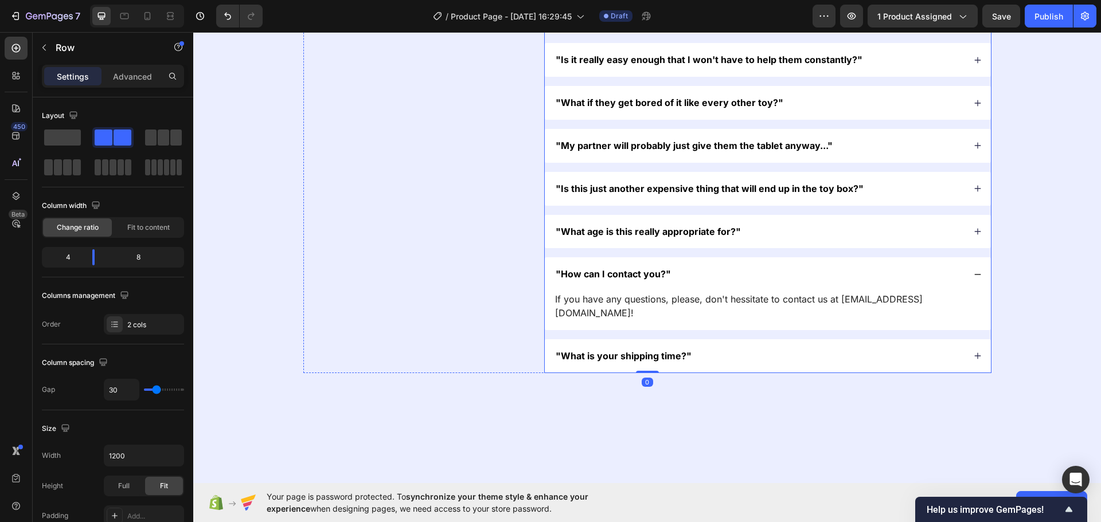
click at [803, 235] on div ""What age is this really appropriate for?"" at bounding box center [759, 231] width 410 height 15
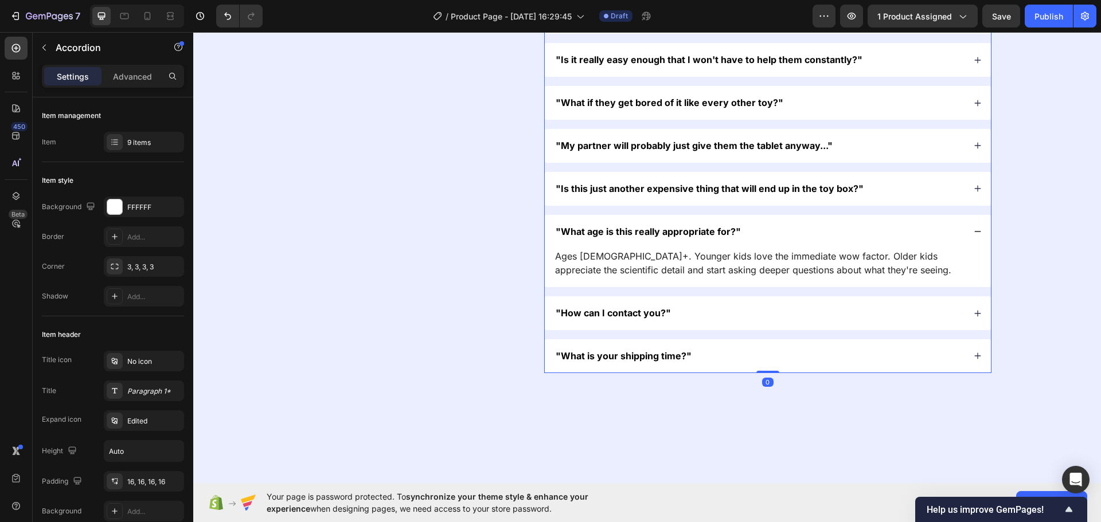
click at [803, 235] on div ""What age is this really appropriate for?"" at bounding box center [759, 231] width 410 height 15
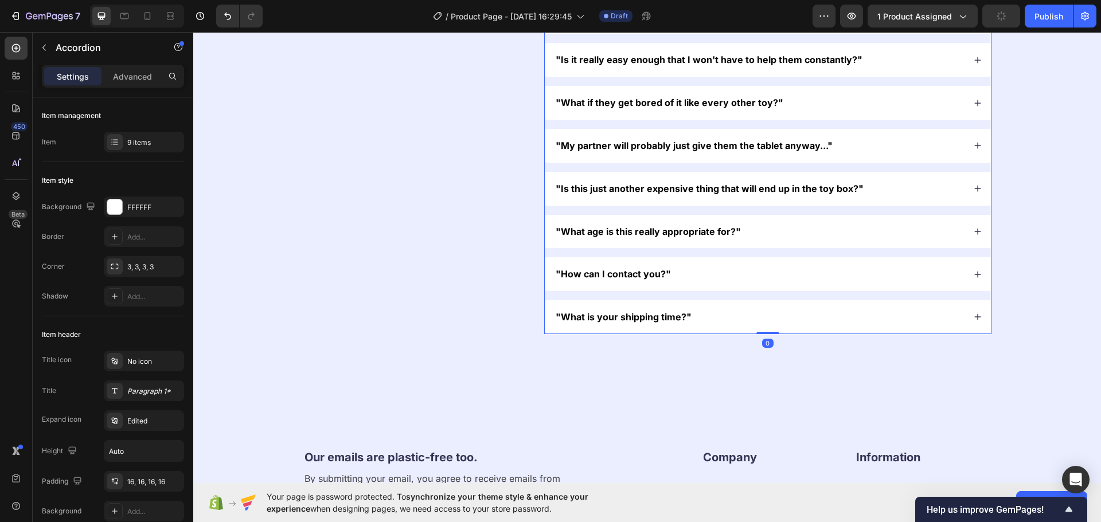
click at [465, 275] on div "FAQs Heading Got questions? We’ve got answer... Text Block" at bounding box center [415, 146] width 224 height 377
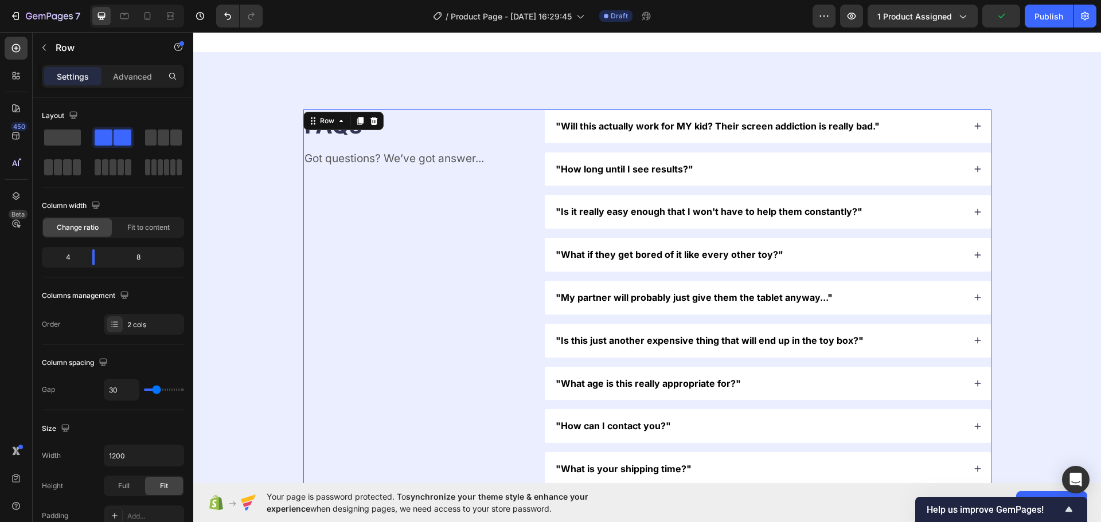
scroll to position [3218, 0]
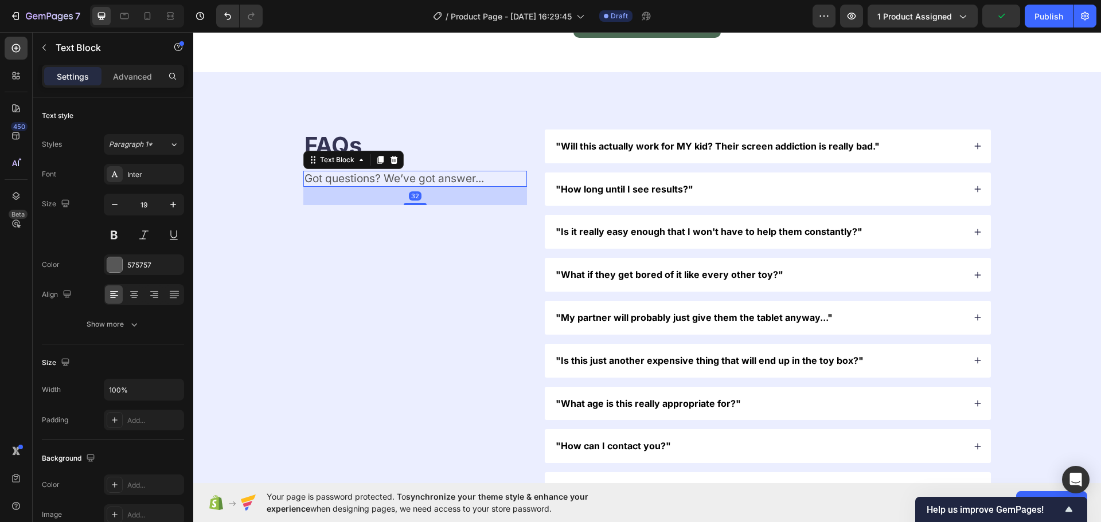
click at [412, 187] on div "Got questions? We’ve got answer... Text Block 32" at bounding box center [415, 179] width 224 height 17
click at [265, 194] on div "FAQs Heading Got questions? We’ve got answer... Text Block 32 "Will this actual…" at bounding box center [647, 318] width 816 height 377
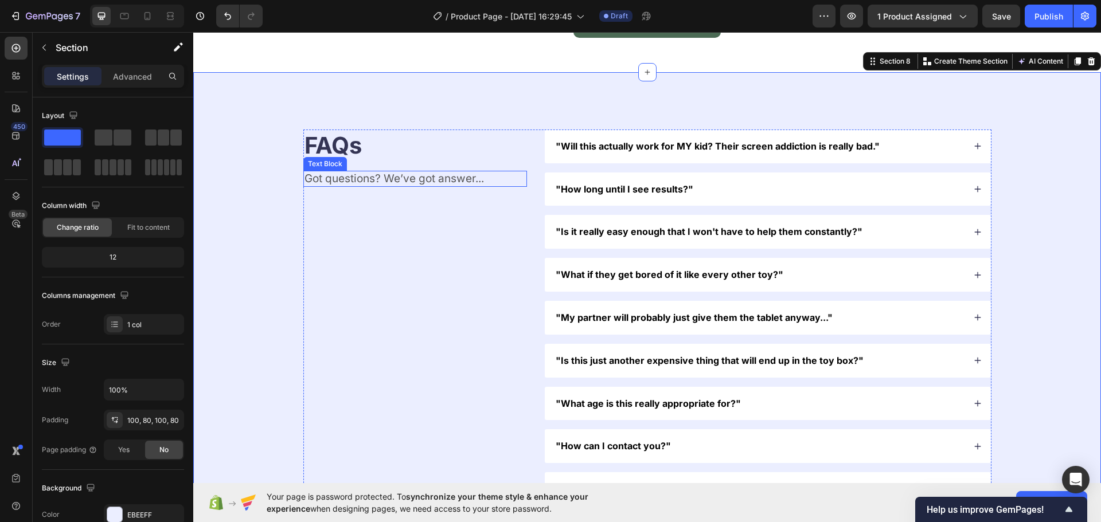
click at [338, 157] on div "Text Block" at bounding box center [325, 164] width 44 height 14
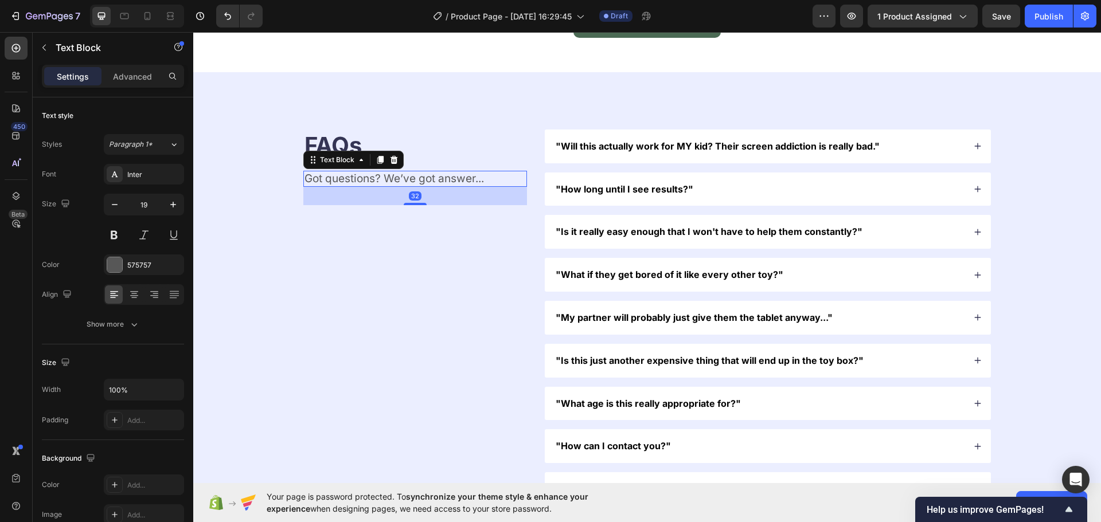
click at [328, 145] on h2 "FAQs" at bounding box center [415, 146] width 224 height 32
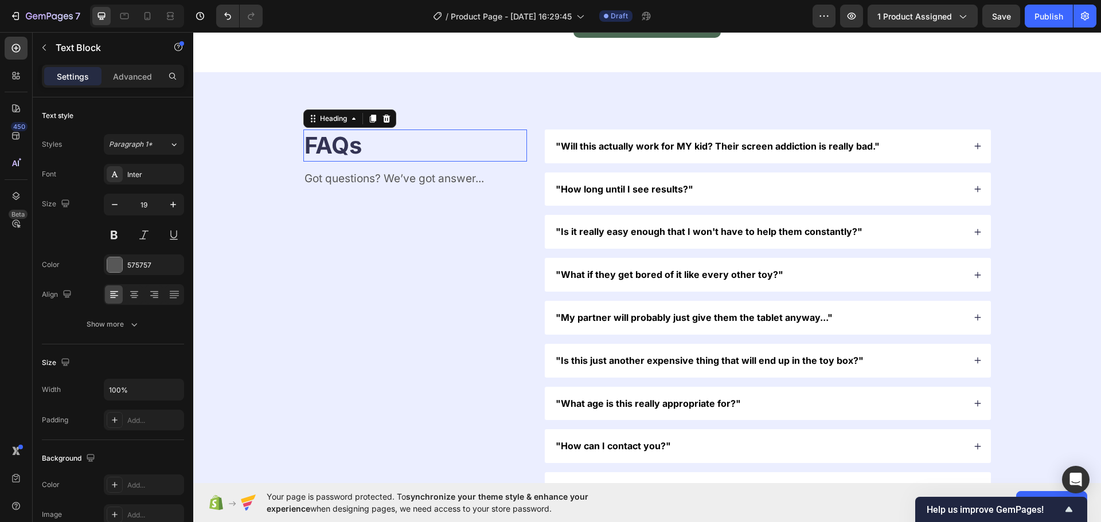
click at [328, 145] on h2 "FAQs" at bounding box center [415, 146] width 224 height 32
click at [328, 145] on p "FAQs" at bounding box center [414, 146] width 221 height 30
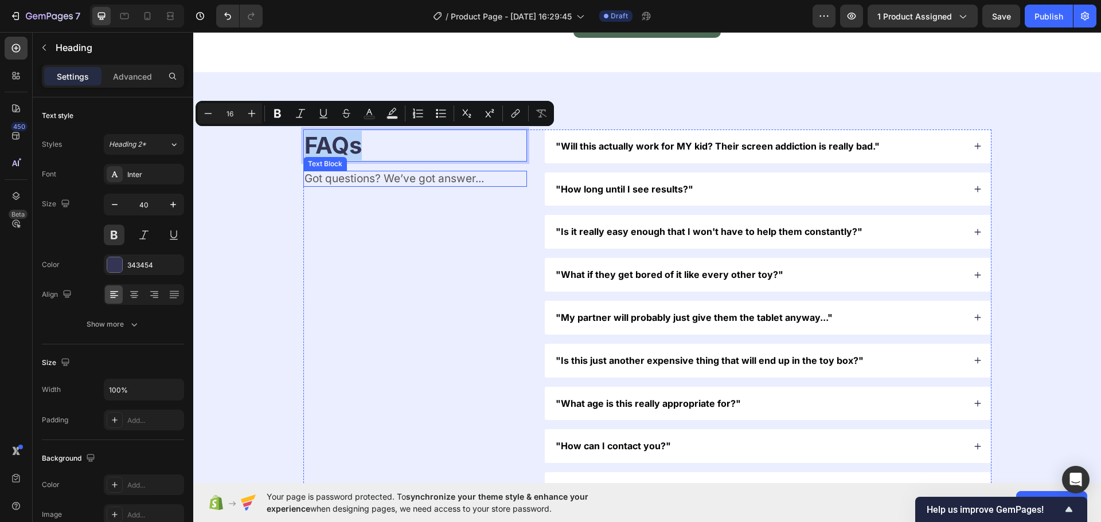
click at [269, 175] on div "FAQs Heading 16 Got questions? We’ve got answer... Text Block "Will this actual…" at bounding box center [647, 318] width 816 height 377
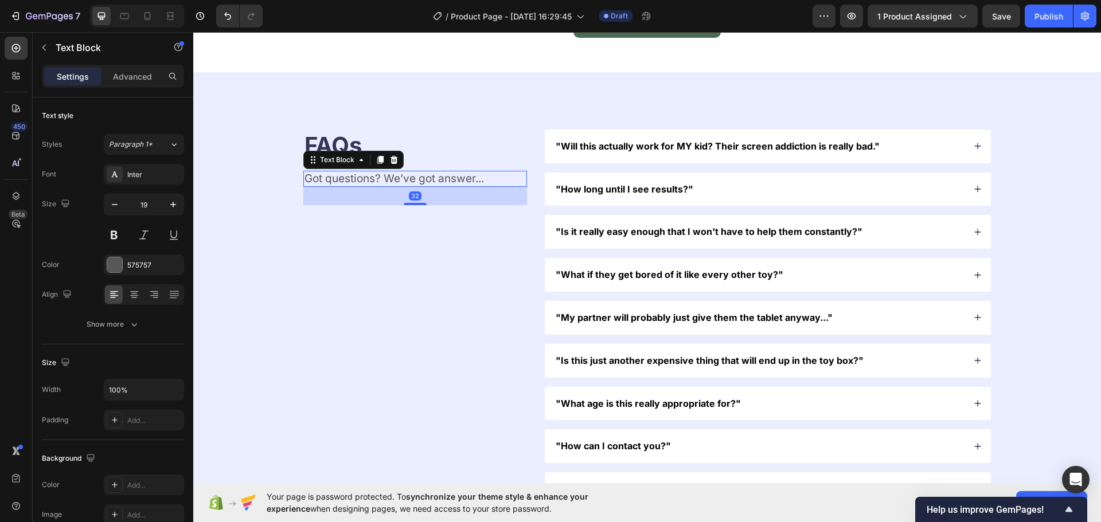
click at [429, 185] on p "Got questions? We’ve got answer..." at bounding box center [414, 179] width 221 height 14
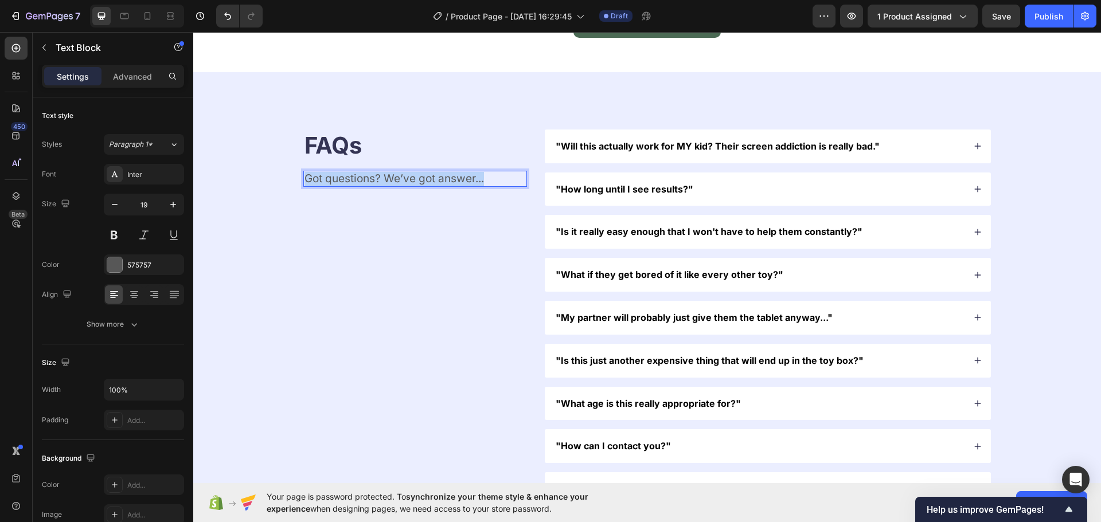
click at [429, 185] on p "Got questions? We’ve got answer..." at bounding box center [414, 179] width 221 height 14
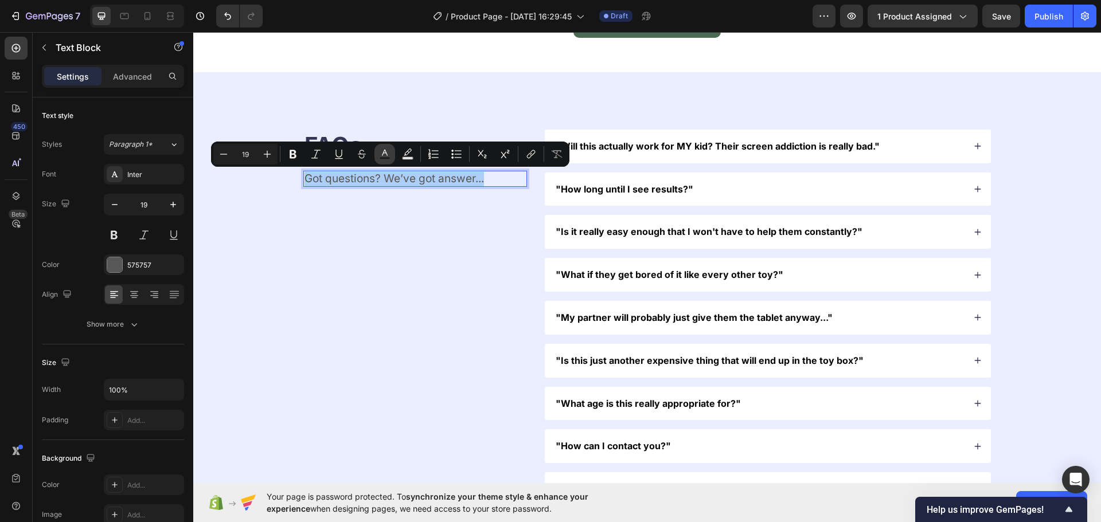
click at [381, 161] on button "Text Color" at bounding box center [384, 154] width 21 height 21
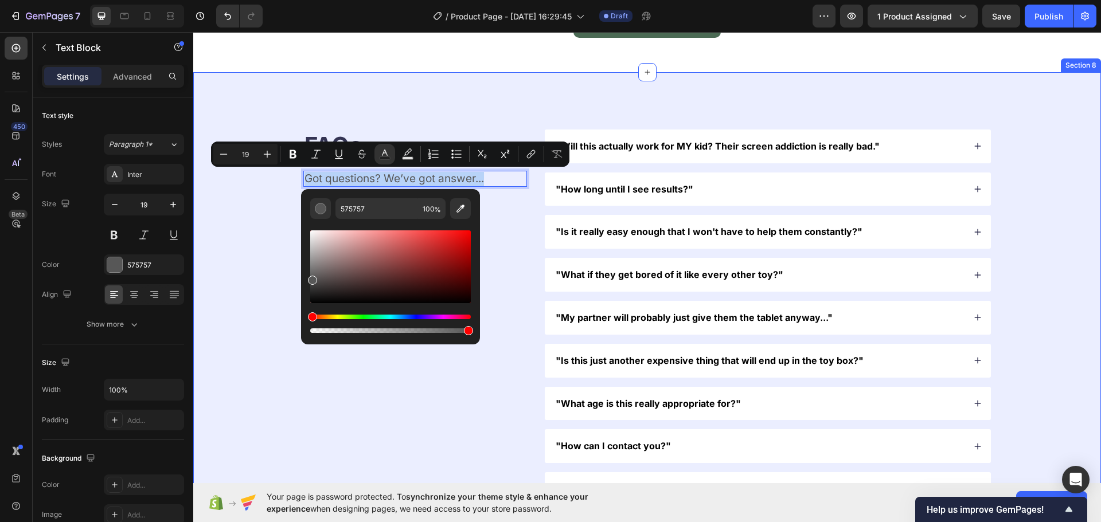
click at [212, 238] on div "FAQs Heading Got questions? We’ve got answer... Text Block 32 "Will this actual…" at bounding box center [647, 317] width 908 height 491
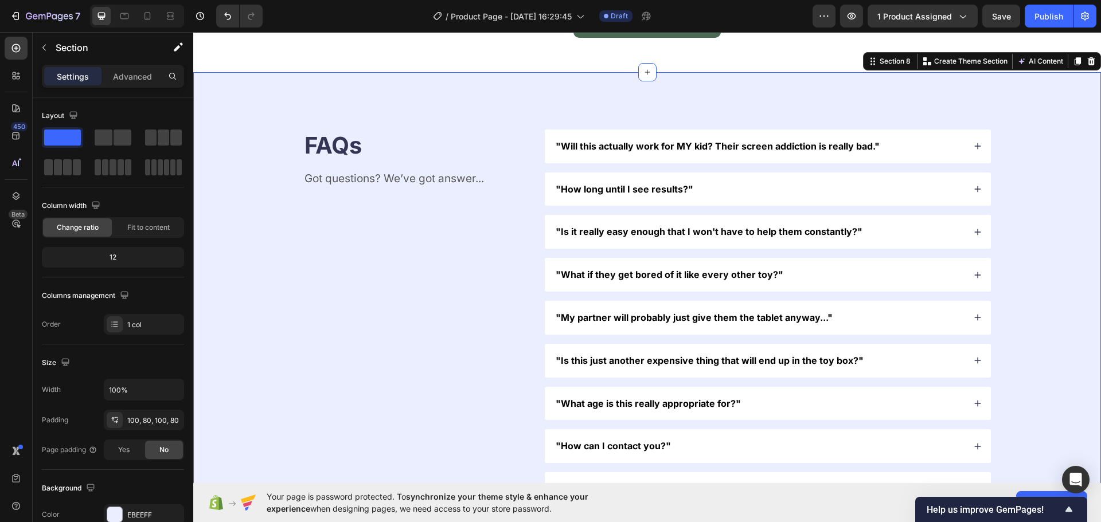
click at [217, 237] on div "FAQs Heading Got questions? We’ve got answer... Text Block "Will this actually …" at bounding box center [647, 317] width 908 height 491
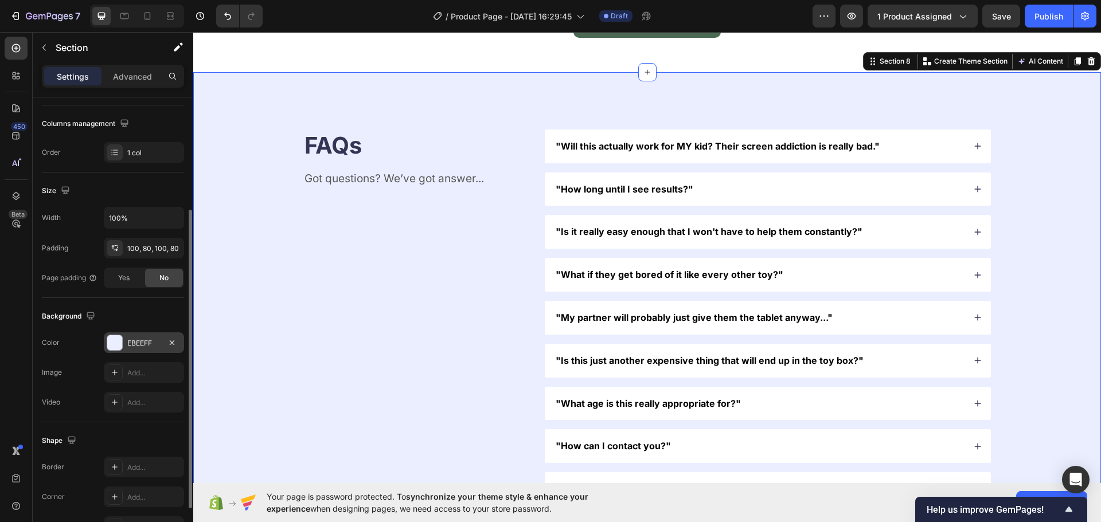
click at [140, 344] on div "EBEEFF" at bounding box center [143, 343] width 33 height 10
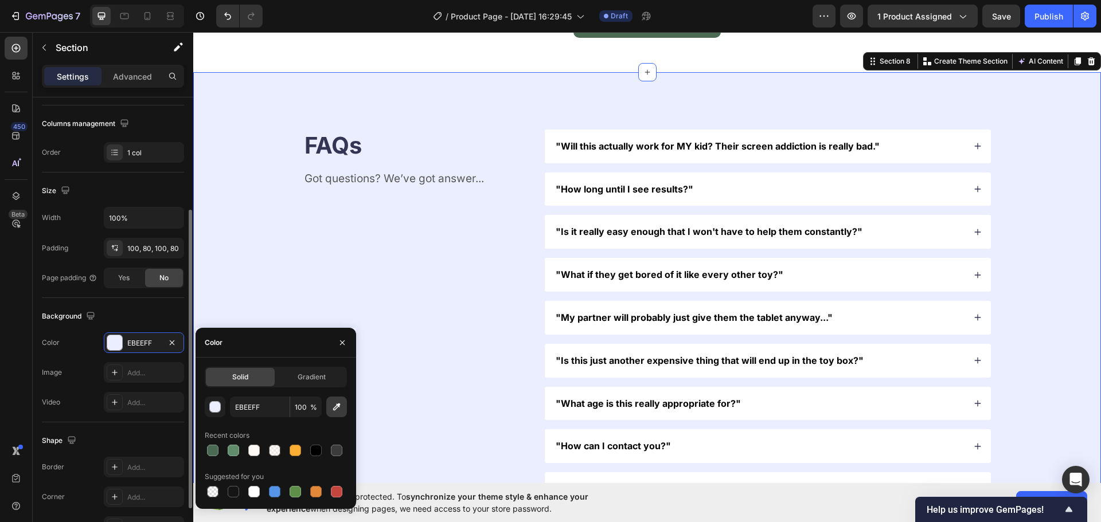
click at [338, 414] on button "button" at bounding box center [336, 407] width 21 height 21
type input "FFF4EC"
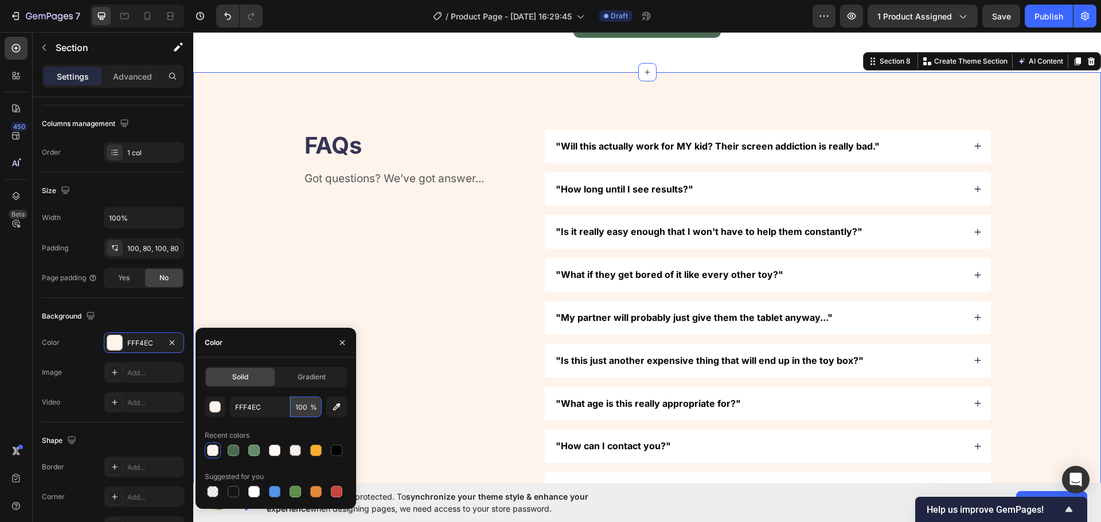
click at [295, 413] on input "100" at bounding box center [306, 407] width 32 height 21
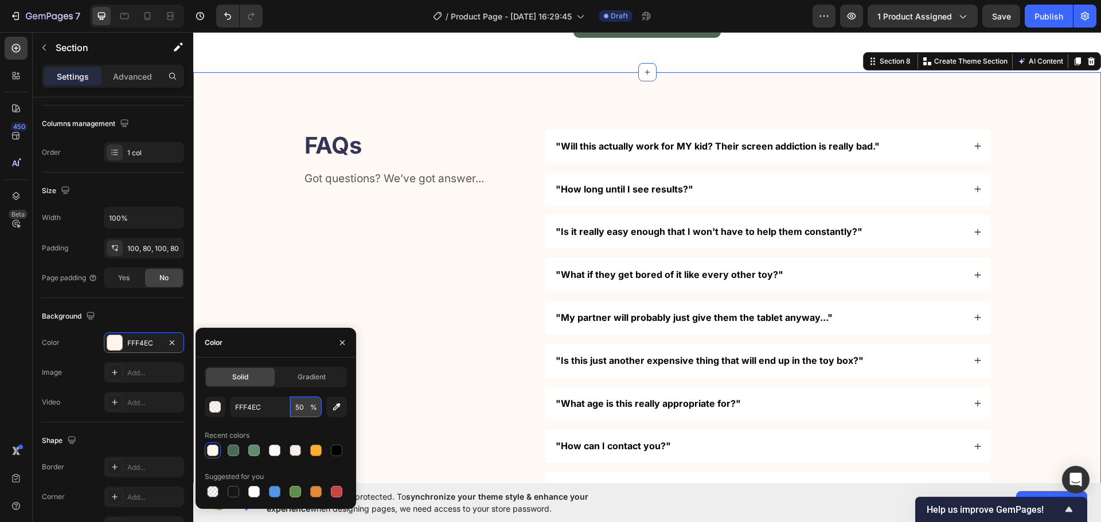
type input "50"
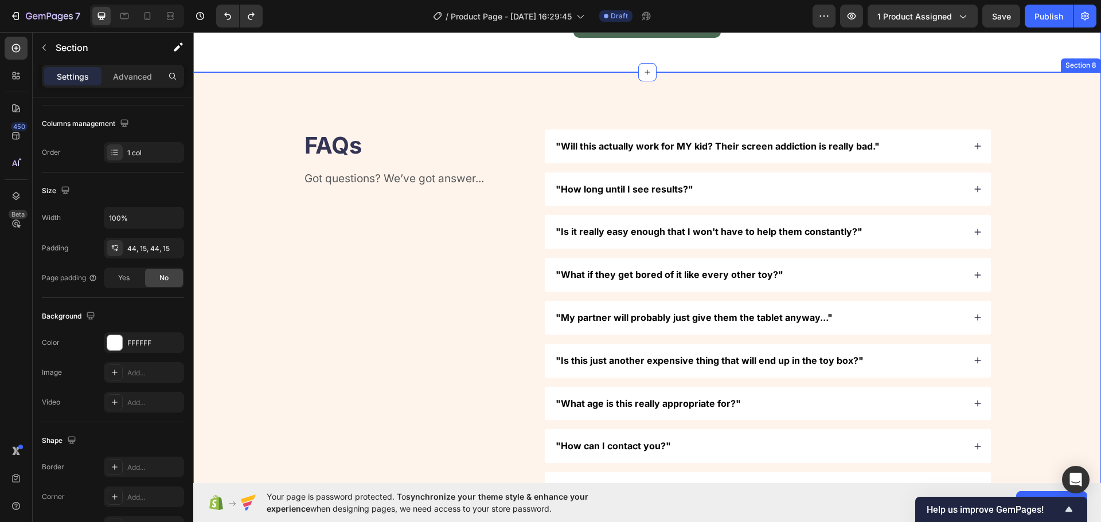
click at [327, 127] on div "FAQs Heading Got questions? We’ve got answer... Text Block "Will this actually …" at bounding box center [647, 317] width 908 height 491
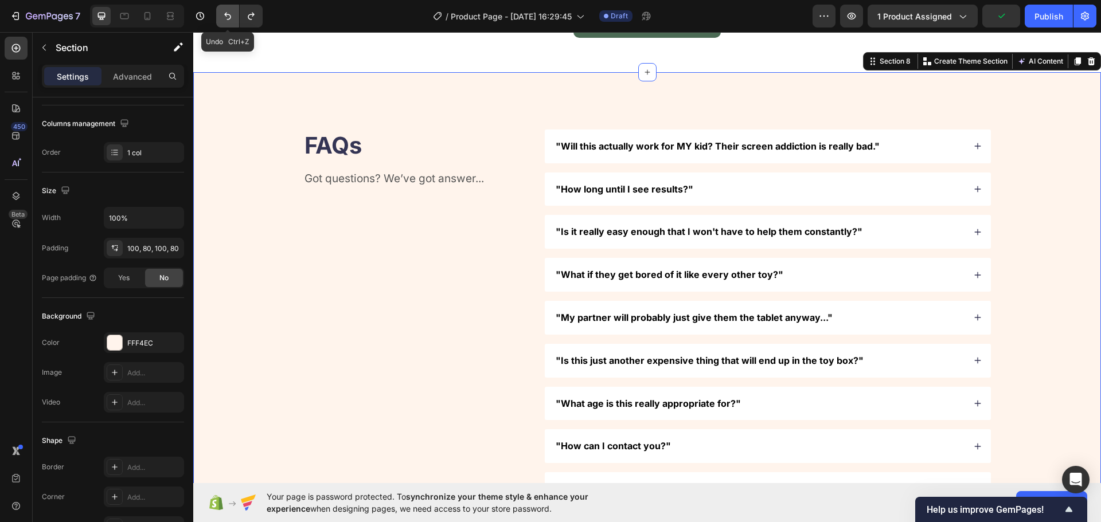
click at [232, 24] on button "Undo/Redo" at bounding box center [227, 16] width 23 height 23
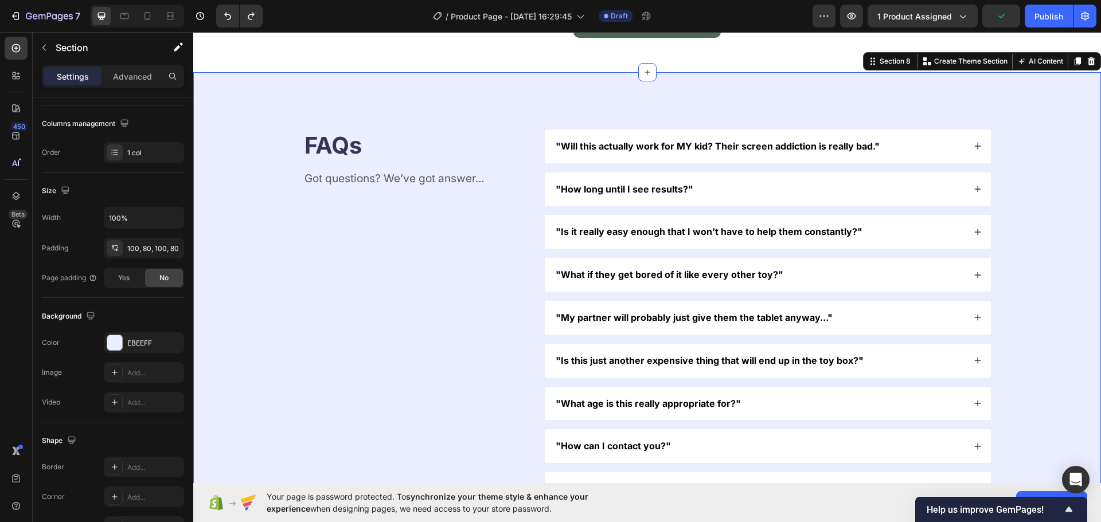
click at [232, 102] on div "FAQs Heading Got questions? We’ve got answer... Text Block "Will this actually …" at bounding box center [647, 317] width 908 height 491
click at [147, 341] on div "EBEEFF" at bounding box center [143, 343] width 33 height 10
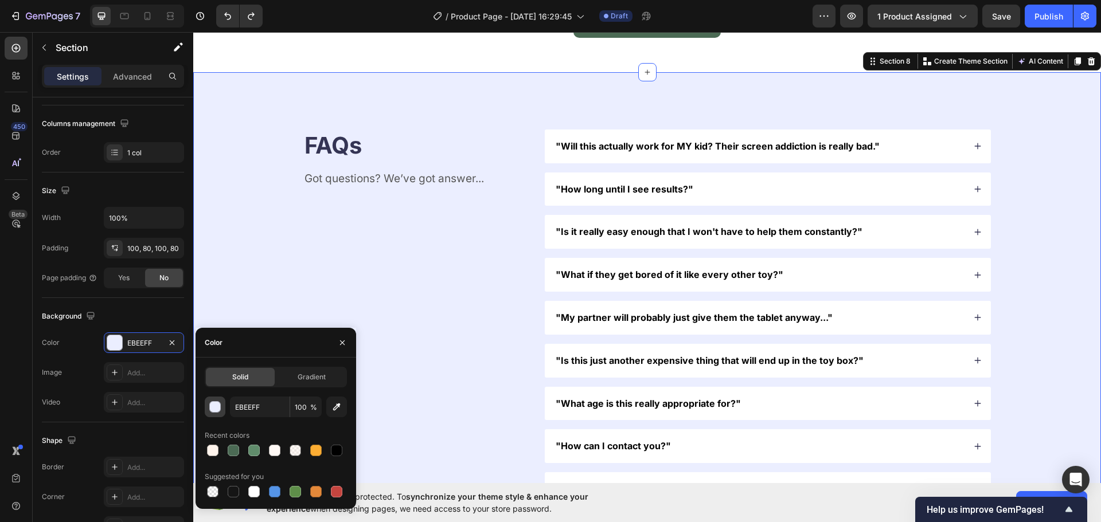
click at [213, 409] on div "button" at bounding box center [215, 407] width 11 height 11
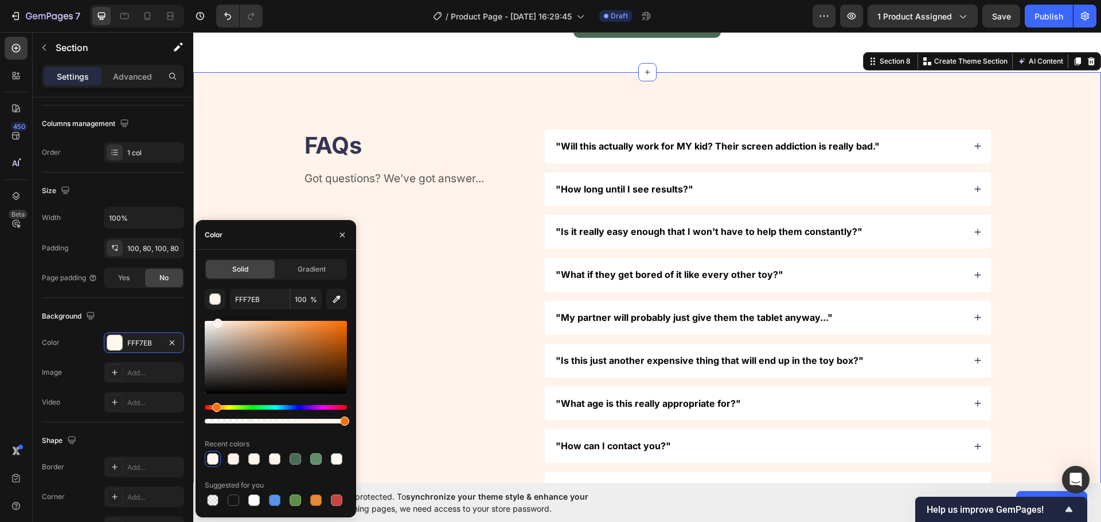
drag, startPoint x: 249, startPoint y: 406, endPoint x: 214, endPoint y: 408, distance: 34.4
click at [214, 408] on div "Hue" at bounding box center [216, 407] width 9 height 9
type input "FFF3EB"
click at [302, 273] on span "Gradient" at bounding box center [312, 269] width 28 height 10
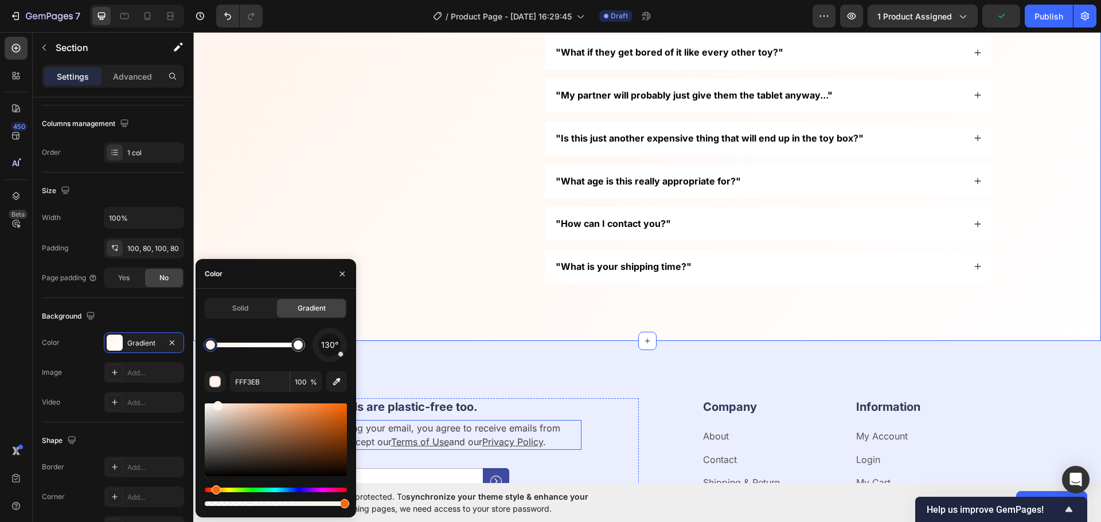
scroll to position [3390, 0]
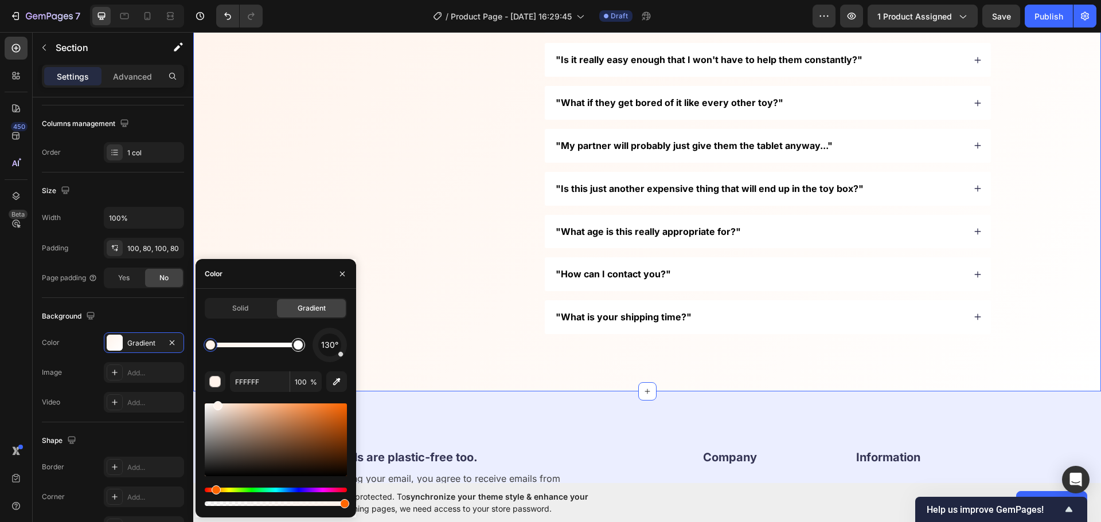
click at [299, 348] on div at bounding box center [298, 345] width 9 height 9
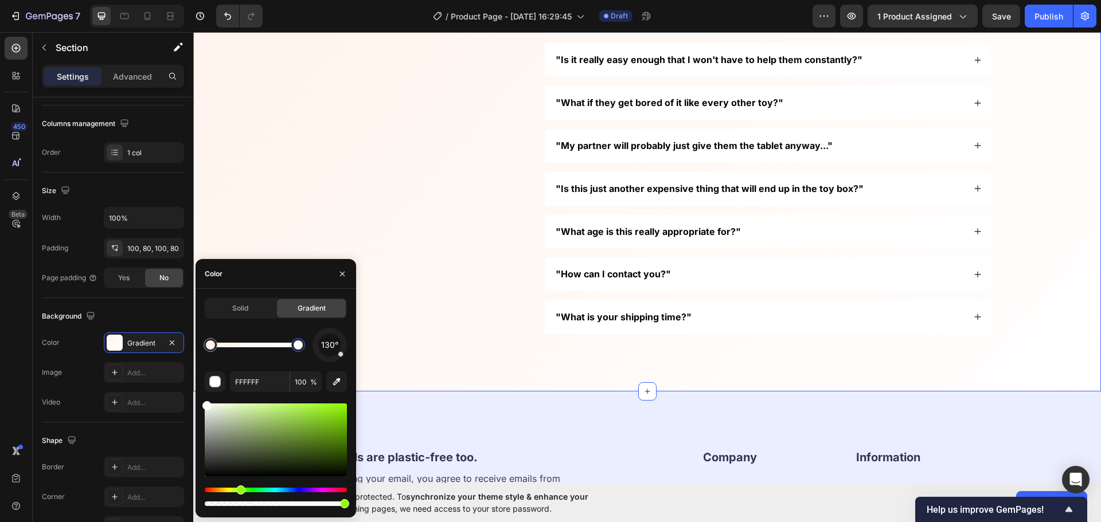
drag, startPoint x: 234, startPoint y: 489, endPoint x: 251, endPoint y: 490, distance: 16.6
click at [250, 490] on div "Hue" at bounding box center [276, 490] width 142 height 5
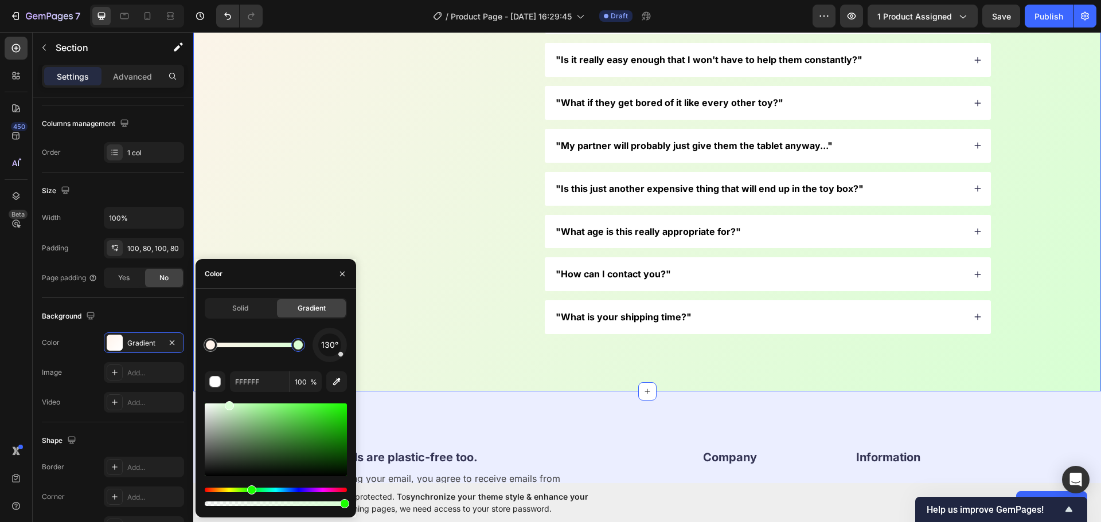
drag, startPoint x: 264, startPoint y: 417, endPoint x: 228, endPoint y: 389, distance: 45.3
click at [228, 389] on div "130° FFFFFF 100 %" at bounding box center [276, 418] width 142 height 181
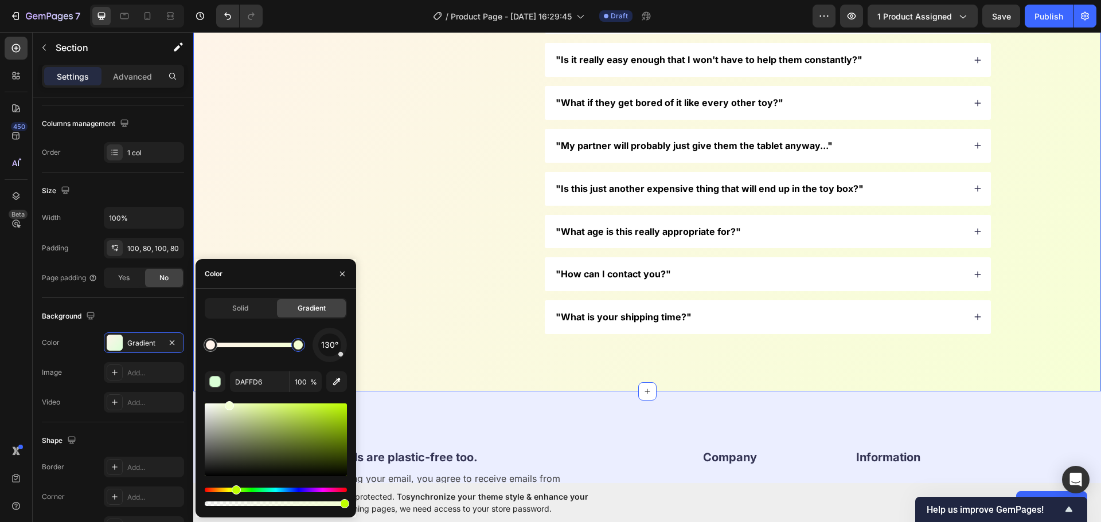
click at [233, 487] on div "Hue" at bounding box center [236, 490] width 9 height 9
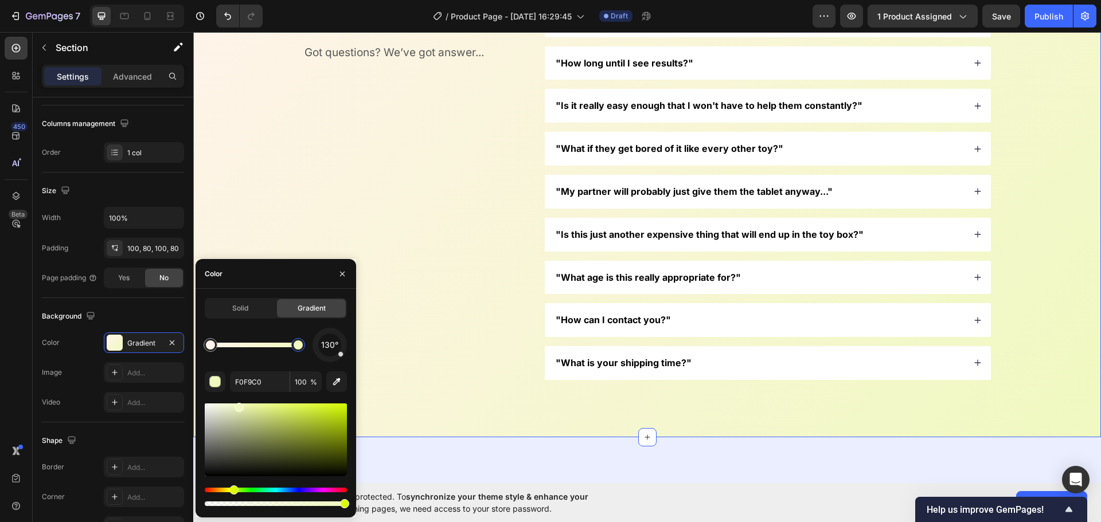
scroll to position [3161, 0]
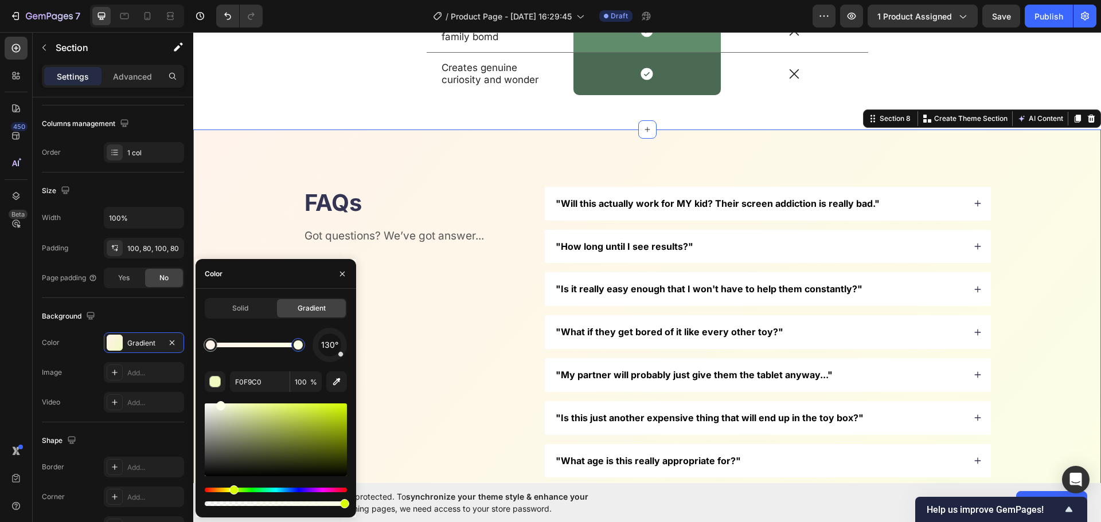
drag, startPoint x: 241, startPoint y: 405, endPoint x: 219, endPoint y: 397, distance: 23.4
click at [219, 397] on div "130° F0F9C0 100 %" at bounding box center [276, 418] width 142 height 181
drag, startPoint x: 232, startPoint y: 490, endPoint x: 225, endPoint y: 490, distance: 6.9
click at [225, 490] on div "Hue" at bounding box center [226, 490] width 9 height 9
click at [230, 402] on div at bounding box center [226, 405] width 9 height 9
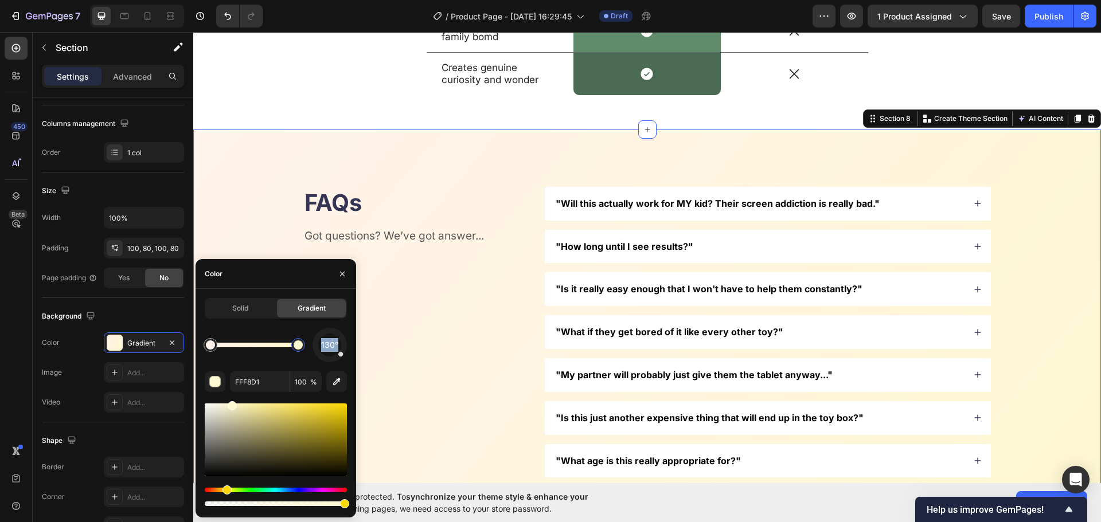
drag, startPoint x: 228, startPoint y: 495, endPoint x: 226, endPoint y: 489, distance: 5.8
drag, startPoint x: 226, startPoint y: 489, endPoint x: 232, endPoint y: 486, distance: 5.9
click at [232, 486] on div "Hue" at bounding box center [233, 490] width 9 height 9
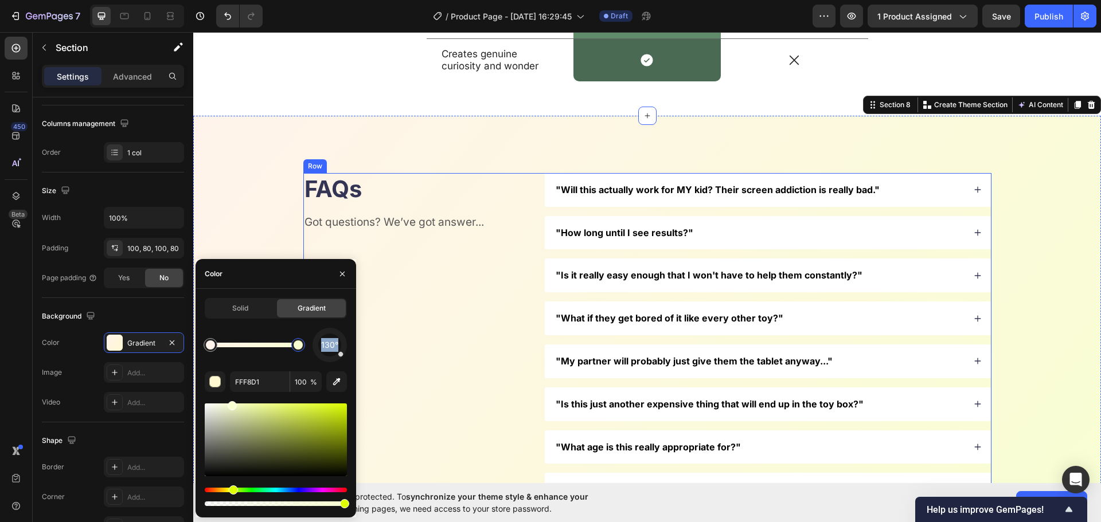
type input "F8FFD1"
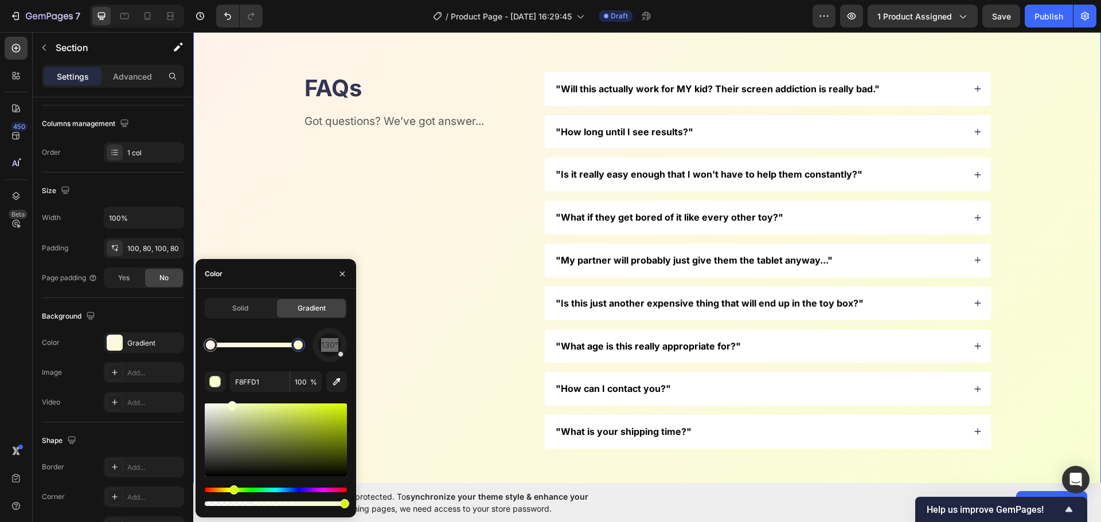
click at [346, 64] on div "FAQs Heading Got questions? We’ve got answer... Text Block "Will this actually …" at bounding box center [647, 260] width 908 height 491
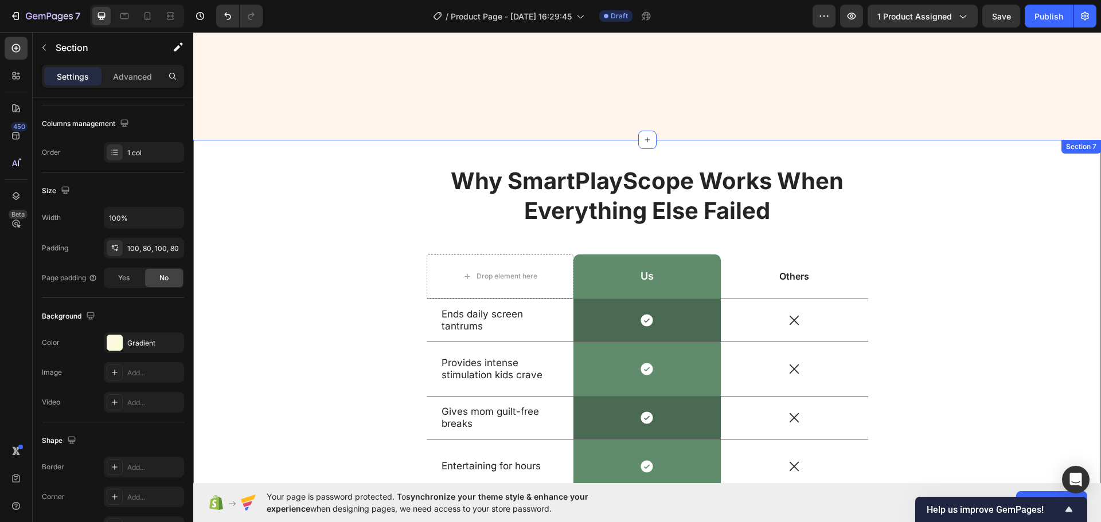
scroll to position [2759, 0]
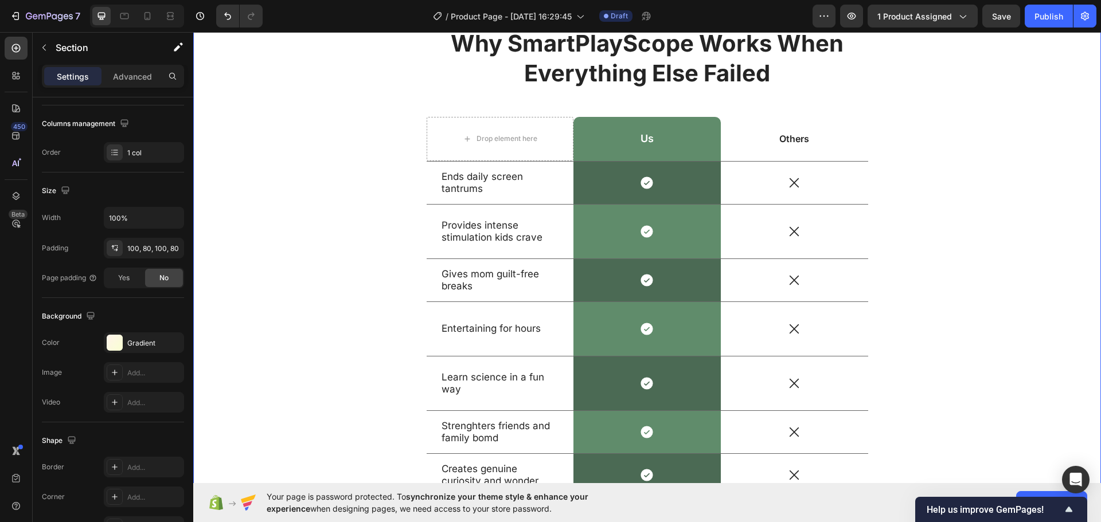
click at [300, 293] on div "Why SmartPlayScope Works When Everything Else Failed Heading Drop element here …" at bounding box center [647, 267] width 890 height 478
drag, startPoint x: 755, startPoint y: 83, endPoint x: 768, endPoint y: 79, distance: 13.1
click at [756, 82] on h2 "Why SmartPlayScope Works When Everything Else Failed" at bounding box center [647, 59] width 441 height 62
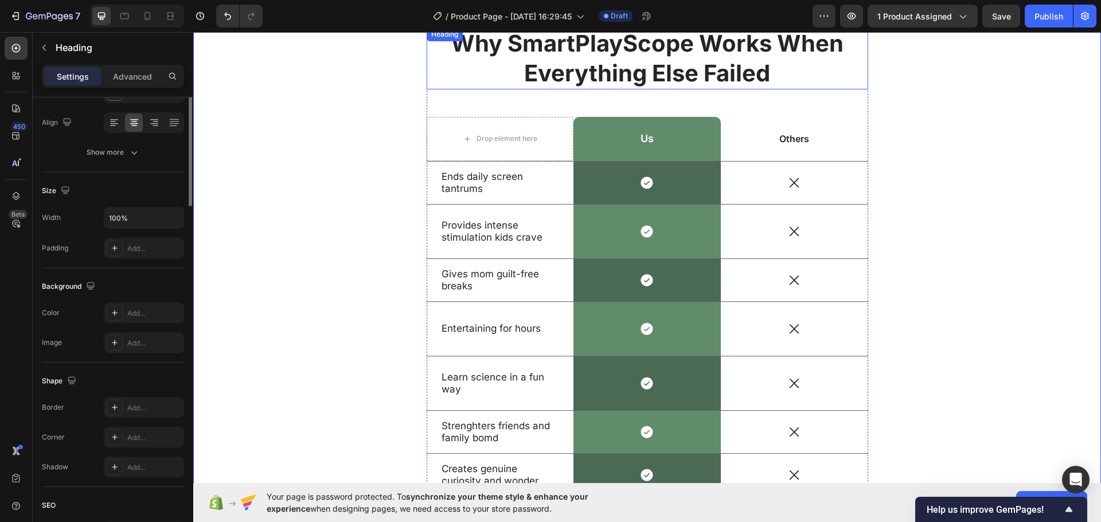
scroll to position [0, 0]
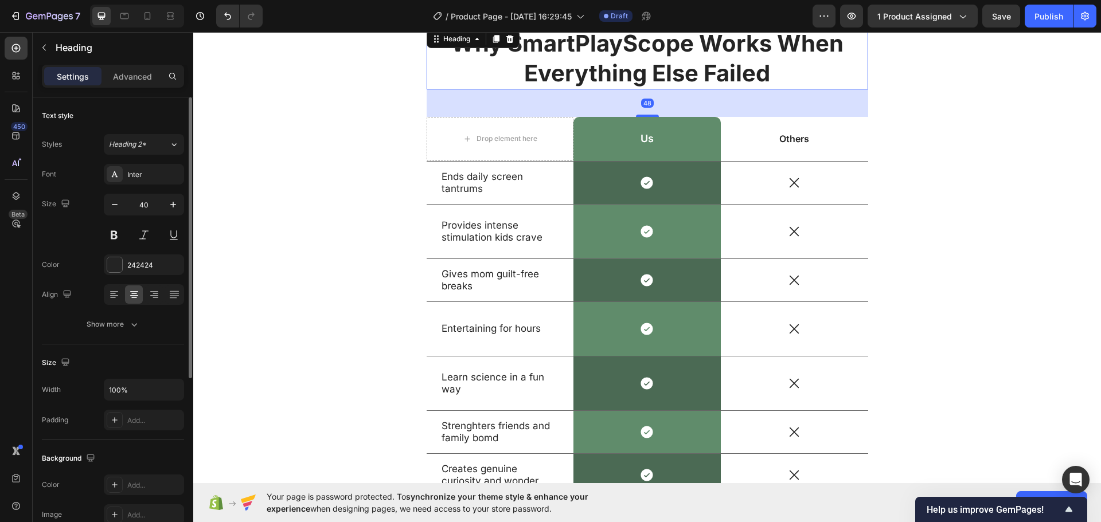
click at [769, 78] on h2 "Why SmartPlayScope Works When Everything Else Failed" at bounding box center [647, 59] width 441 height 62
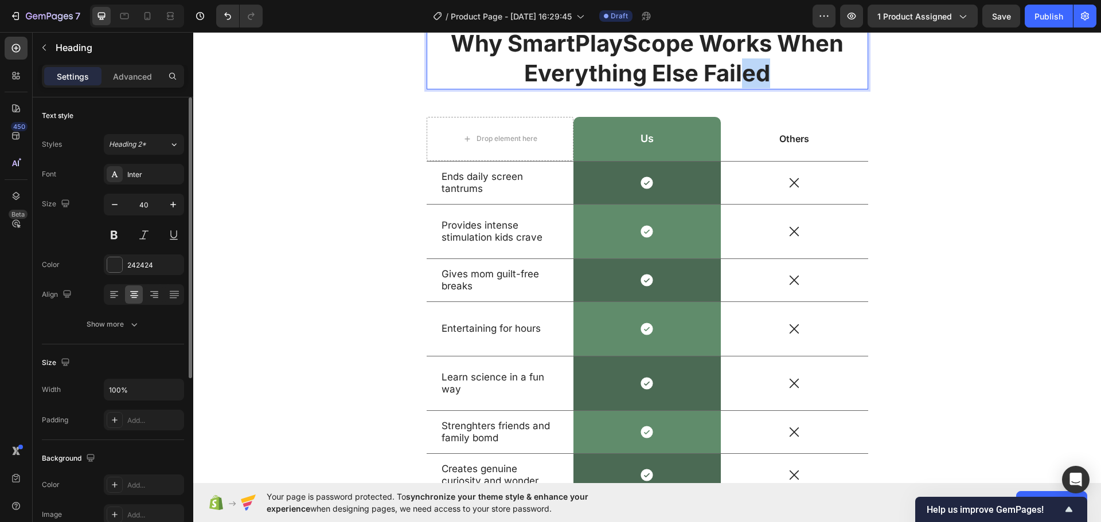
drag, startPoint x: 748, startPoint y: 80, endPoint x: 742, endPoint y: 80, distance: 6.3
click at [742, 80] on p "Why SmartPlayScope Works When Everything Else Failed" at bounding box center [647, 59] width 439 height 60
click at [945, 127] on div "Why SmartPlayScope Works When Everything Else Fails Heading 48 Drop element her…" at bounding box center [647, 267] width 890 height 478
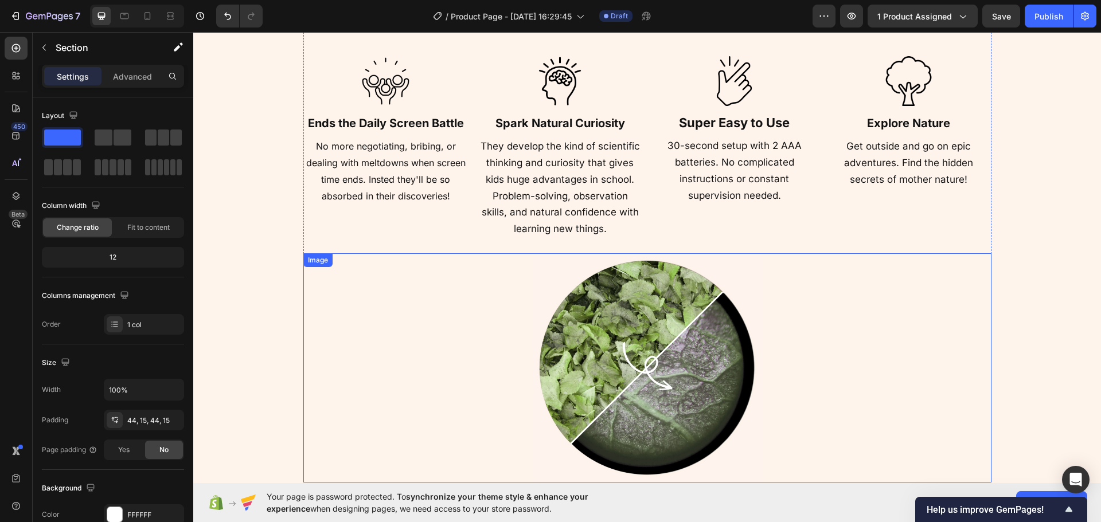
scroll to position [2186, 0]
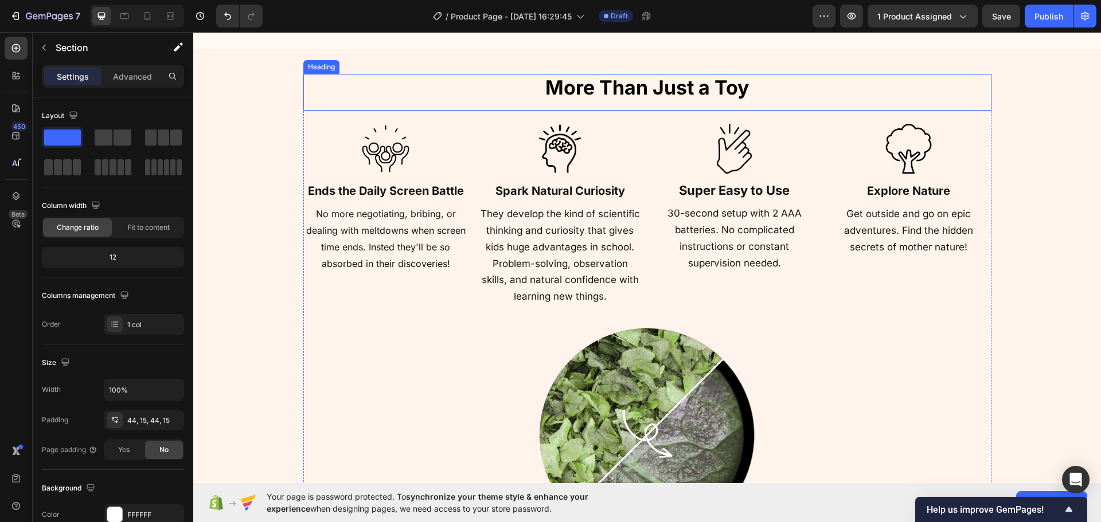
click at [633, 87] on span "More Than Just a Toy" at bounding box center [647, 88] width 204 height 24
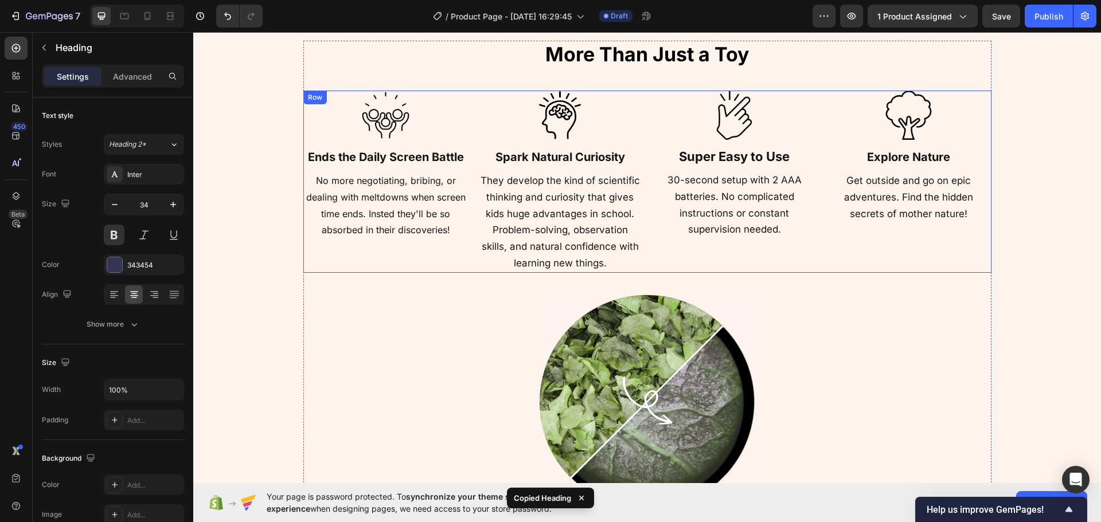
scroll to position [1441, 0]
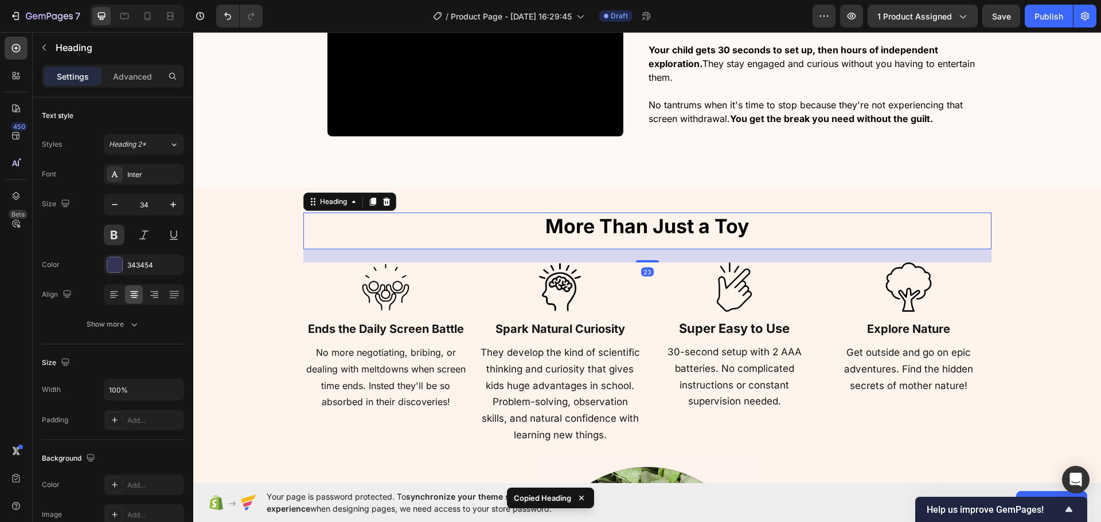
click at [662, 230] on span "More Than Just a Toy" at bounding box center [647, 226] width 204 height 24
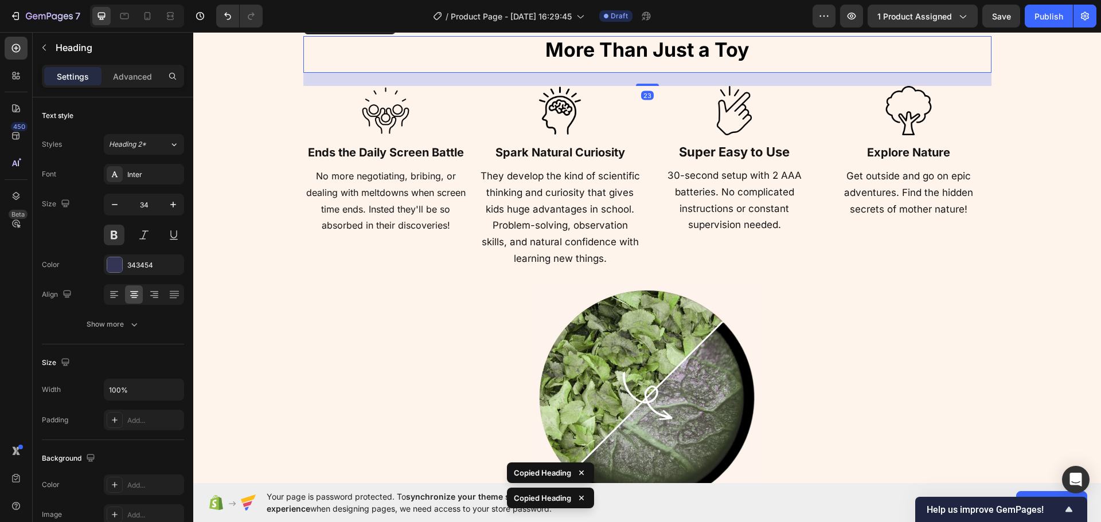
scroll to position [1899, 0]
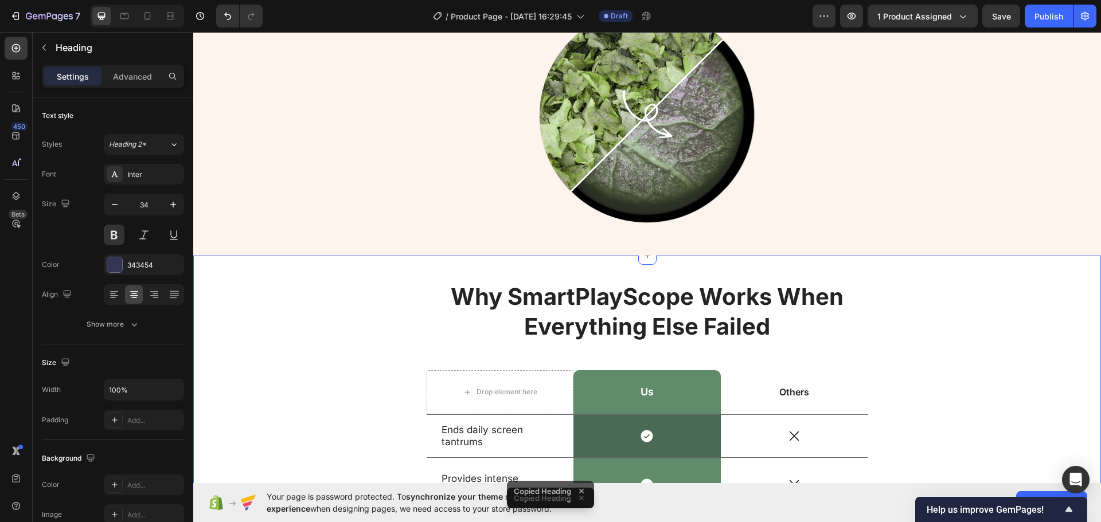
click at [667, 304] on h2 "Why SmartPlayScope Works When Everything Else Failed" at bounding box center [647, 312] width 441 height 62
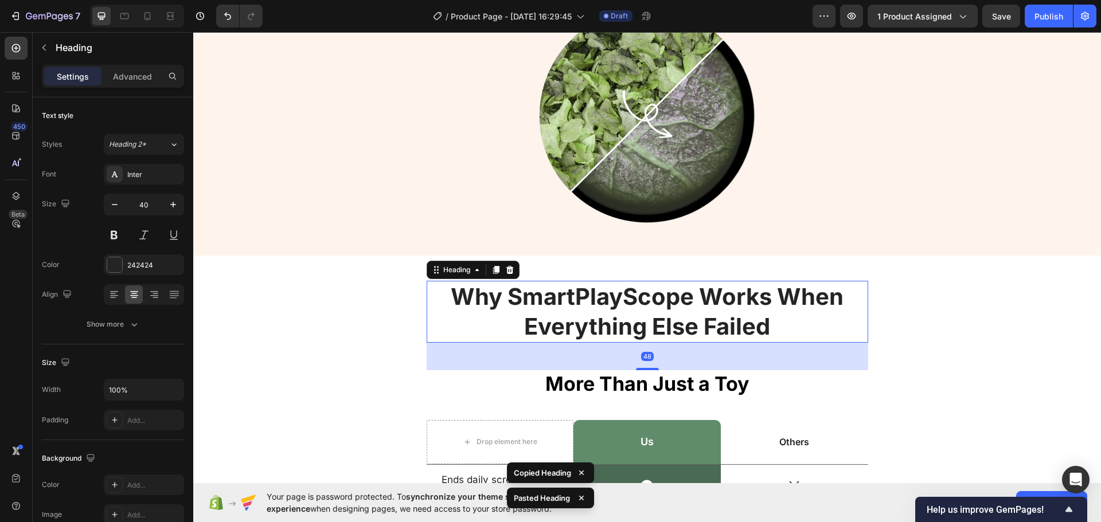
click at [667, 304] on h2 "Why SmartPlayScope Works When Everything Else Failed" at bounding box center [647, 312] width 441 height 62
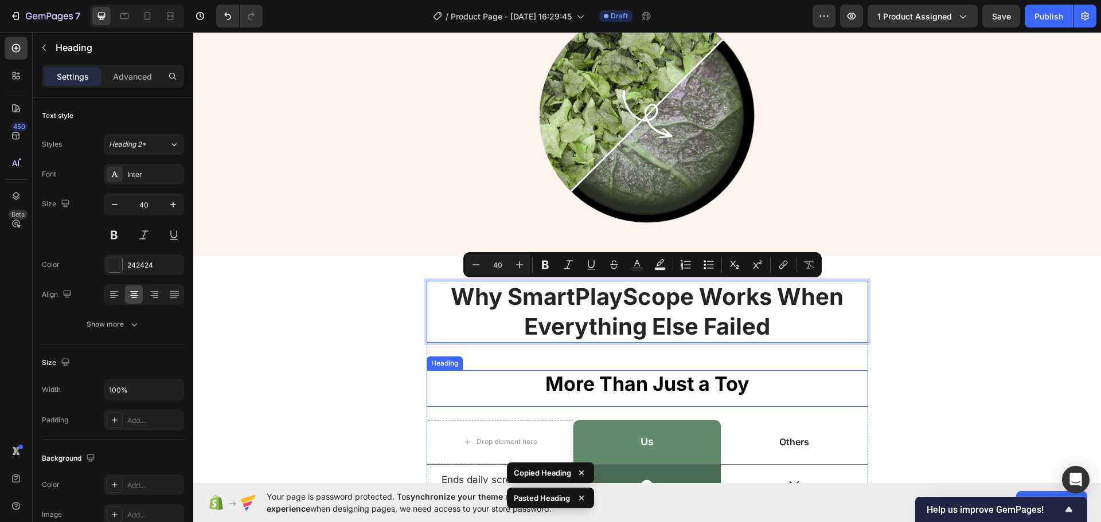
click at [696, 388] on span "More Than Just a Toy" at bounding box center [647, 384] width 204 height 24
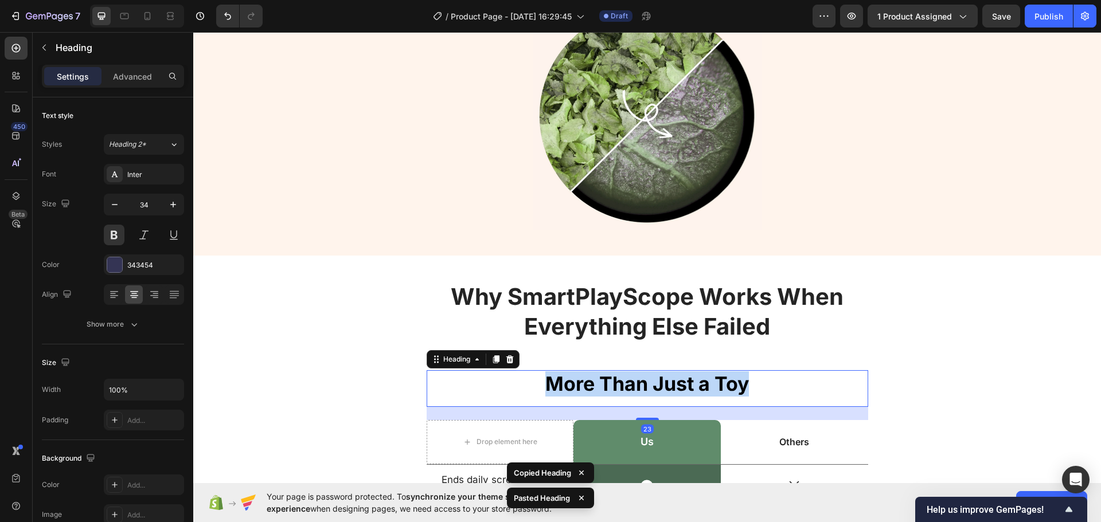
click at [696, 388] on span "More Than Just a Toy" at bounding box center [647, 384] width 204 height 24
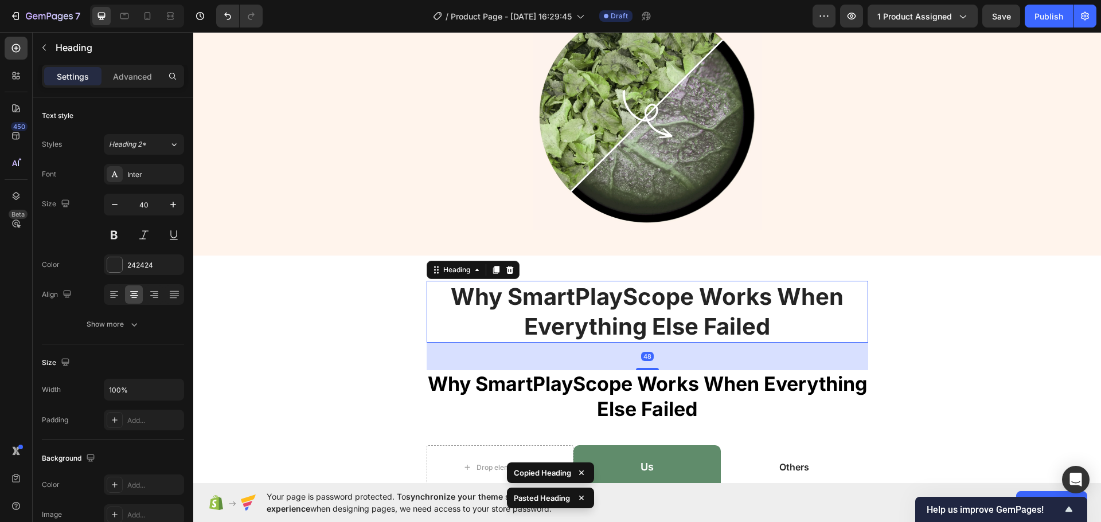
click at [686, 318] on p "Why SmartPlayScope Works When Everything Else Failed" at bounding box center [647, 312] width 439 height 60
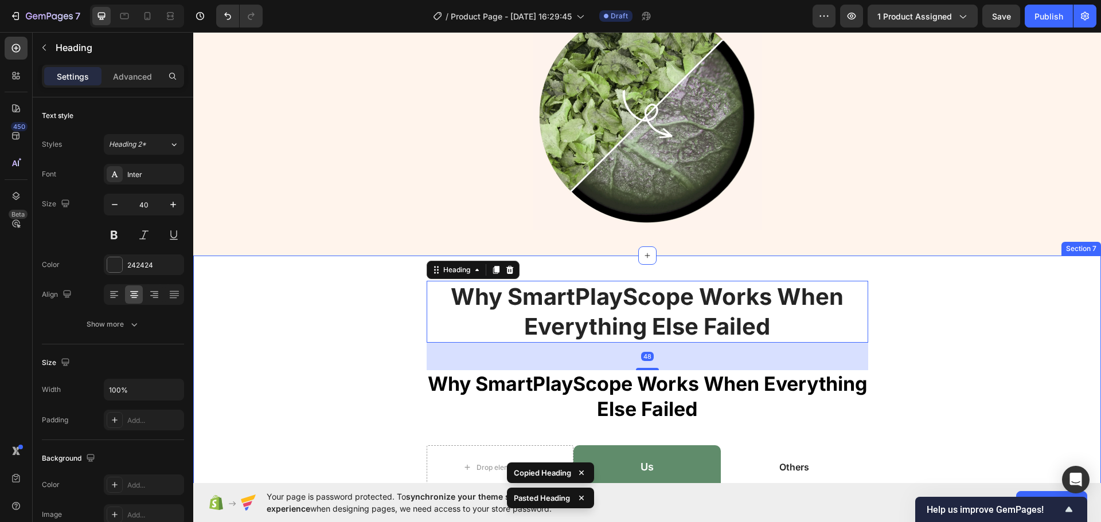
click at [506, 267] on icon at bounding box center [509, 270] width 7 height 8
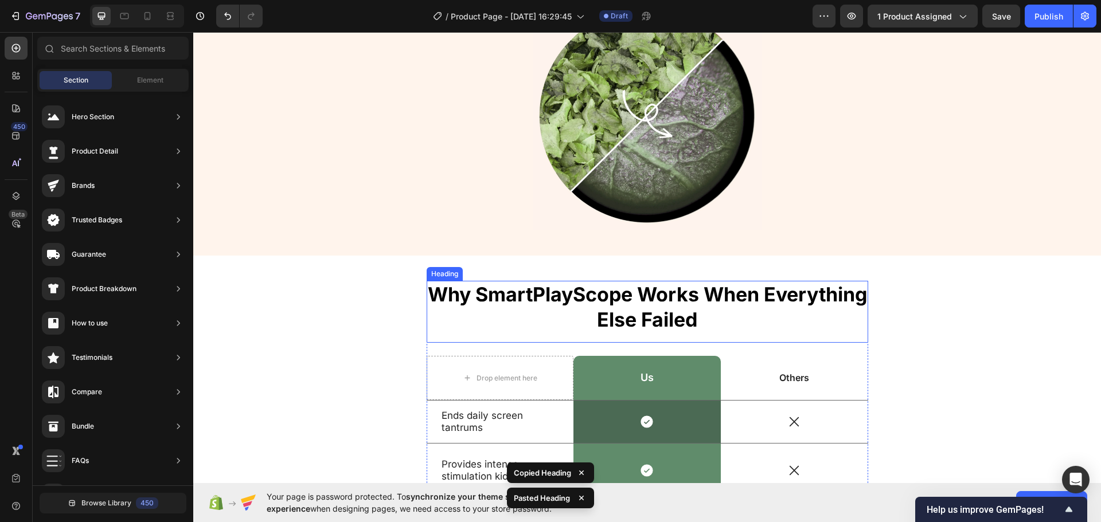
click at [556, 299] on span "Why SmartPlayScope Works When Everything Else Failed" at bounding box center [647, 307] width 439 height 49
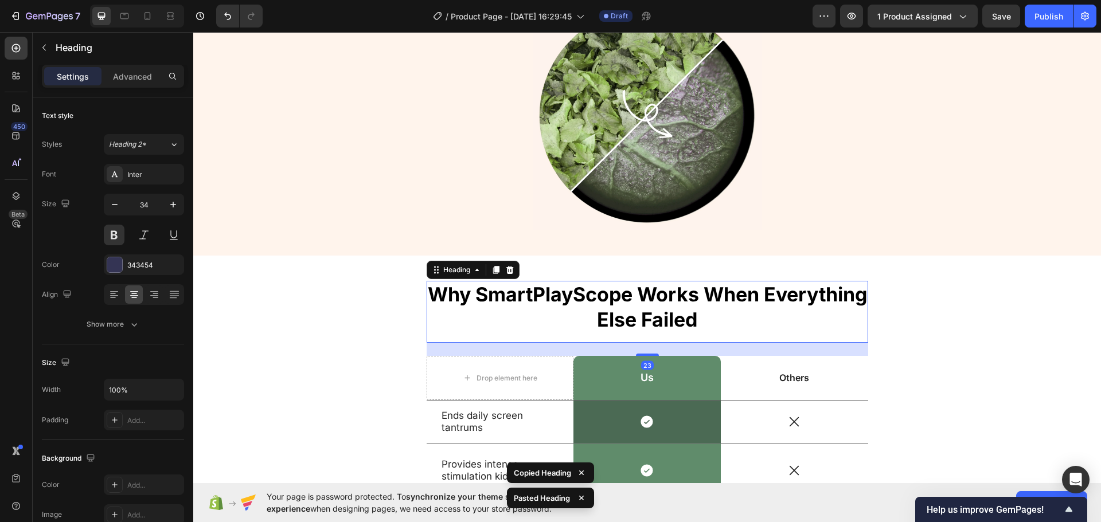
click at [281, 341] on div "⁠⁠⁠⁠⁠⁠⁠ Why SmartPlayScope Works When Everything Else Failed Heading 23 Drop el…" at bounding box center [647, 513] width 890 height 464
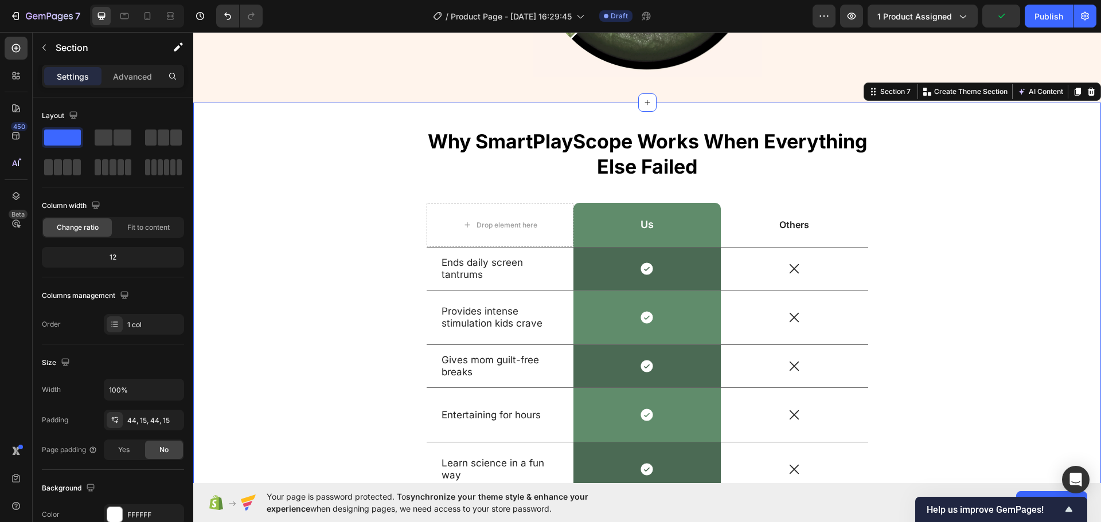
scroll to position [2071, 0]
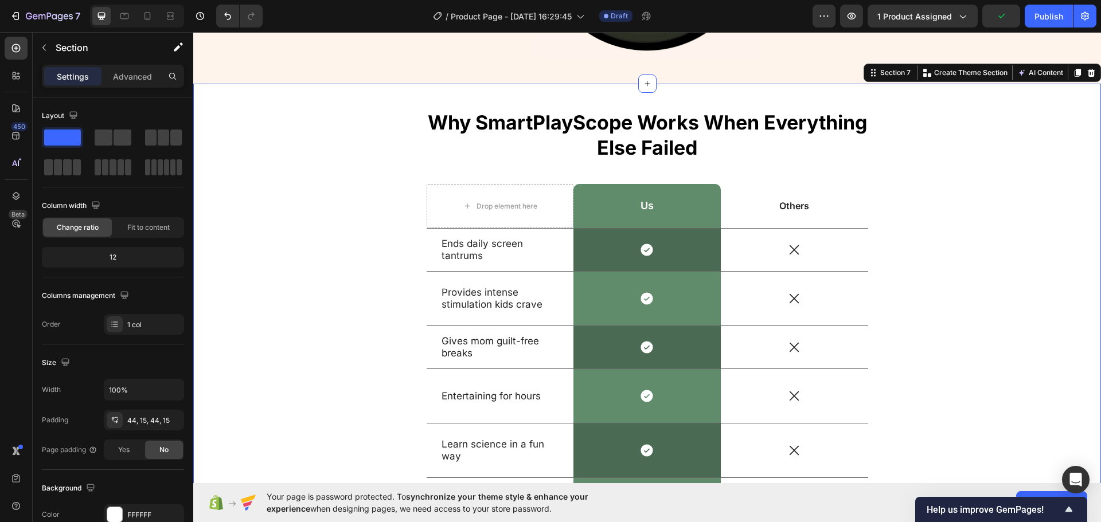
click at [357, 336] on div "⁠⁠⁠⁠⁠⁠⁠ Why SmartPlayScope Works When Everything Else Failed Heading Drop eleme…" at bounding box center [647, 341] width 890 height 464
click at [393, 334] on div "⁠⁠⁠⁠⁠⁠⁠ Why SmartPlayScope Works When Everything Else Failed Heading Drop eleme…" at bounding box center [647, 341] width 890 height 464
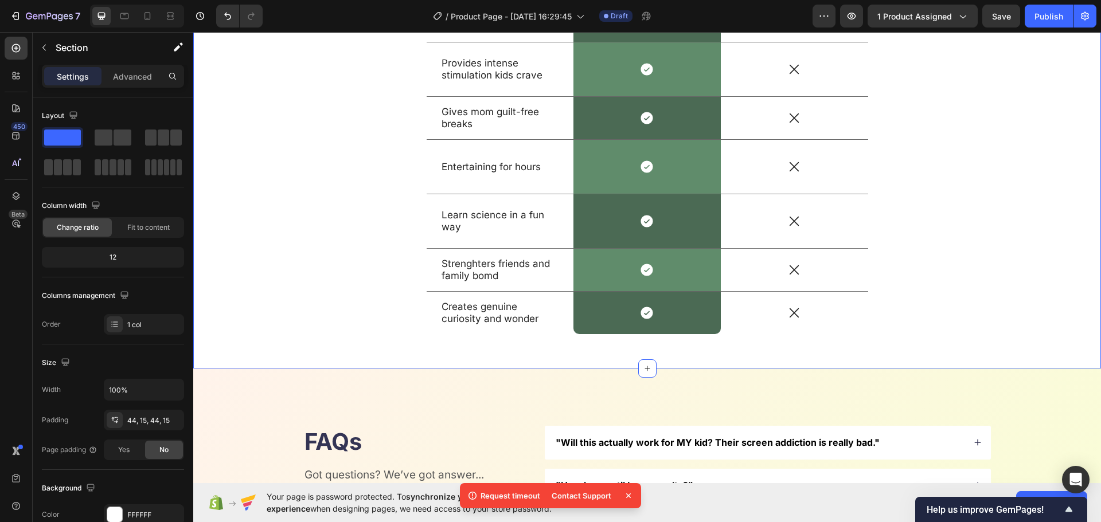
scroll to position [2473, 0]
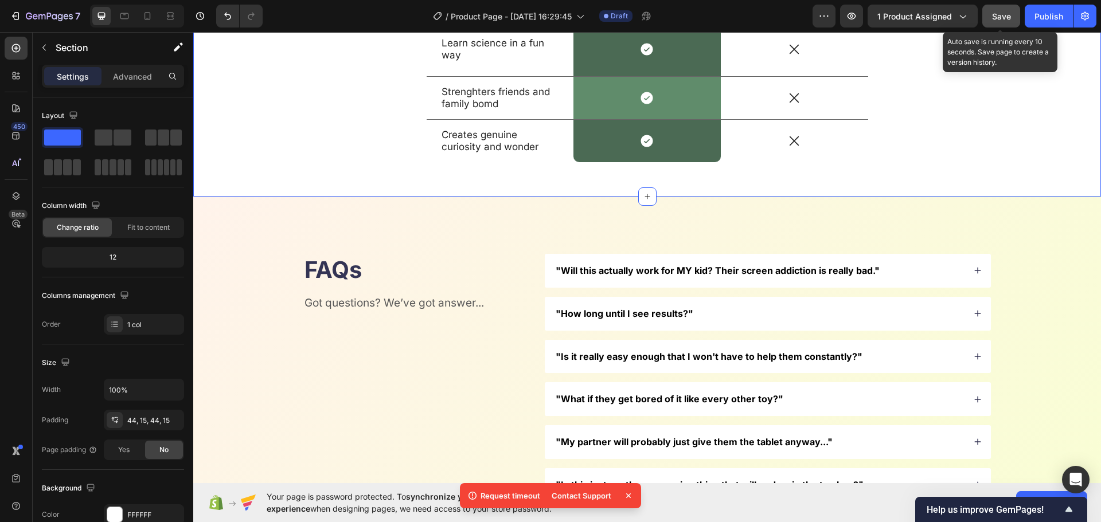
click at [1000, 22] on button "Save" at bounding box center [1001, 16] width 38 height 23
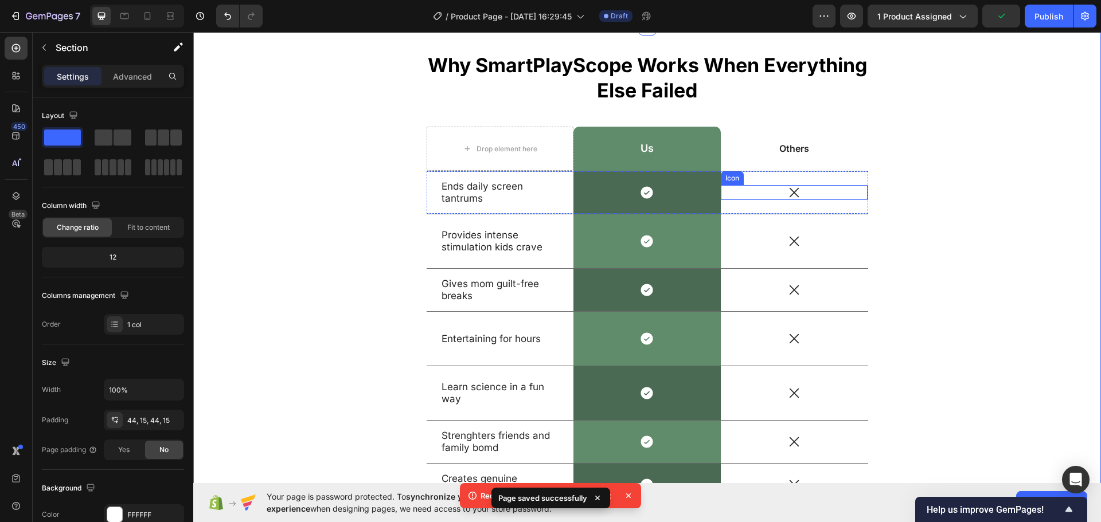
scroll to position [1899, 0]
